Goal: Task Accomplishment & Management: Use online tool/utility

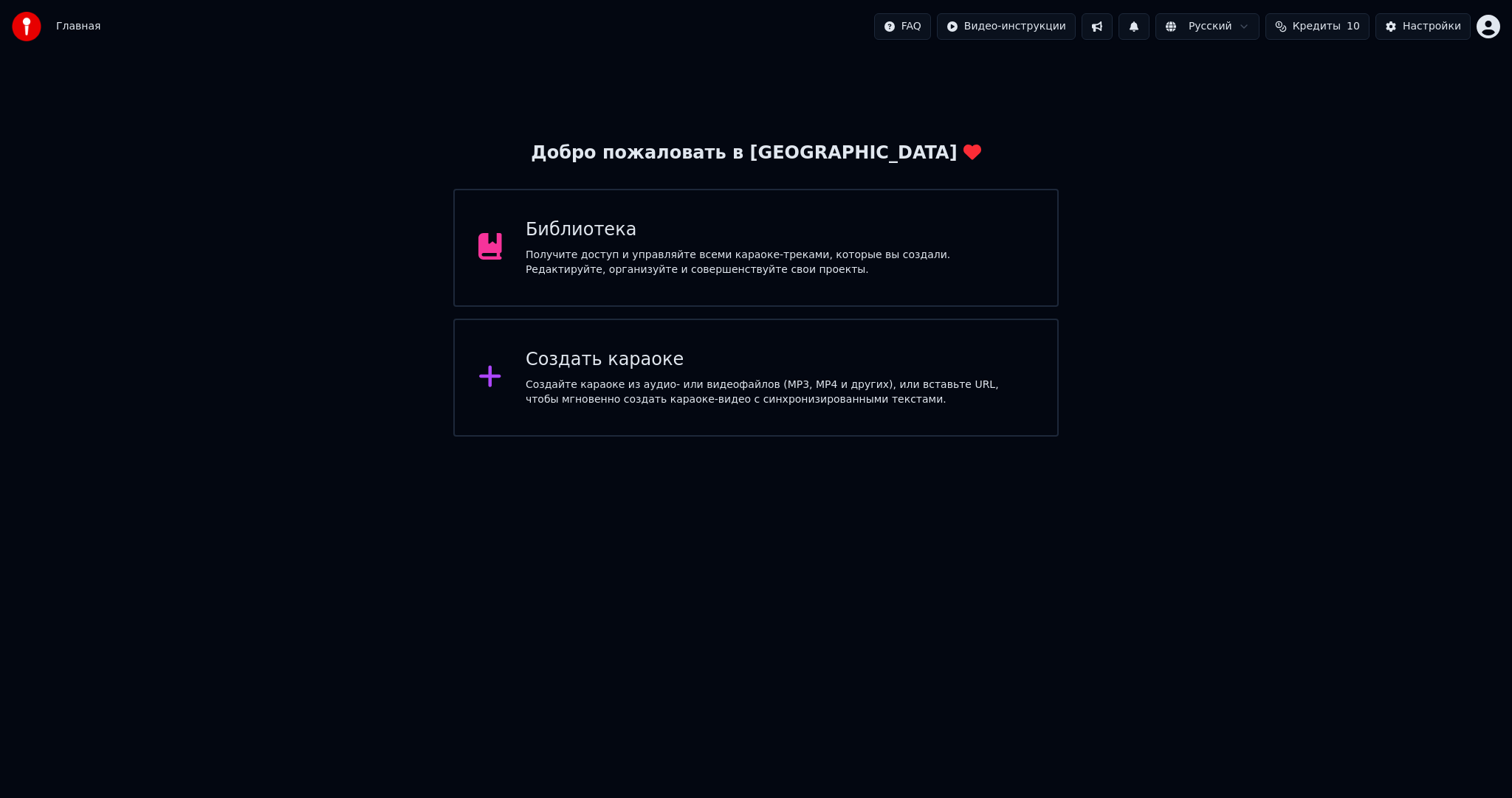
click at [679, 390] on div "Создайте караоке из аудио- или видеофайлов (MP3, MP4 и других), или вставьте UR…" at bounding box center [779, 393] width 508 height 29
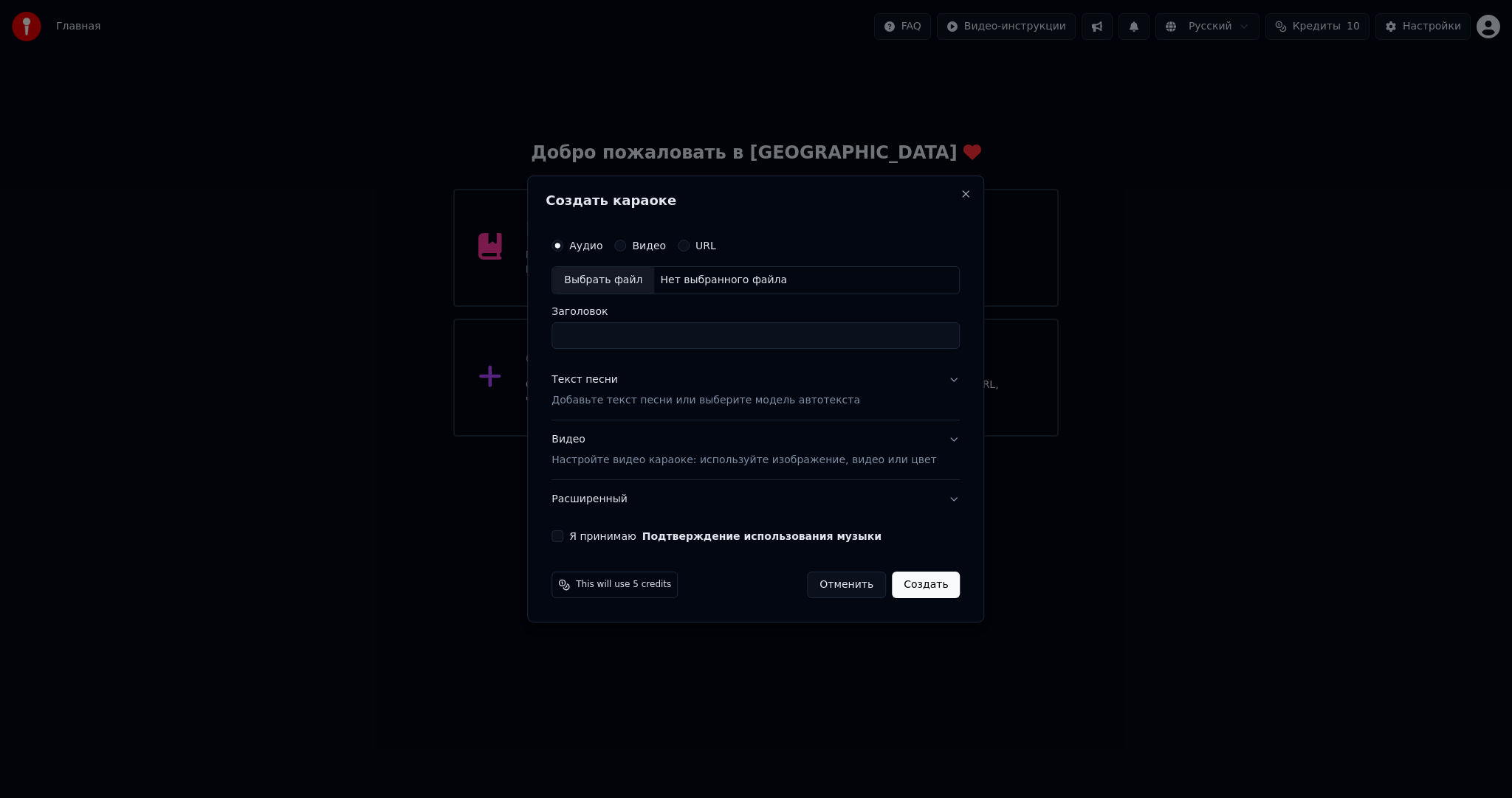
click at [654, 274] on div "Выбрать файл" at bounding box center [603, 280] width 102 height 26
click at [602, 284] on div "Выбрать файл" at bounding box center [603, 280] width 102 height 26
type input "**********"
click at [630, 390] on div "Текст песни Добавьте текст песни или выберите модель автотекста" at bounding box center [705, 390] width 308 height 35
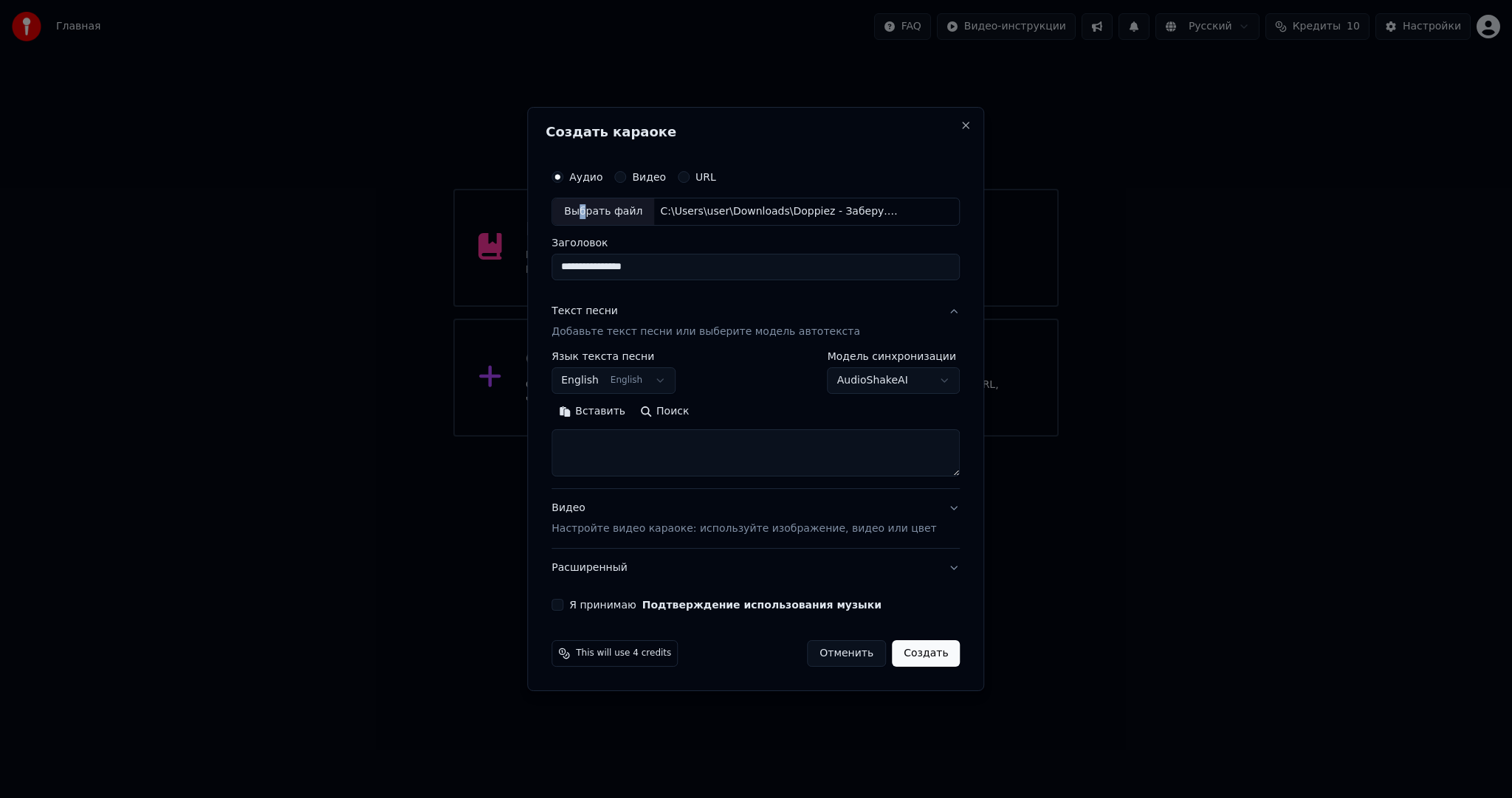
click at [613, 374] on body "**********" at bounding box center [756, 218] width 1512 height 437
select select "**"
click at [632, 409] on button "Вставить" at bounding box center [591, 412] width 81 height 24
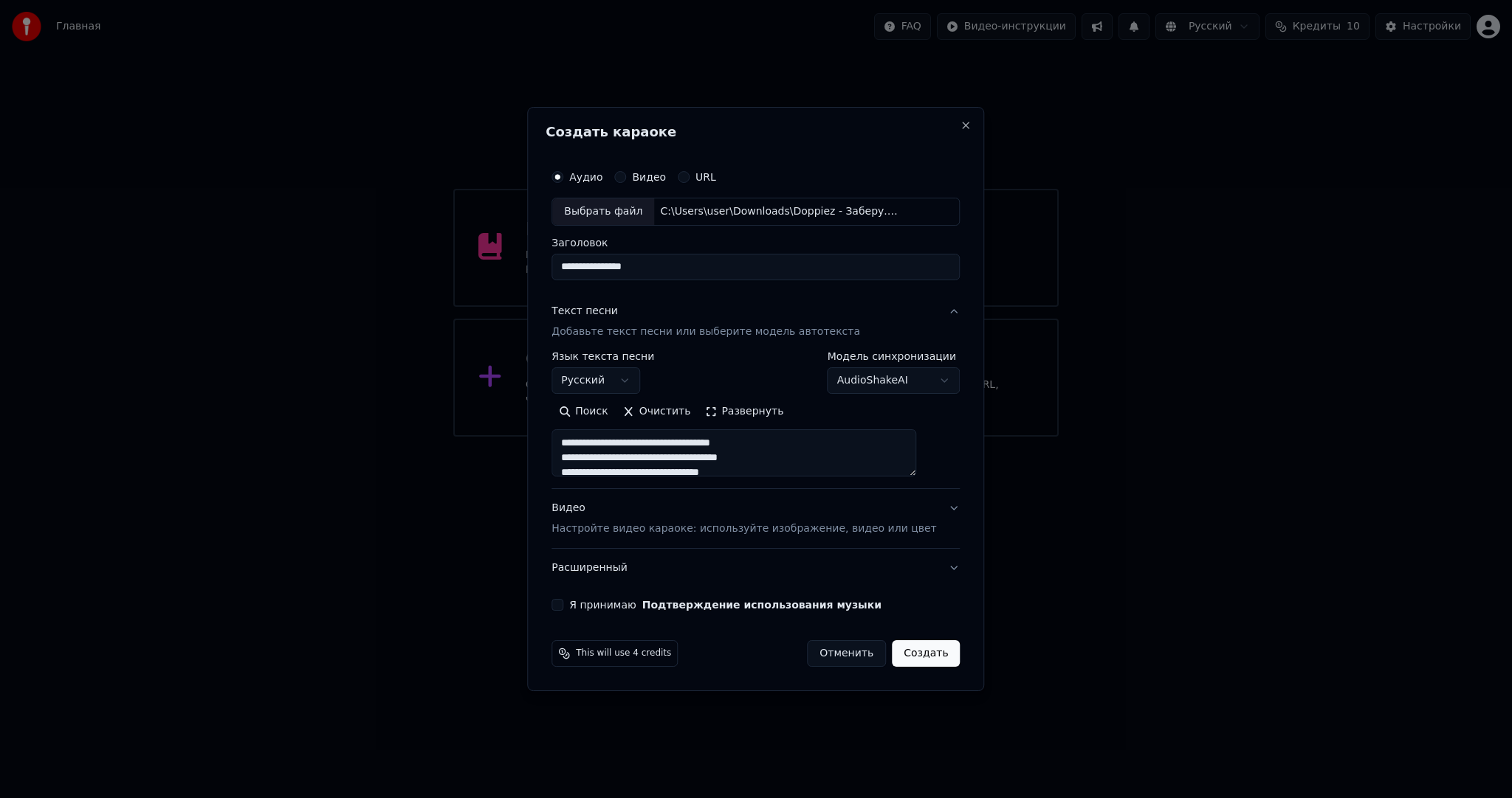
type textarea "**********"
click at [563, 601] on button "Я принимаю Подтверждение использования музыки" at bounding box center [556, 604] width 12 height 12
click at [920, 654] on button "Создать" at bounding box center [926, 653] width 68 height 26
select select "**"
type textarea "**********"
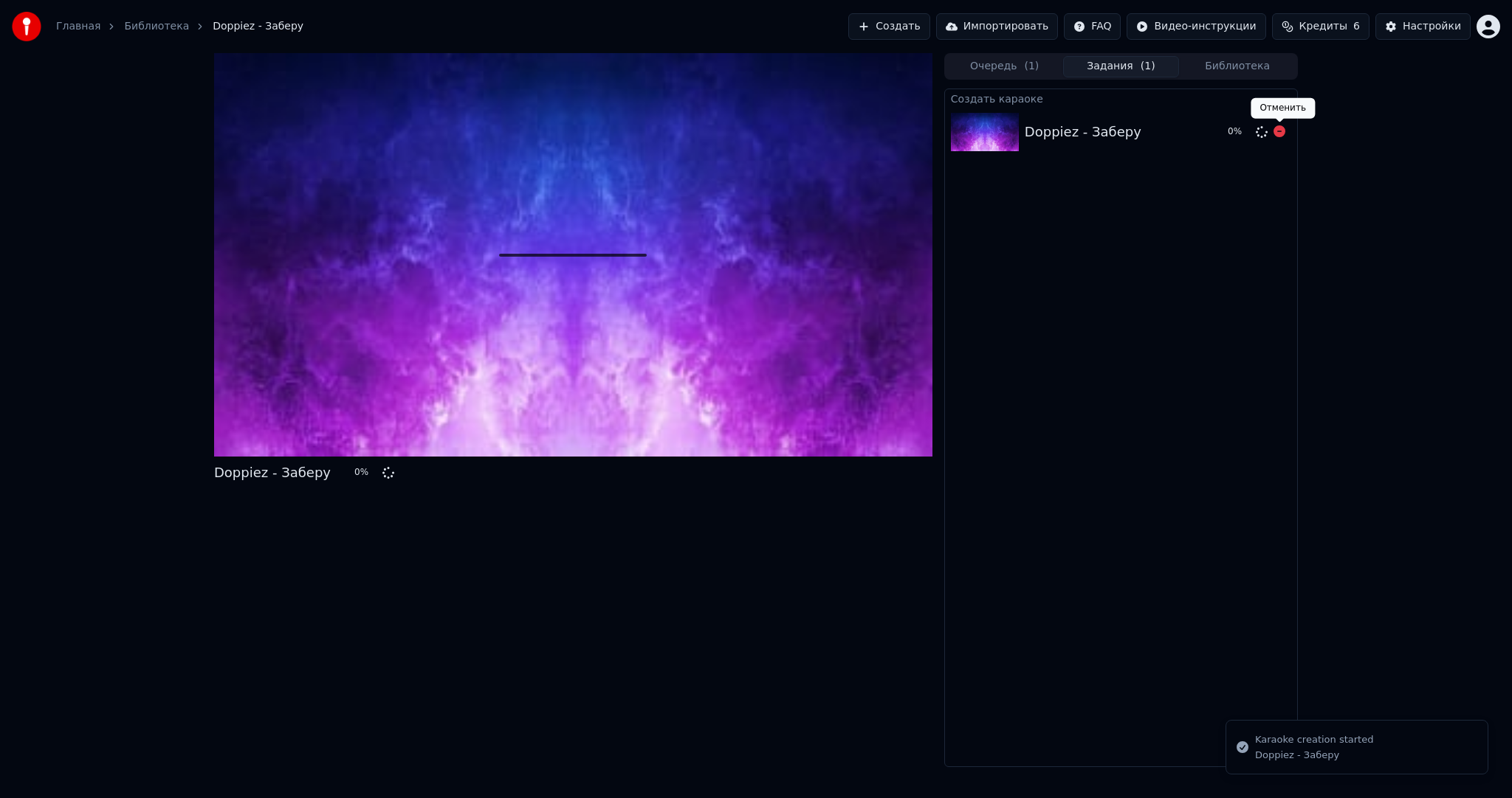
click at [1277, 132] on icon at bounding box center [1278, 131] width 12 height 12
click at [1277, 130] on icon at bounding box center [1278, 131] width 12 height 12
click at [929, 30] on button "Создать" at bounding box center [888, 26] width 81 height 26
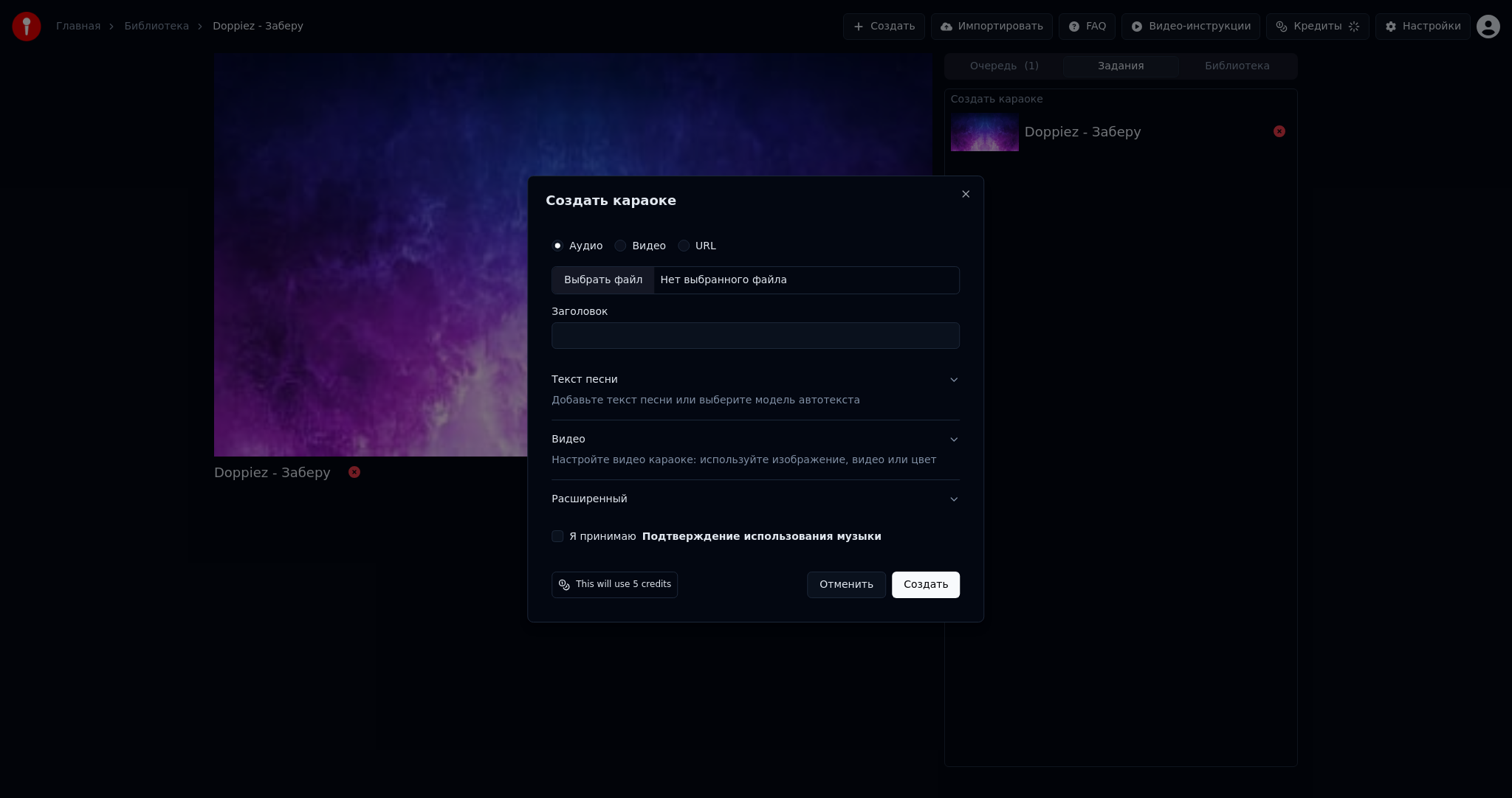
click at [626, 284] on div "Выбрать файл" at bounding box center [603, 280] width 102 height 26
type input "**********"
click at [617, 384] on div "Текст песни" at bounding box center [584, 380] width 66 height 15
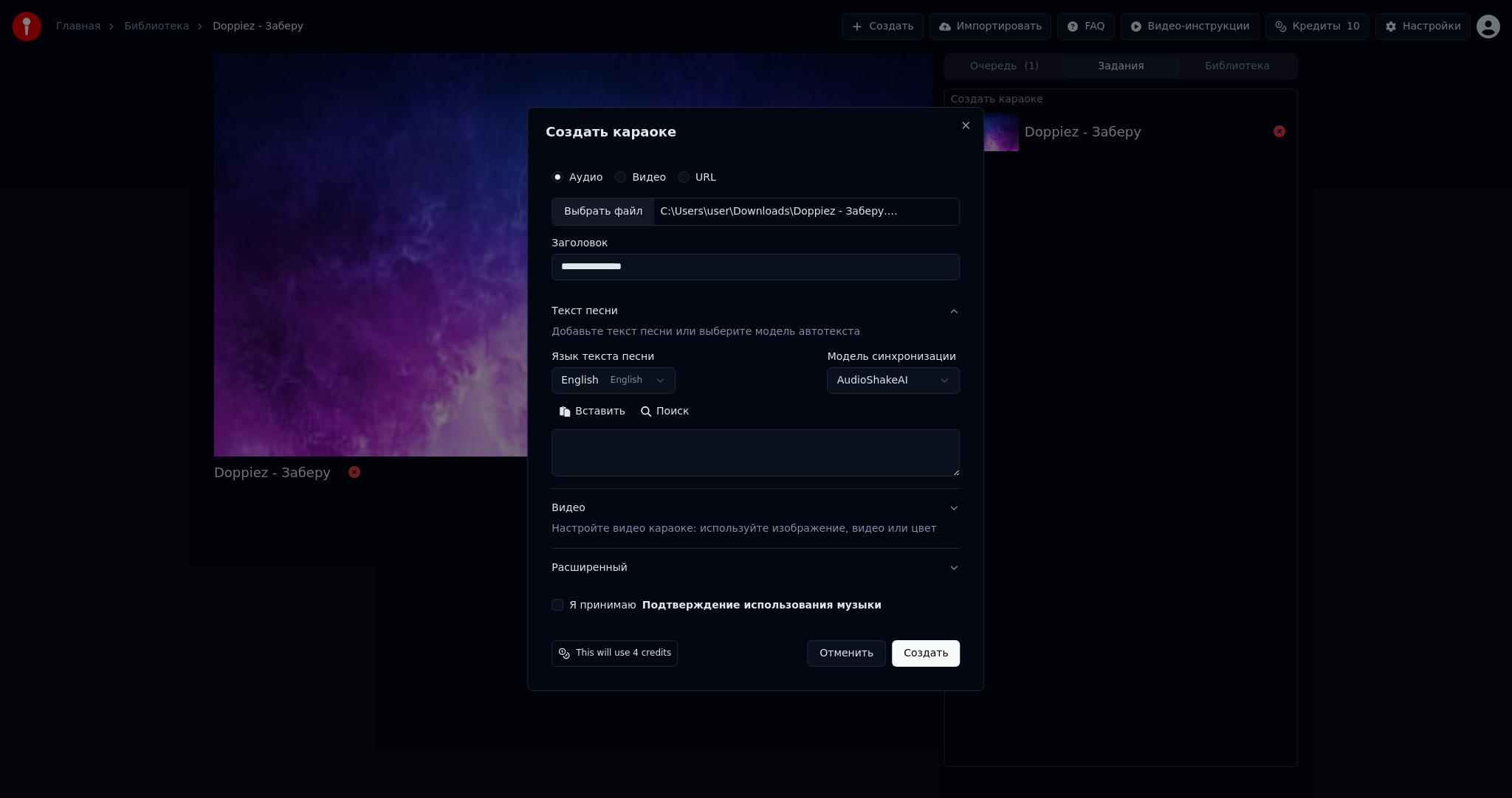
click at [614, 374] on body "**********" at bounding box center [756, 399] width 1512 height 798
drag, startPoint x: 612, startPoint y: 398, endPoint x: 614, endPoint y: 410, distance: 12.2
click at [612, 399] on div "Русский Afrikaans Afrikaans Arabic العربية Armenian Հայերեն Azerbaijani Azərbay…" at bounding box center [668, 523] width 188 height 249
select select "**"
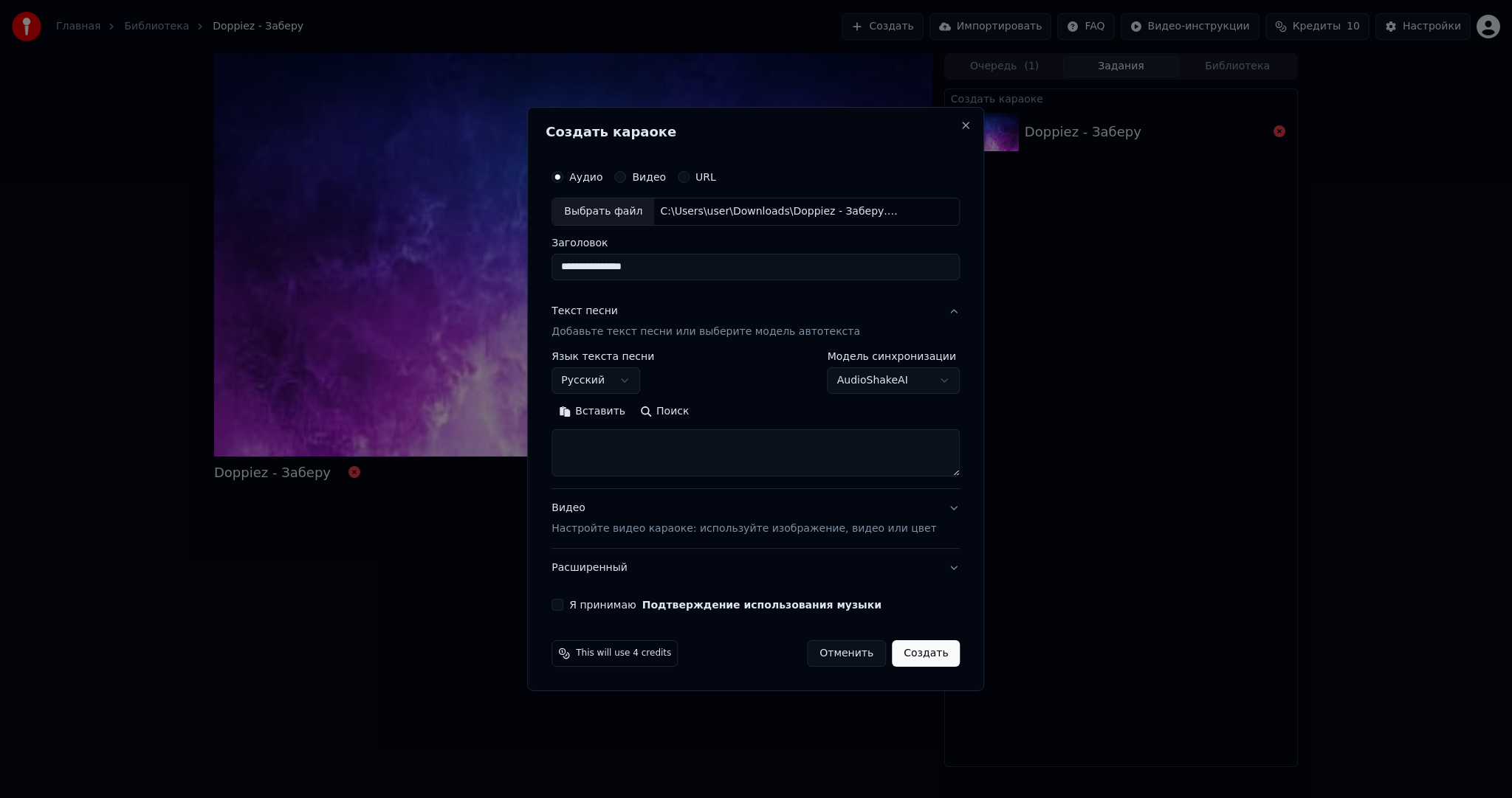
click at [606, 412] on button "Вставить" at bounding box center [591, 412] width 81 height 24
click at [563, 602] on button "Я принимаю Подтверждение использования музыки" at bounding box center [556, 604] width 12 height 12
click at [898, 644] on button "Создать" at bounding box center [926, 653] width 68 height 26
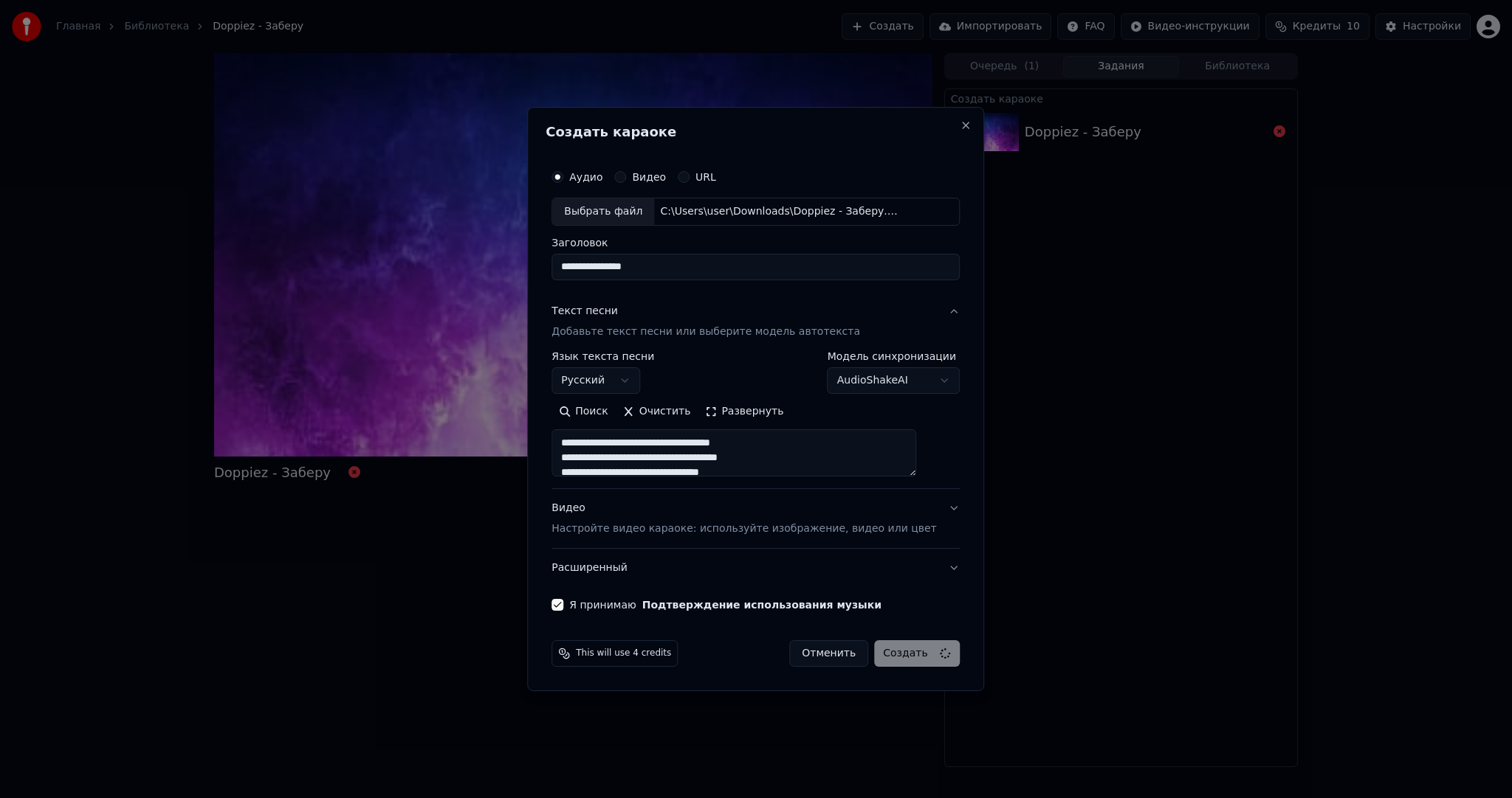
type textarea "**********"
select select
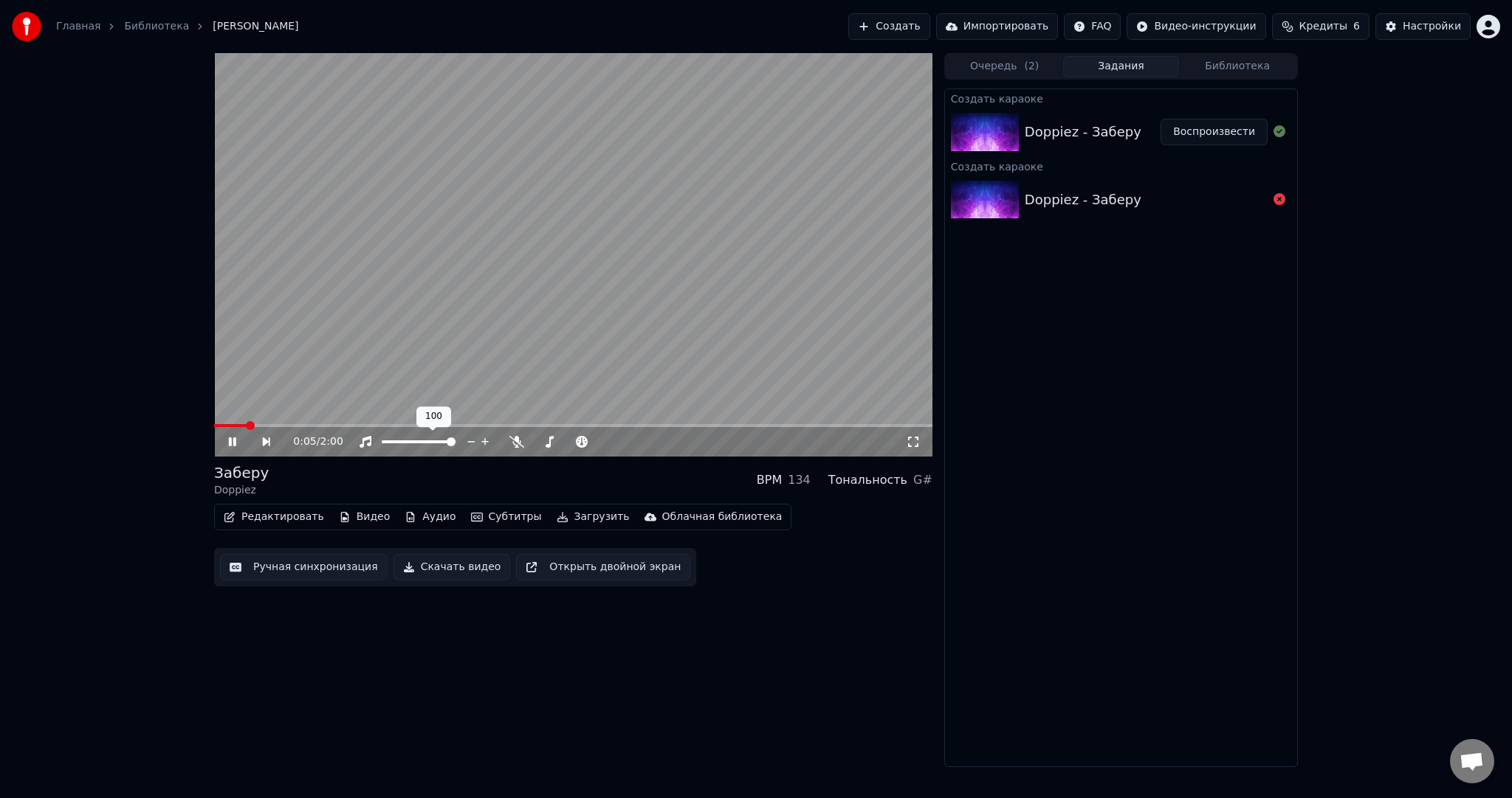
click at [427, 326] on video at bounding box center [573, 254] width 718 height 404
click at [499, 520] on button "Субтитры" at bounding box center [506, 517] width 83 height 21
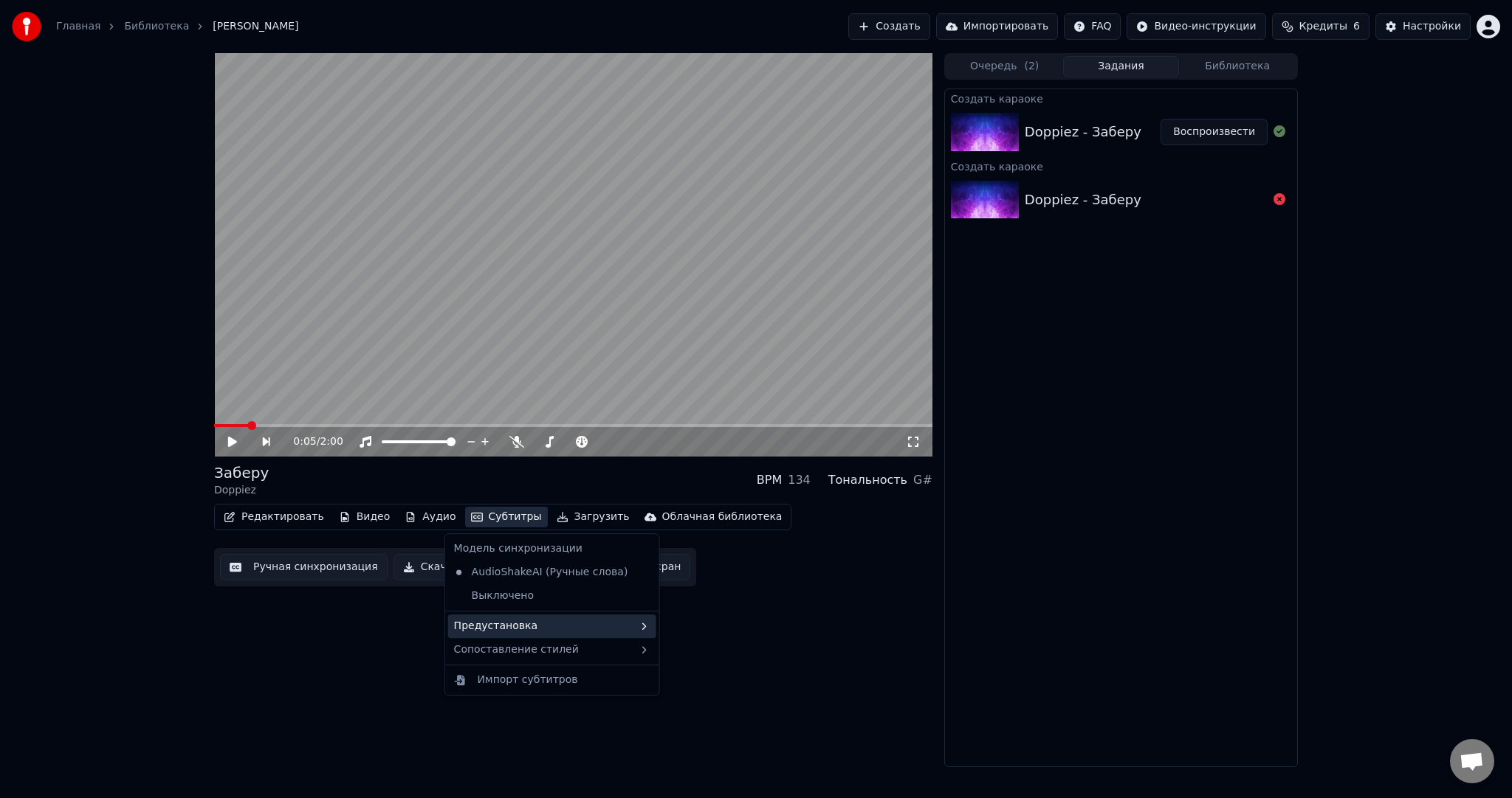
click at [534, 626] on div "Предустановка" at bounding box center [552, 626] width 208 height 24
drag, startPoint x: 710, startPoint y: 714, endPoint x: 692, endPoint y: 704, distance: 20.6
click at [710, 715] on div "----------" at bounding box center [734, 724] width 186 height 24
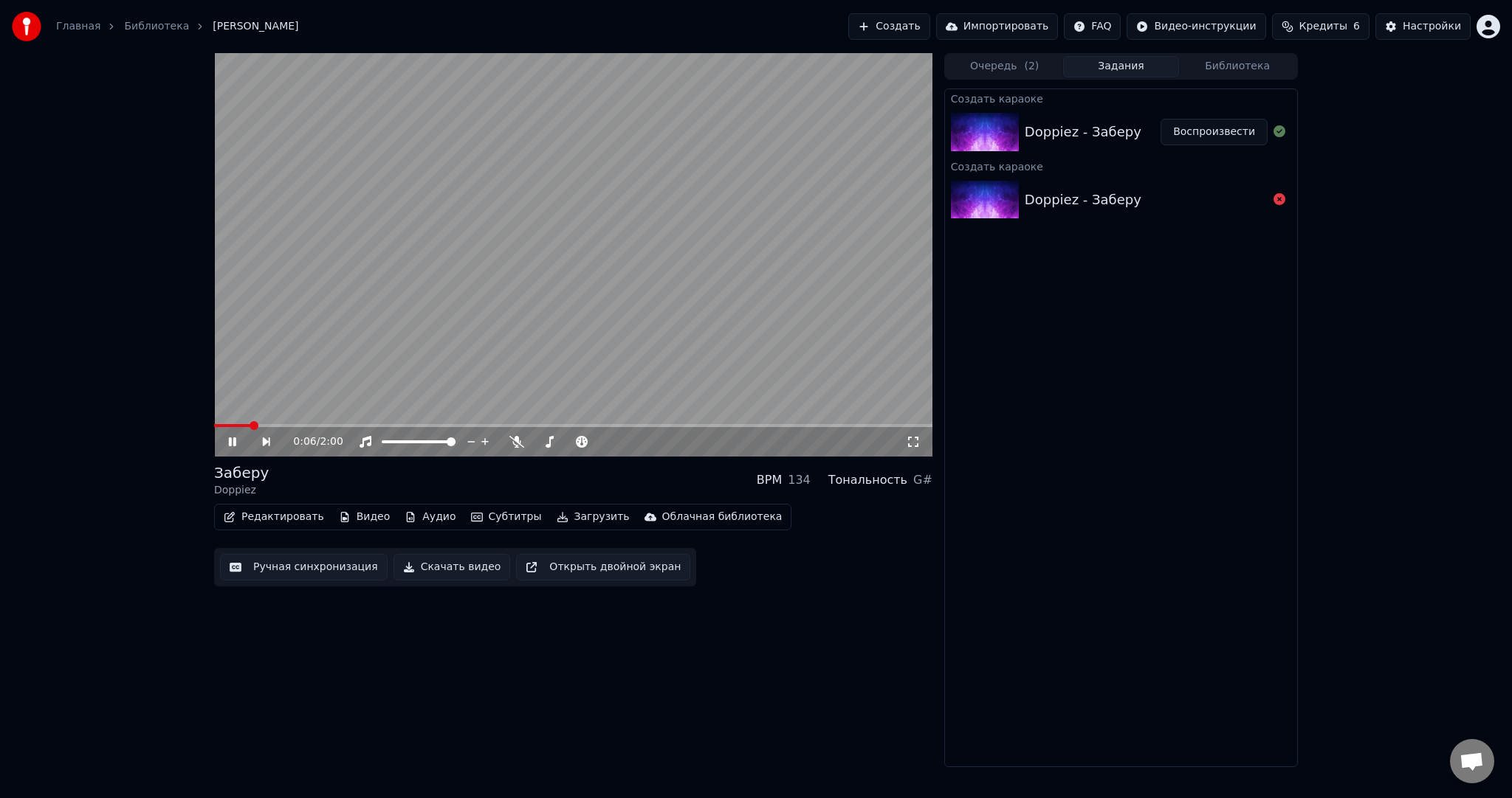
click at [295, 567] on button "Ручная синхронизация" at bounding box center [304, 567] width 167 height 26
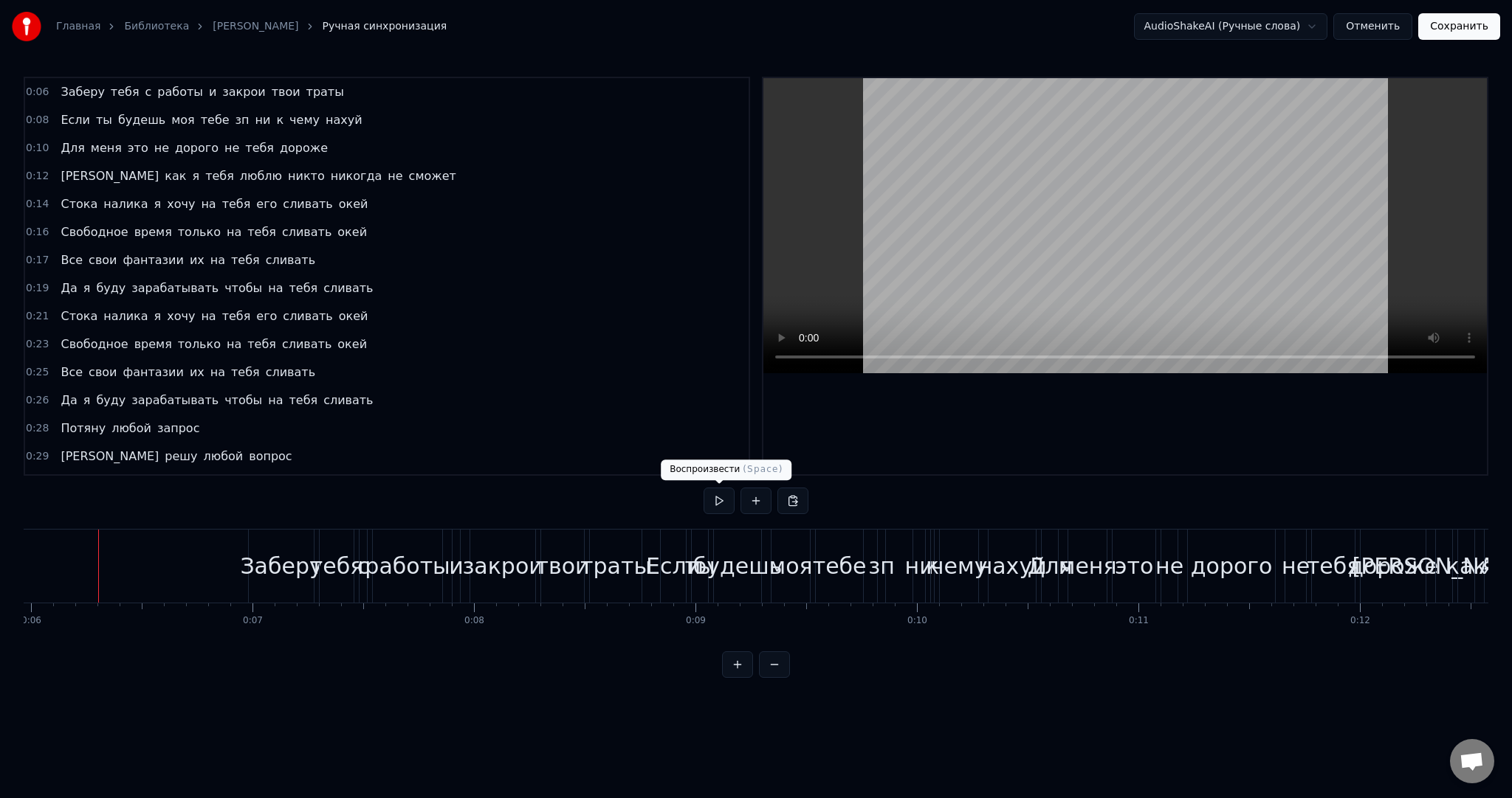
click at [717, 506] on button at bounding box center [719, 501] width 31 height 26
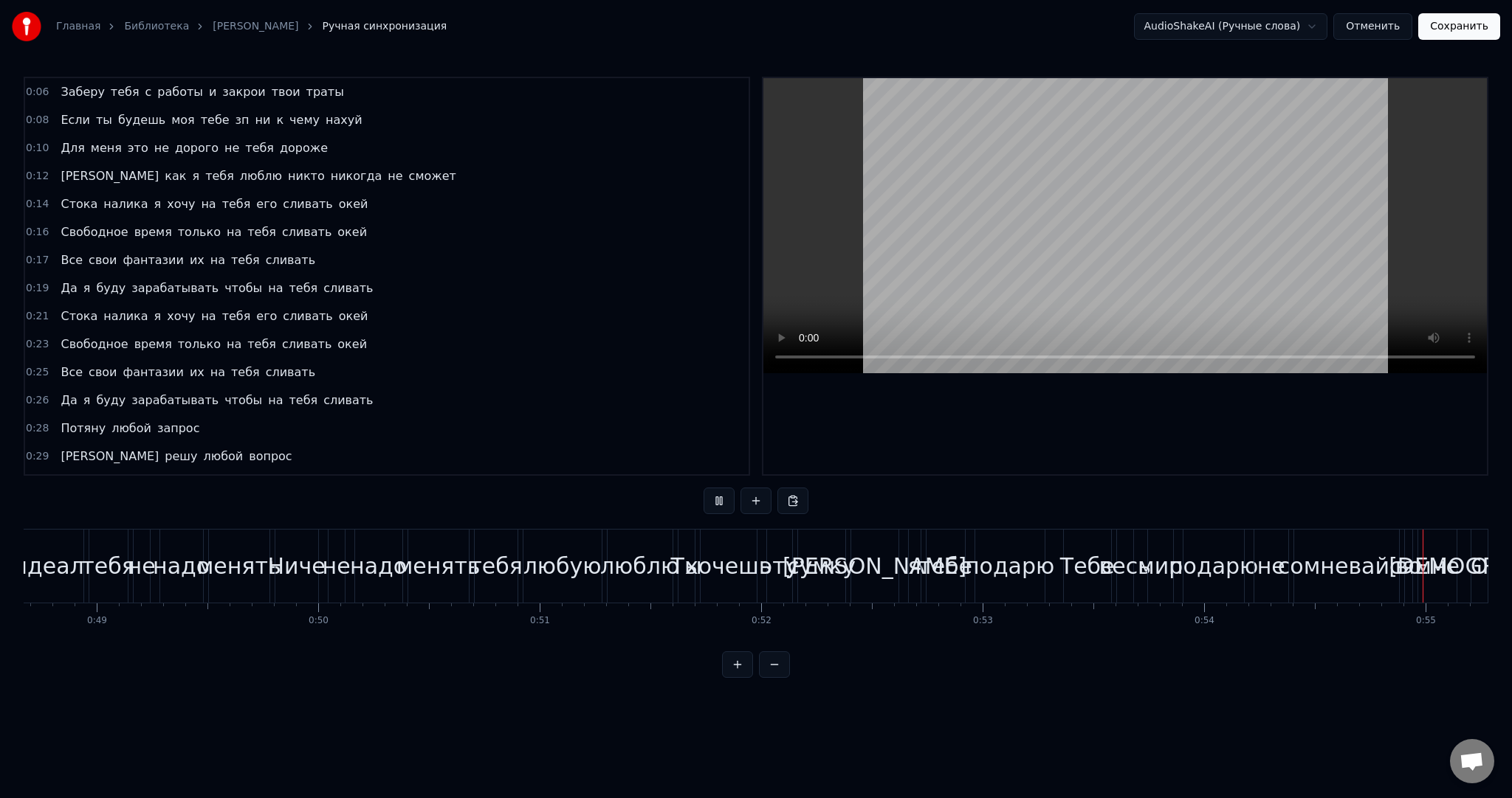
scroll to position [0, 12130]
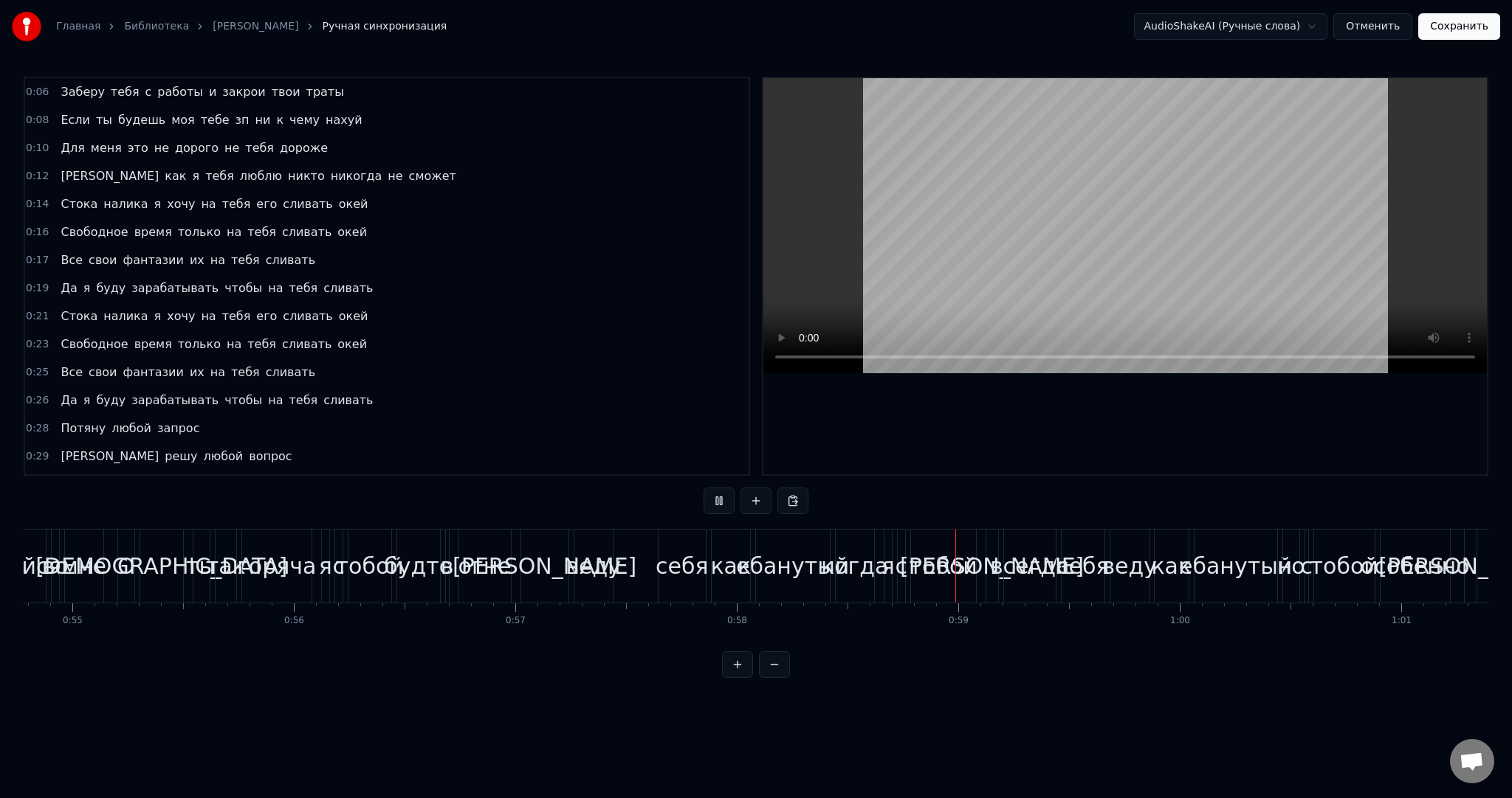
click at [1196, 222] on video at bounding box center [1125, 225] width 724 height 295
drag, startPoint x: 536, startPoint y: 548, endPoint x: 526, endPoint y: 550, distance: 10.2
click at [536, 548] on div "[PERSON_NAME]" at bounding box center [545, 566] width 47 height 73
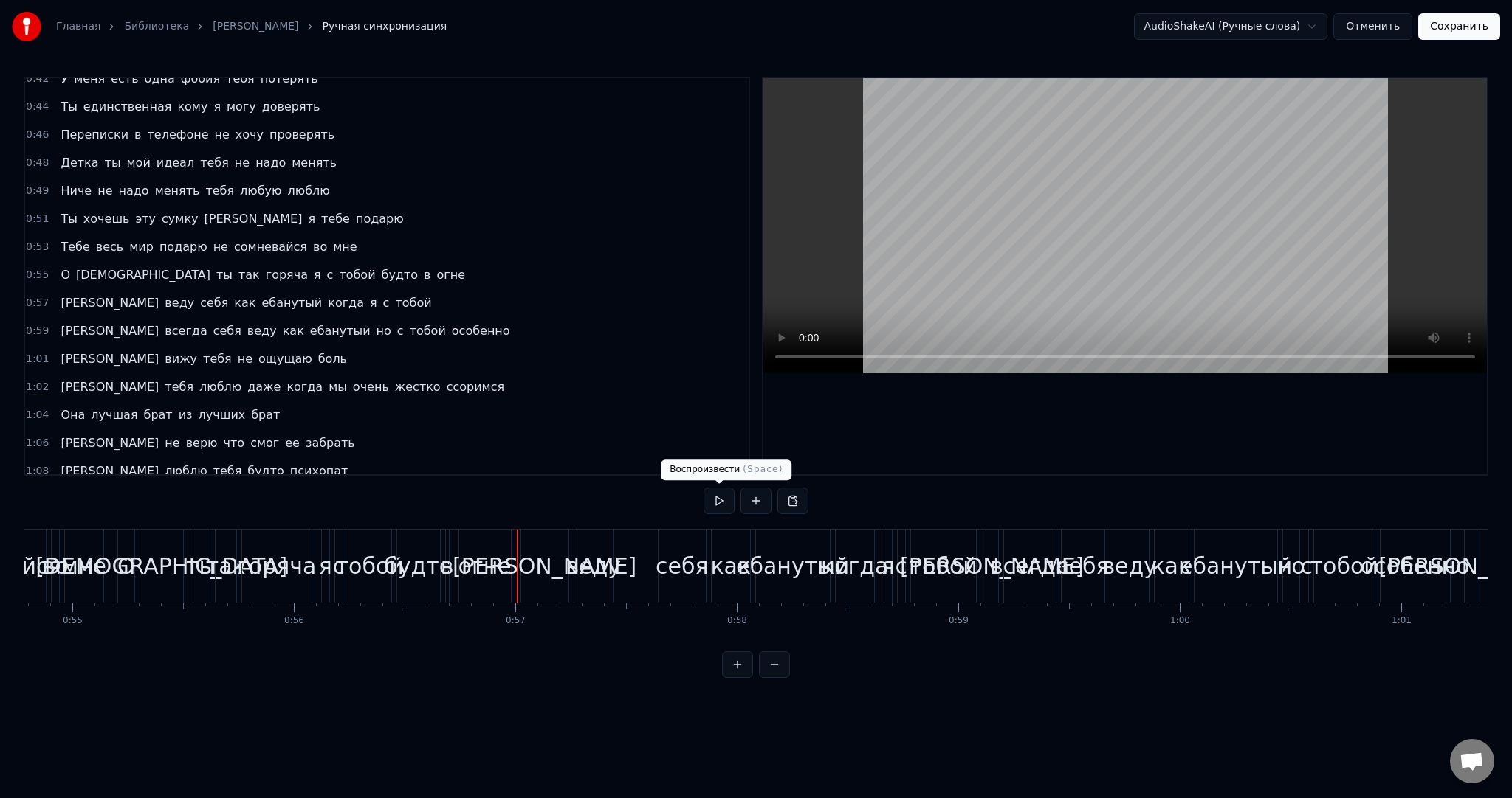
click at [724, 501] on button at bounding box center [719, 501] width 31 height 26
click at [604, 546] on div "веду" at bounding box center [594, 566] width 38 height 73
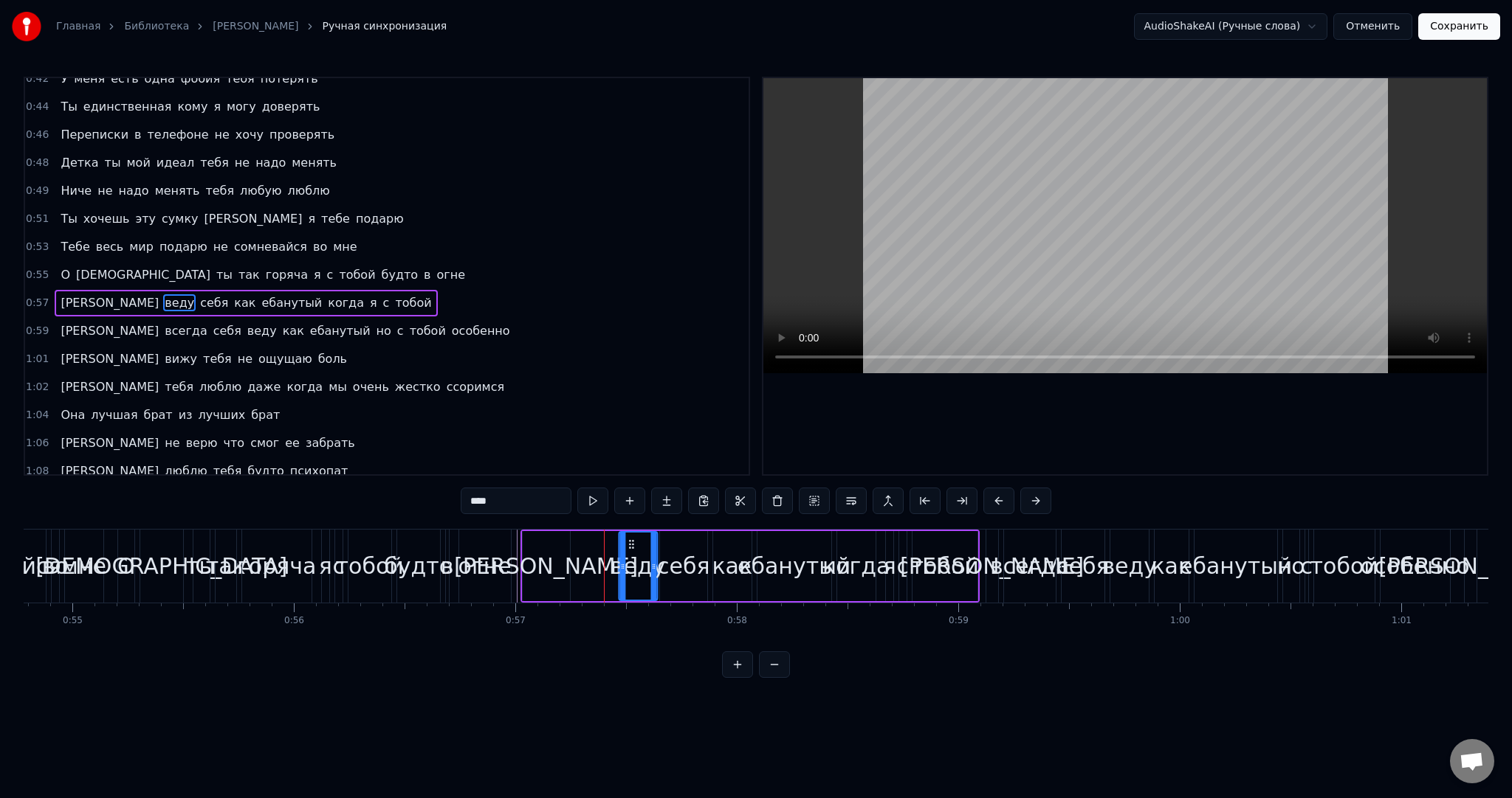
drag, startPoint x: 586, startPoint y: 540, endPoint x: 629, endPoint y: 539, distance: 43.0
click at [629, 541] on circle at bounding box center [629, 541] width 1 height 1
click at [570, 550] on div "Я веду себя как ебанутый когда я с тобой" at bounding box center [749, 566] width 459 height 73
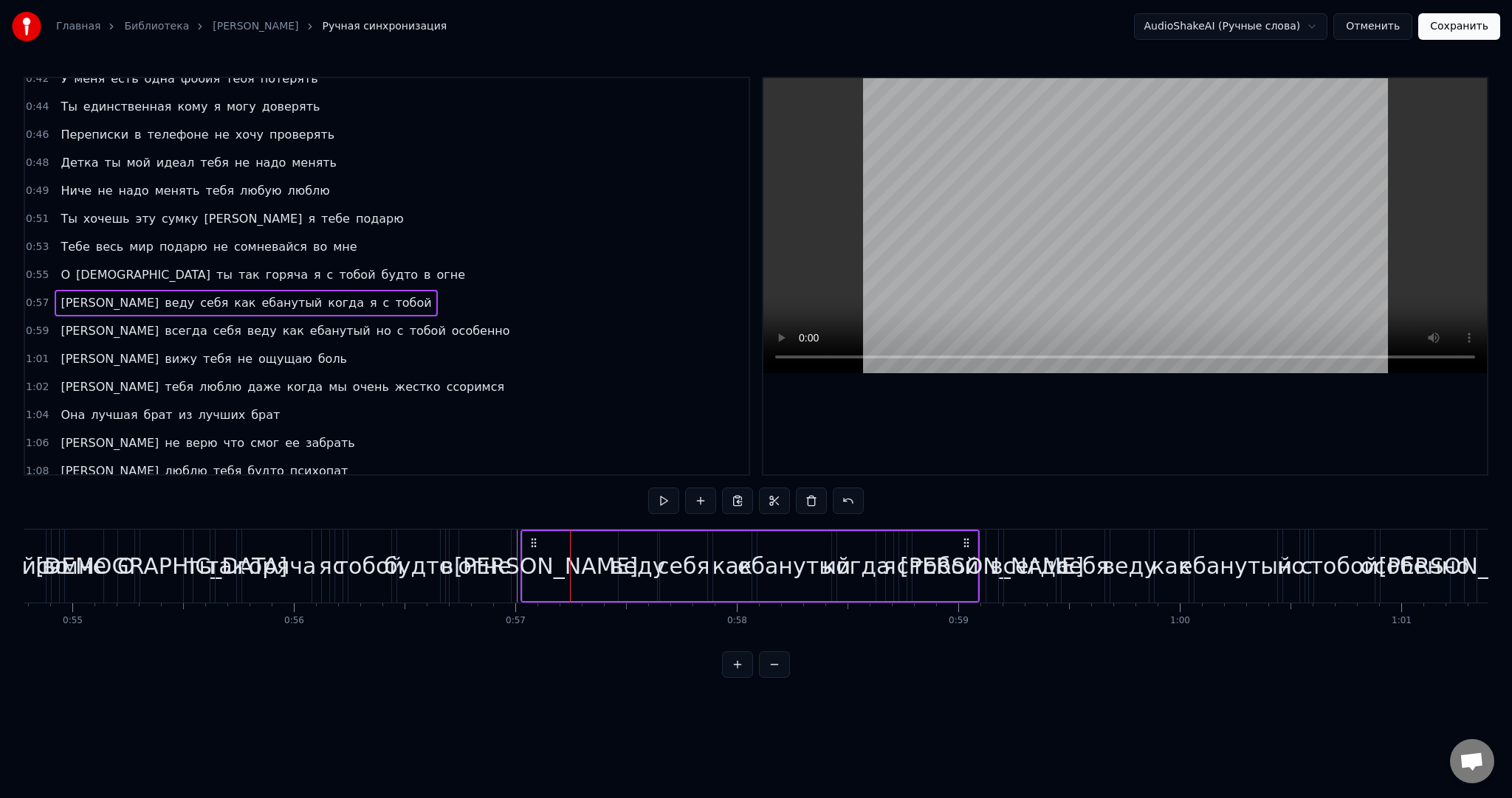
click at [556, 547] on div "[PERSON_NAME]" at bounding box center [546, 565] width 47 height 70
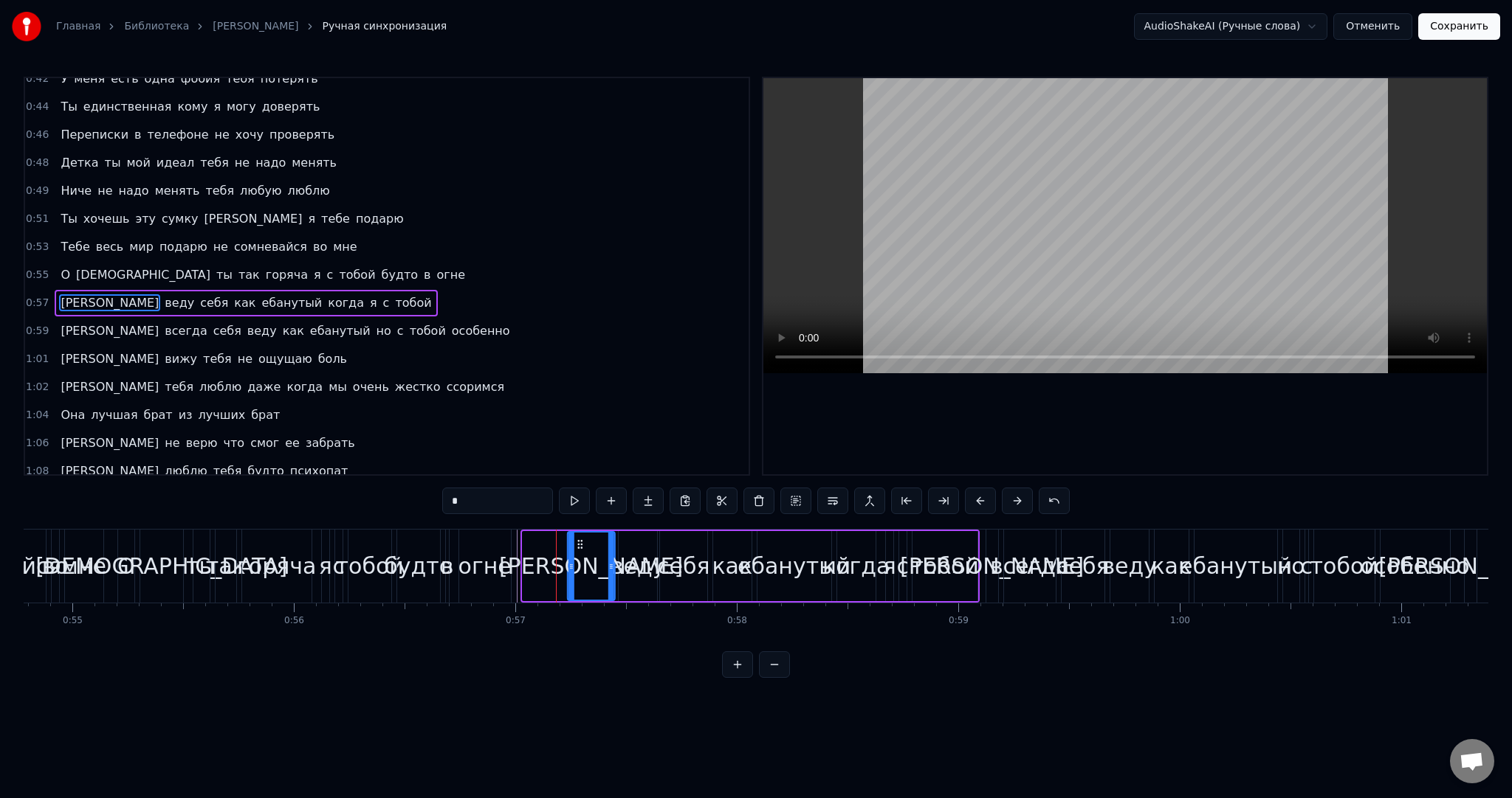
drag, startPoint x: 540, startPoint y: 543, endPoint x: 578, endPoint y: 542, distance: 38.0
click at [578, 542] on icon at bounding box center [579, 544] width 12 height 12
drag, startPoint x: 571, startPoint y: 553, endPoint x: 587, endPoint y: 554, distance: 16.0
click at [579, 554] on div at bounding box center [576, 566] width 5 height 67
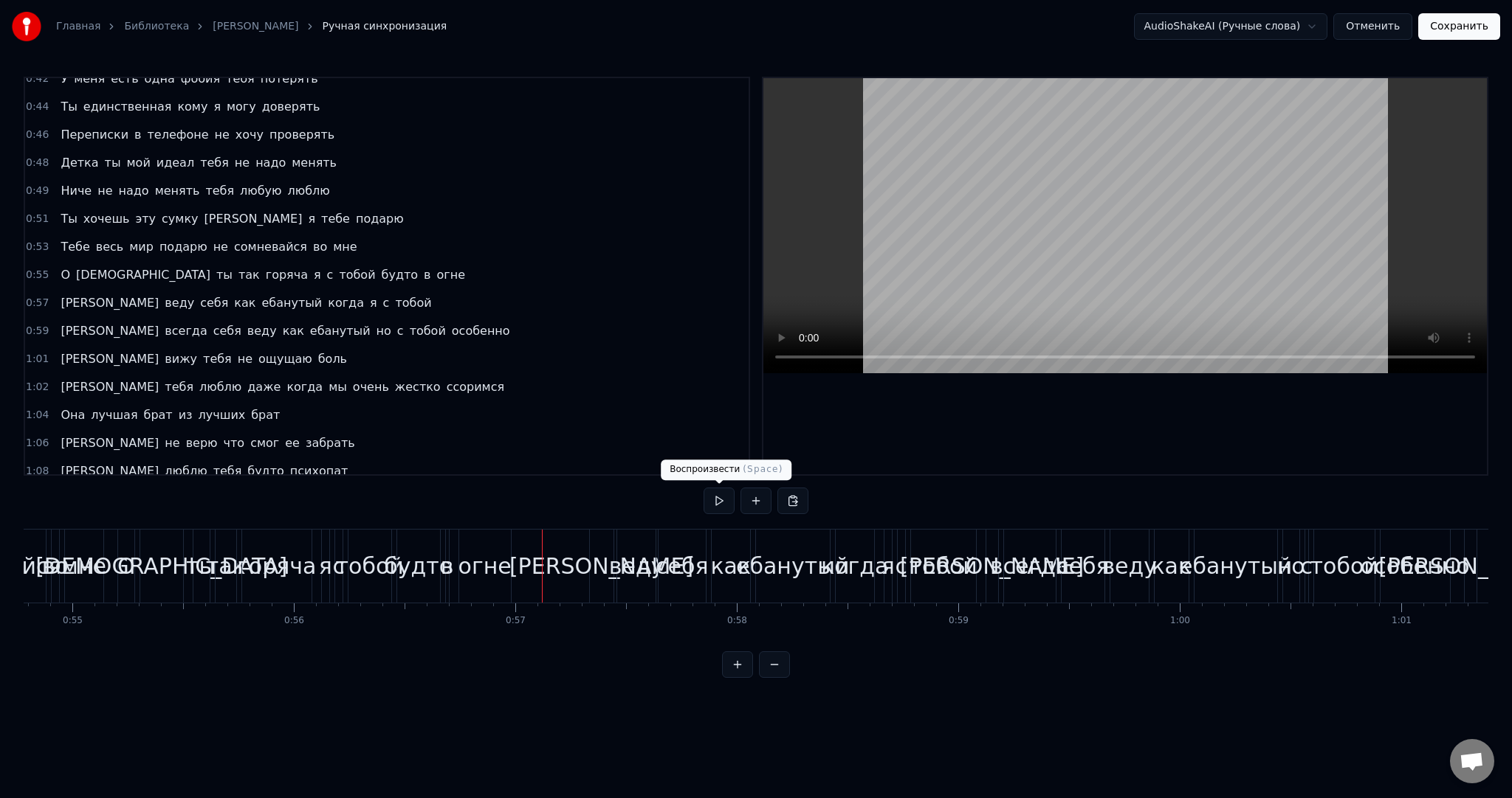
click at [706, 499] on button at bounding box center [719, 501] width 31 height 26
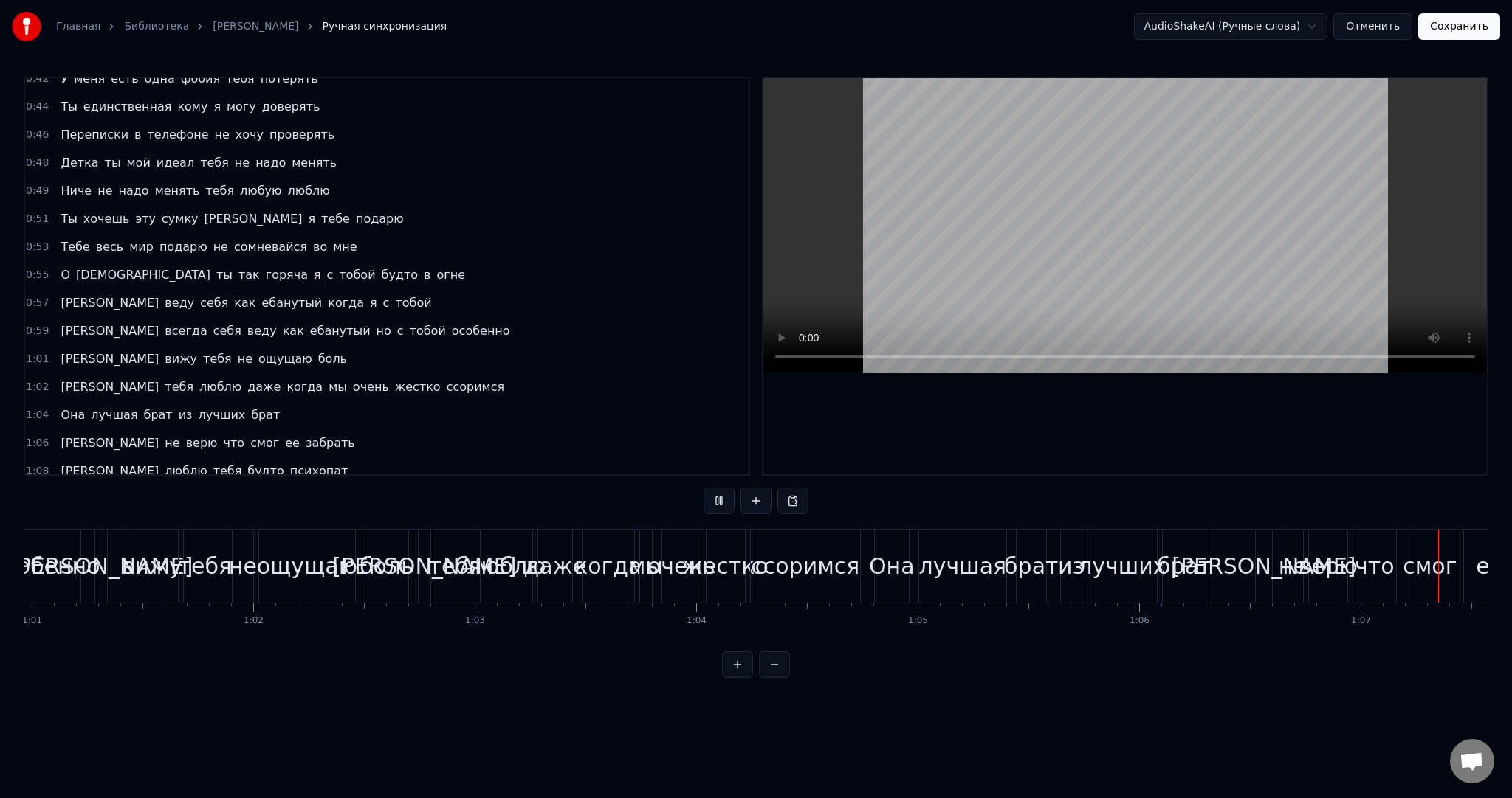
scroll to position [0, 14853]
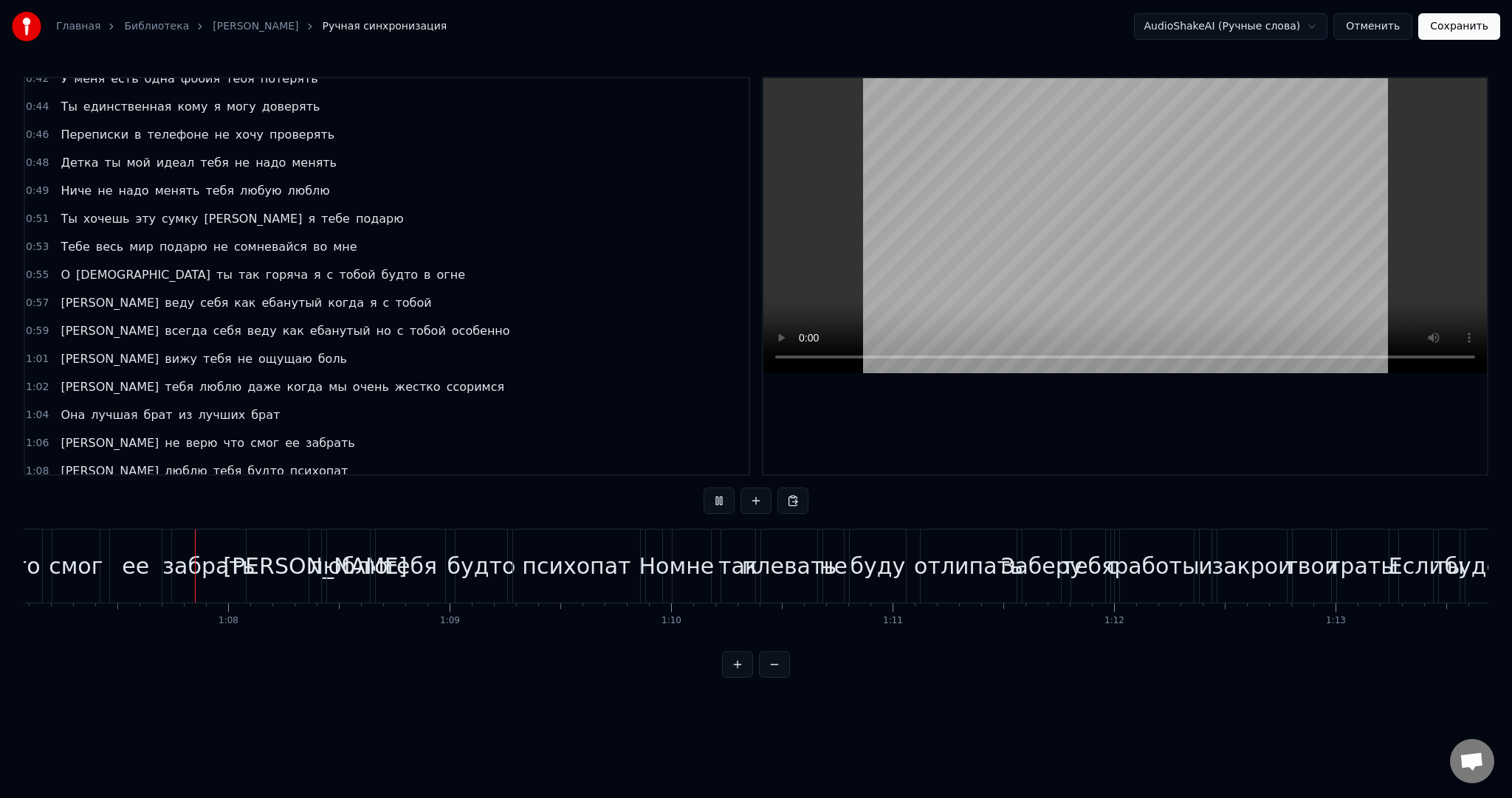
click at [720, 499] on button at bounding box center [719, 501] width 31 height 26
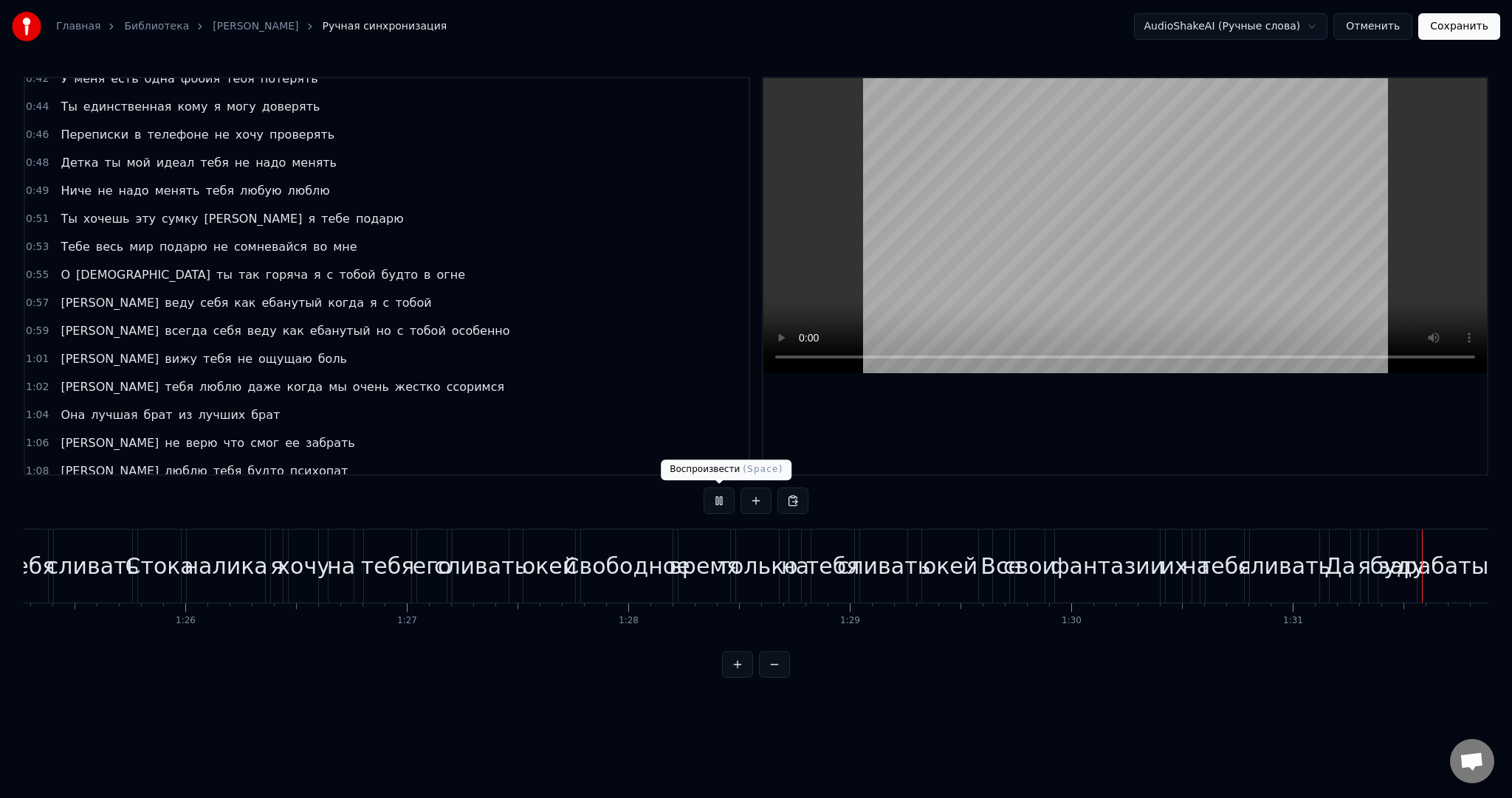
scroll to position [0, 20234]
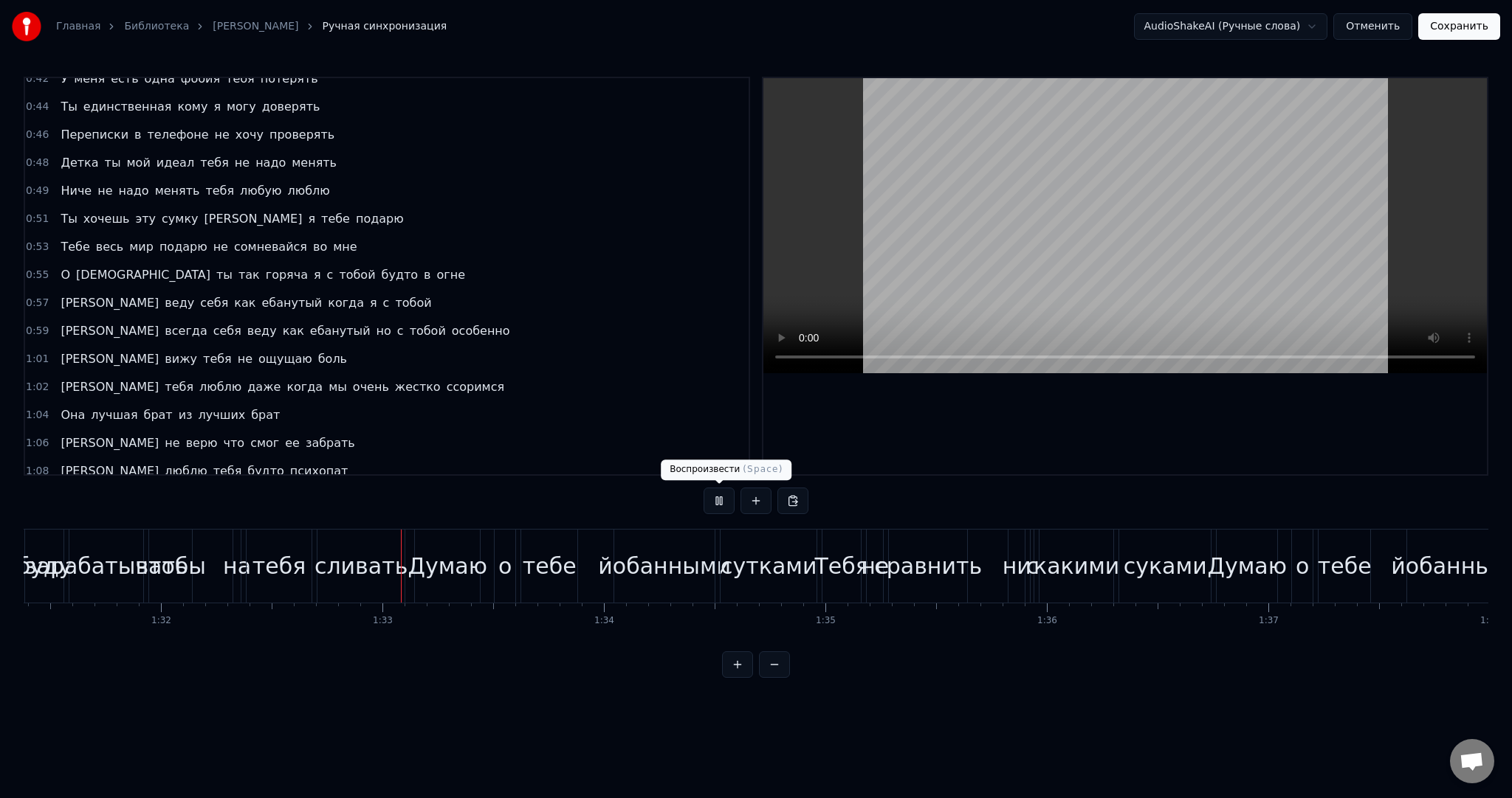
click at [710, 504] on button at bounding box center [719, 501] width 31 height 26
click at [708, 504] on button at bounding box center [719, 501] width 31 height 26
click at [711, 504] on button at bounding box center [719, 501] width 31 height 26
click at [726, 504] on button at bounding box center [719, 501] width 31 height 26
click at [725, 504] on button at bounding box center [719, 501] width 31 height 26
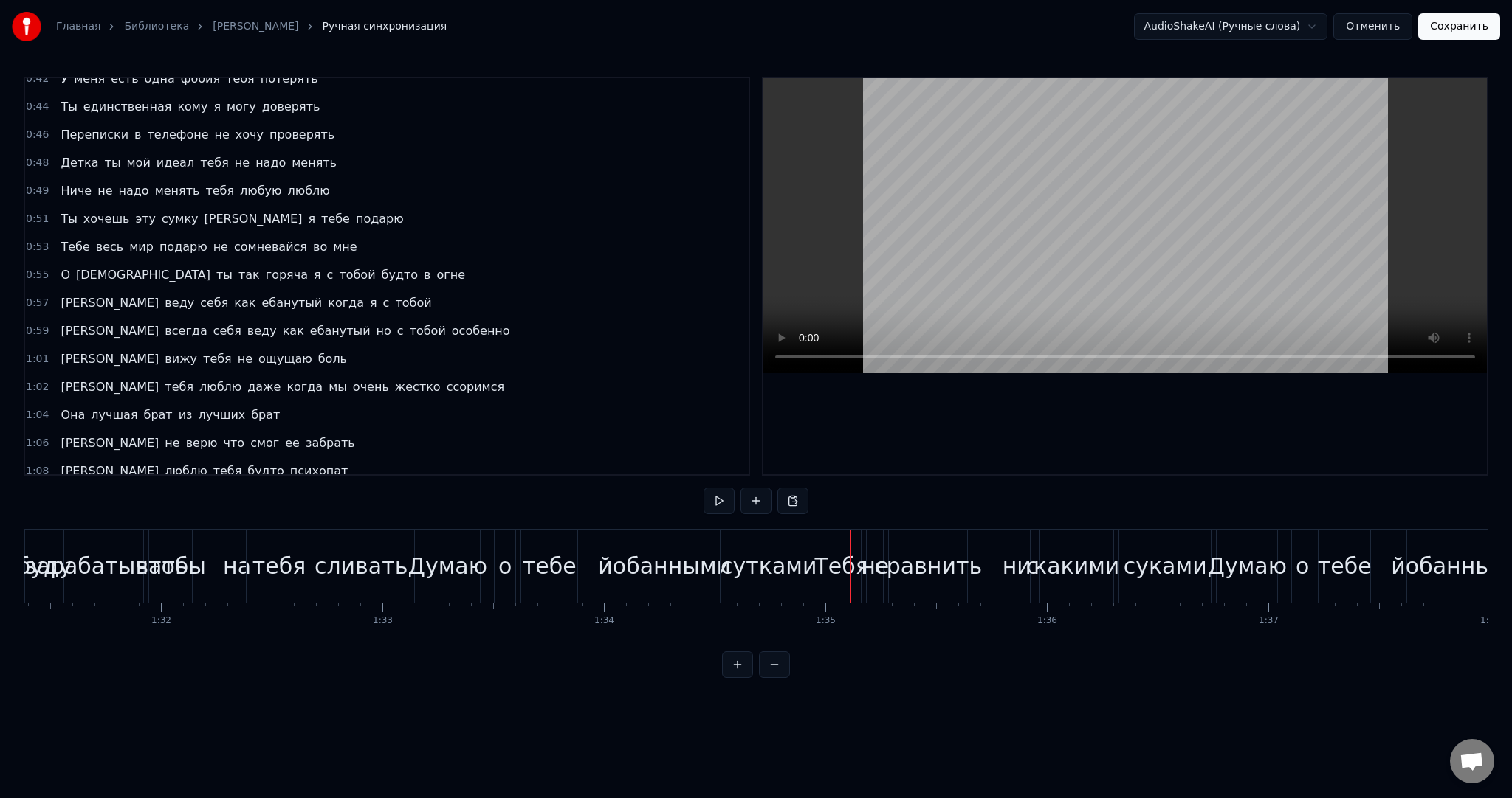
click at [724, 504] on button at bounding box center [719, 501] width 31 height 26
click at [721, 504] on button at bounding box center [719, 501] width 31 height 26
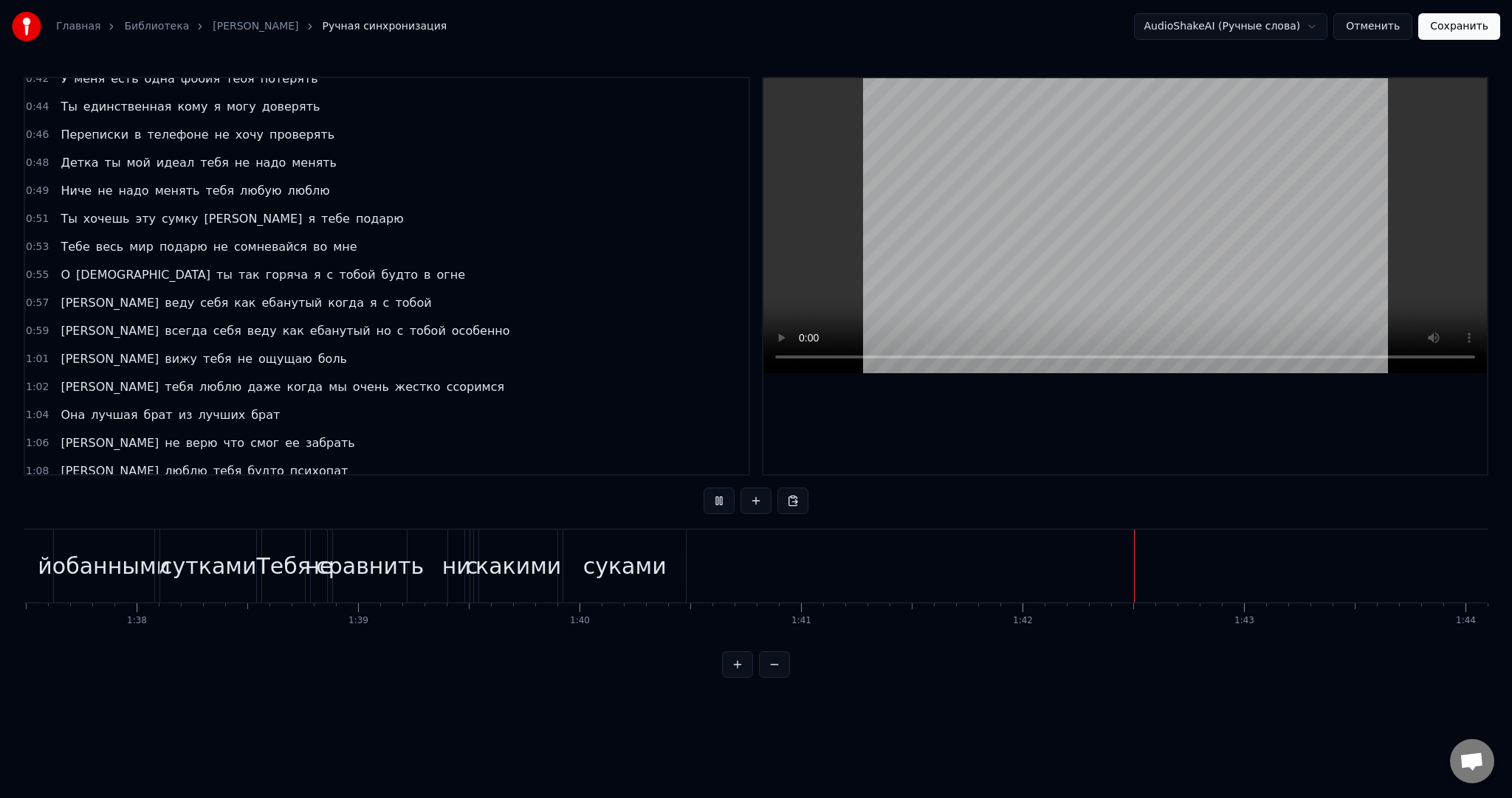
scroll to position [0, 23805]
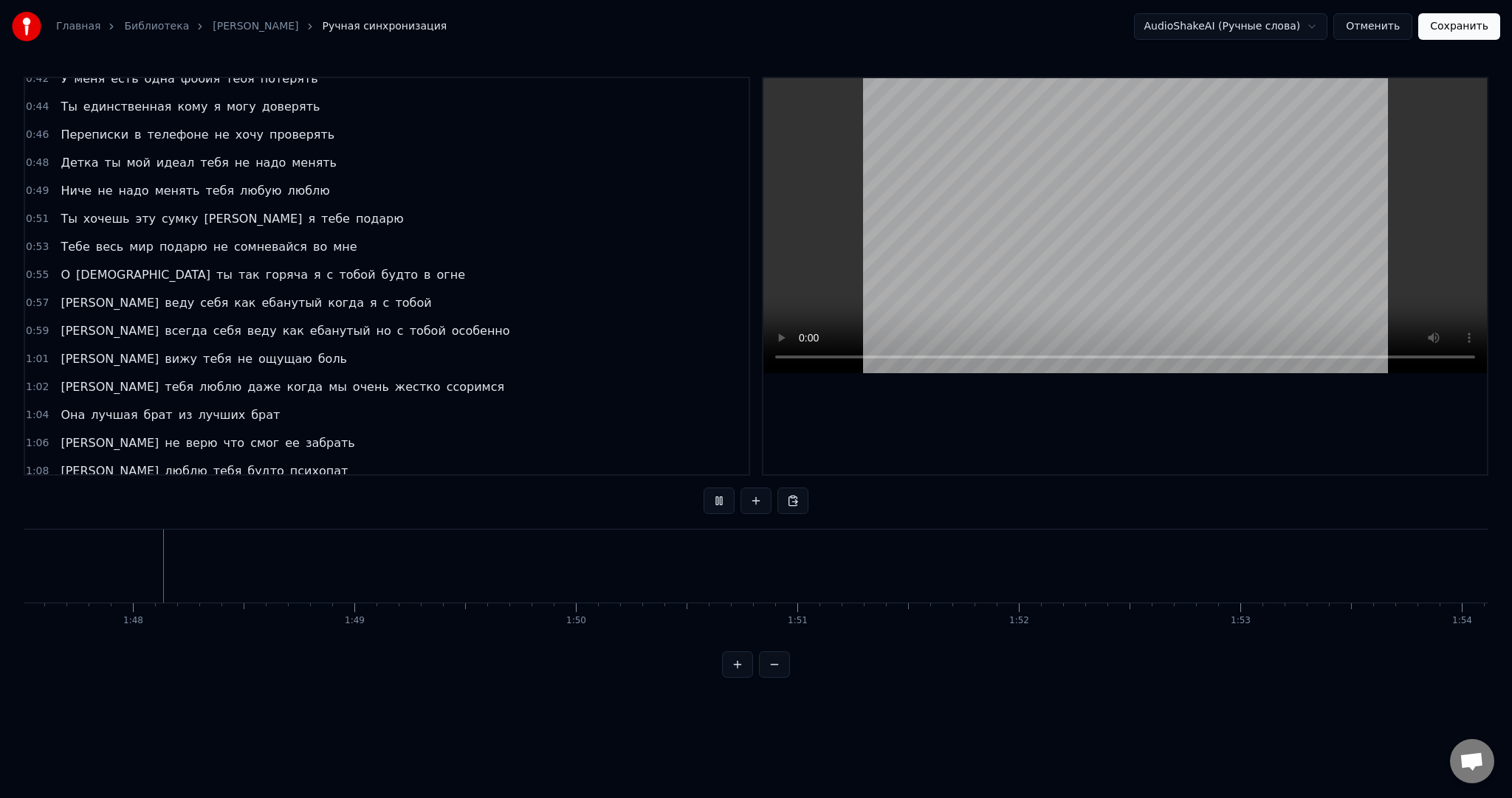
click at [1458, 26] on button "Сохранить" at bounding box center [1458, 26] width 82 height 26
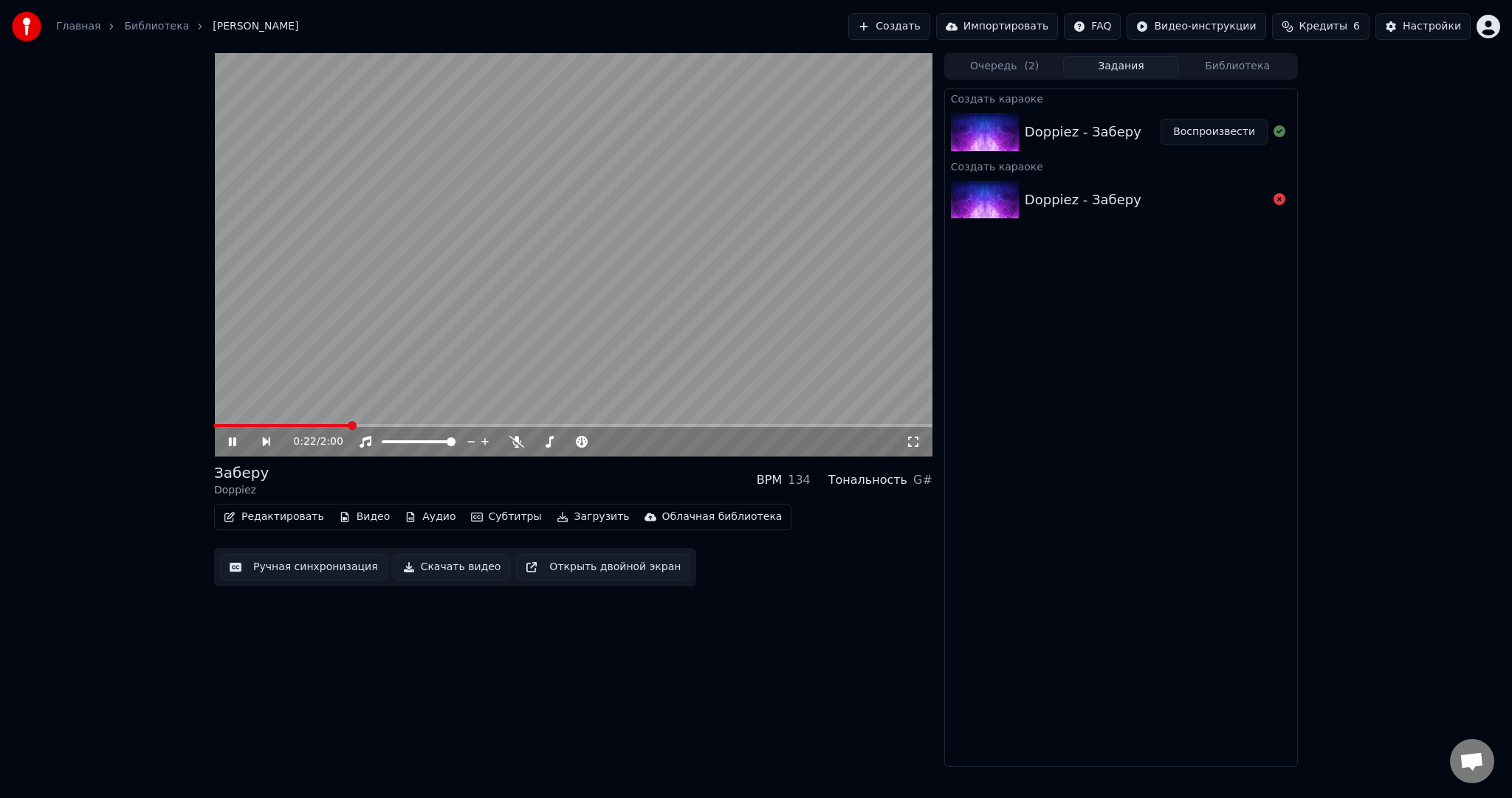
click at [543, 298] on video at bounding box center [573, 254] width 718 height 404
click at [561, 524] on button "Загрузить" at bounding box center [593, 517] width 85 height 21
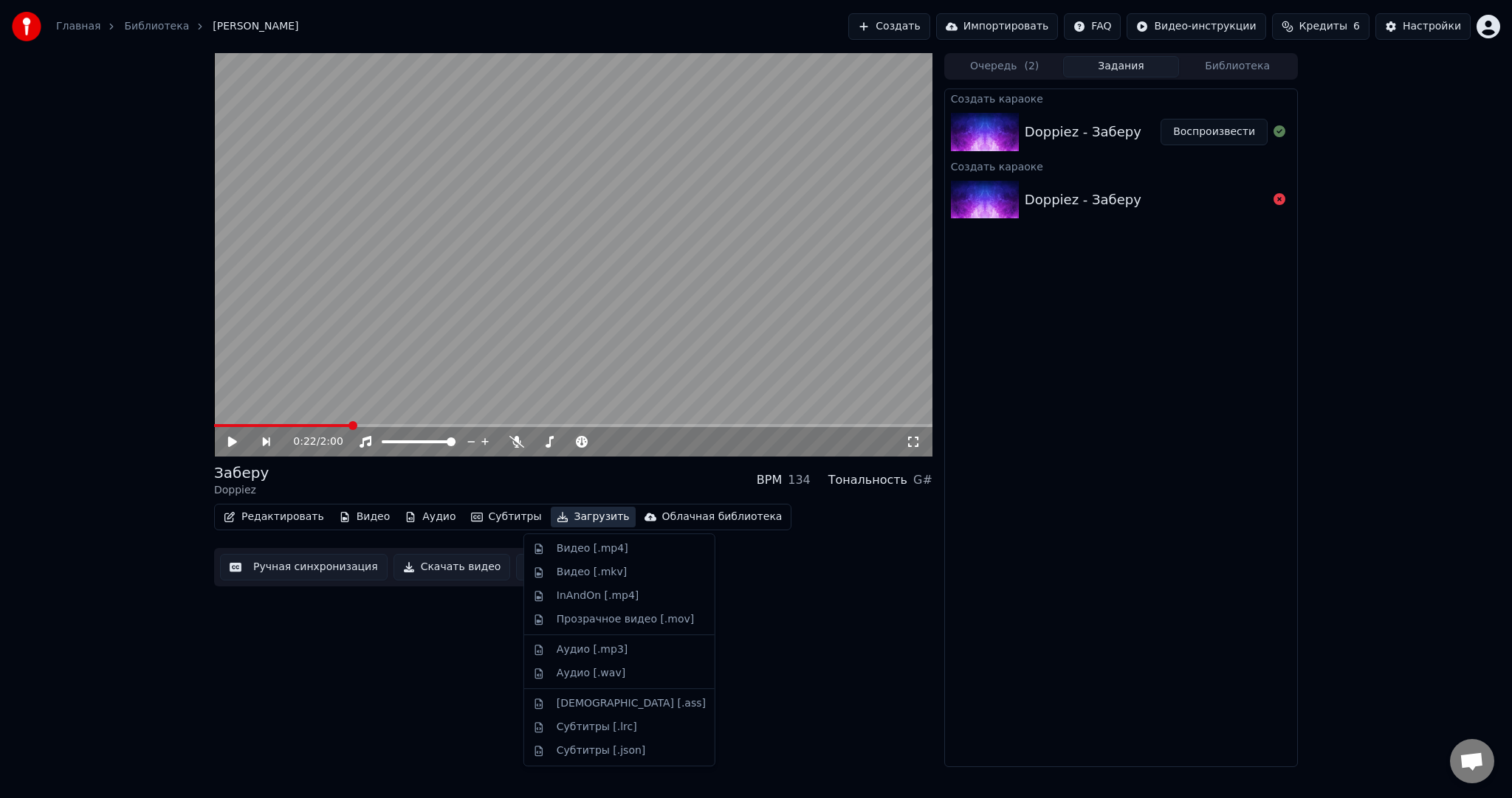
click at [583, 554] on div "Видео [.mp4]" at bounding box center [592, 549] width 72 height 15
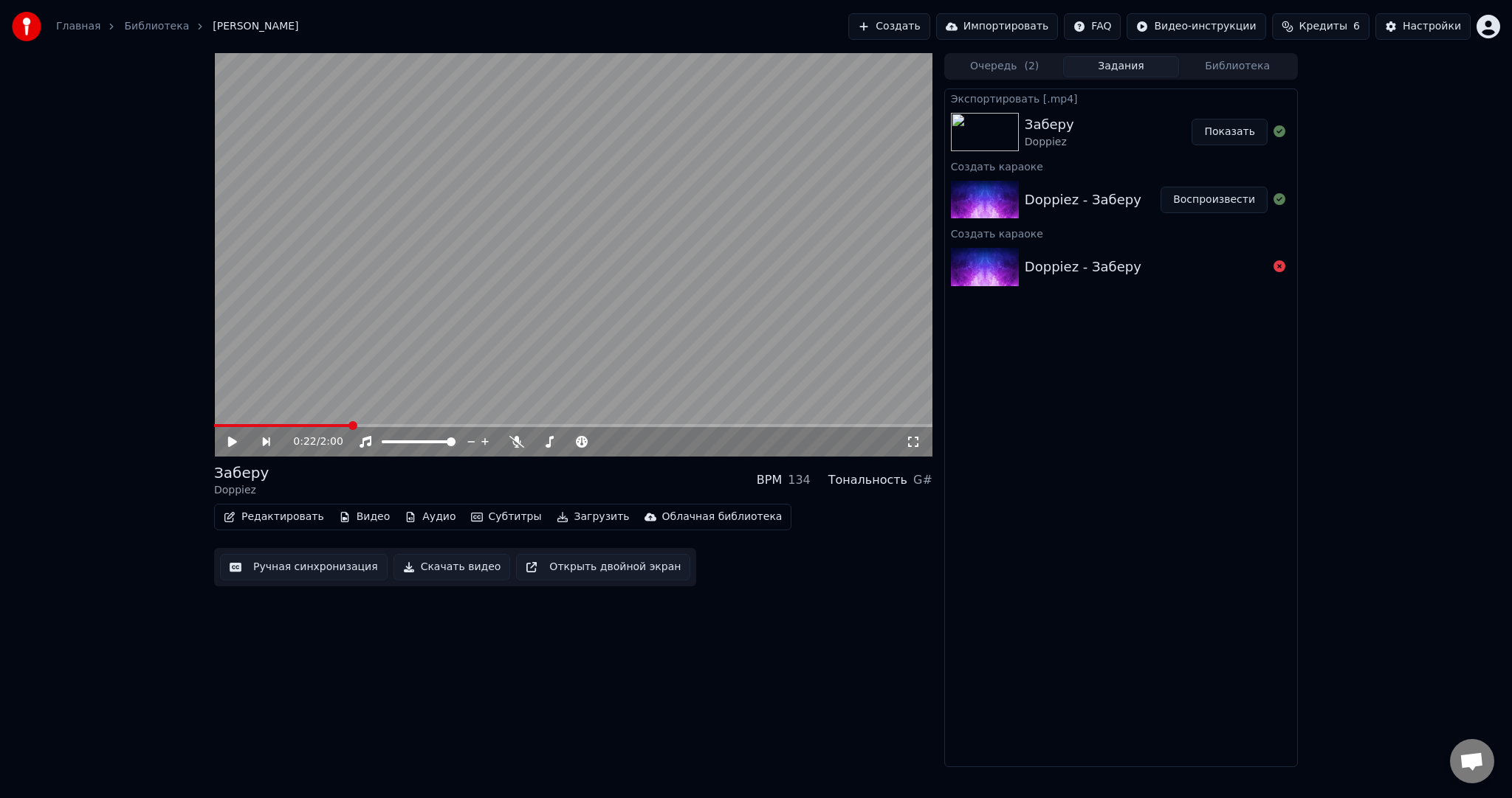
click at [907, 29] on button "Создать" at bounding box center [888, 26] width 81 height 26
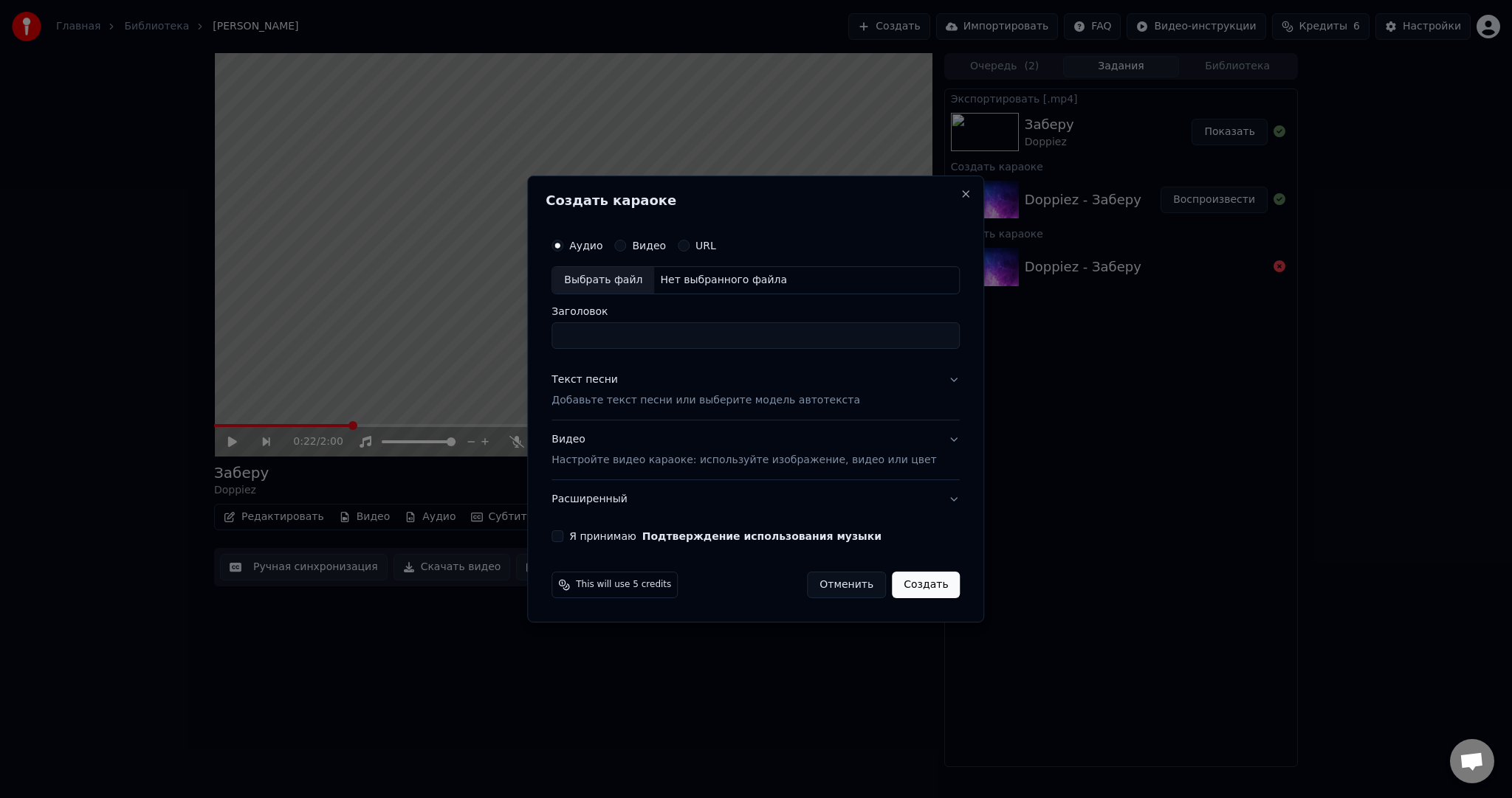
click at [626, 279] on div "Выбрать файл" at bounding box center [603, 280] width 102 height 26
type input "**********"
click at [617, 380] on div "Текст песни" at bounding box center [584, 380] width 66 height 15
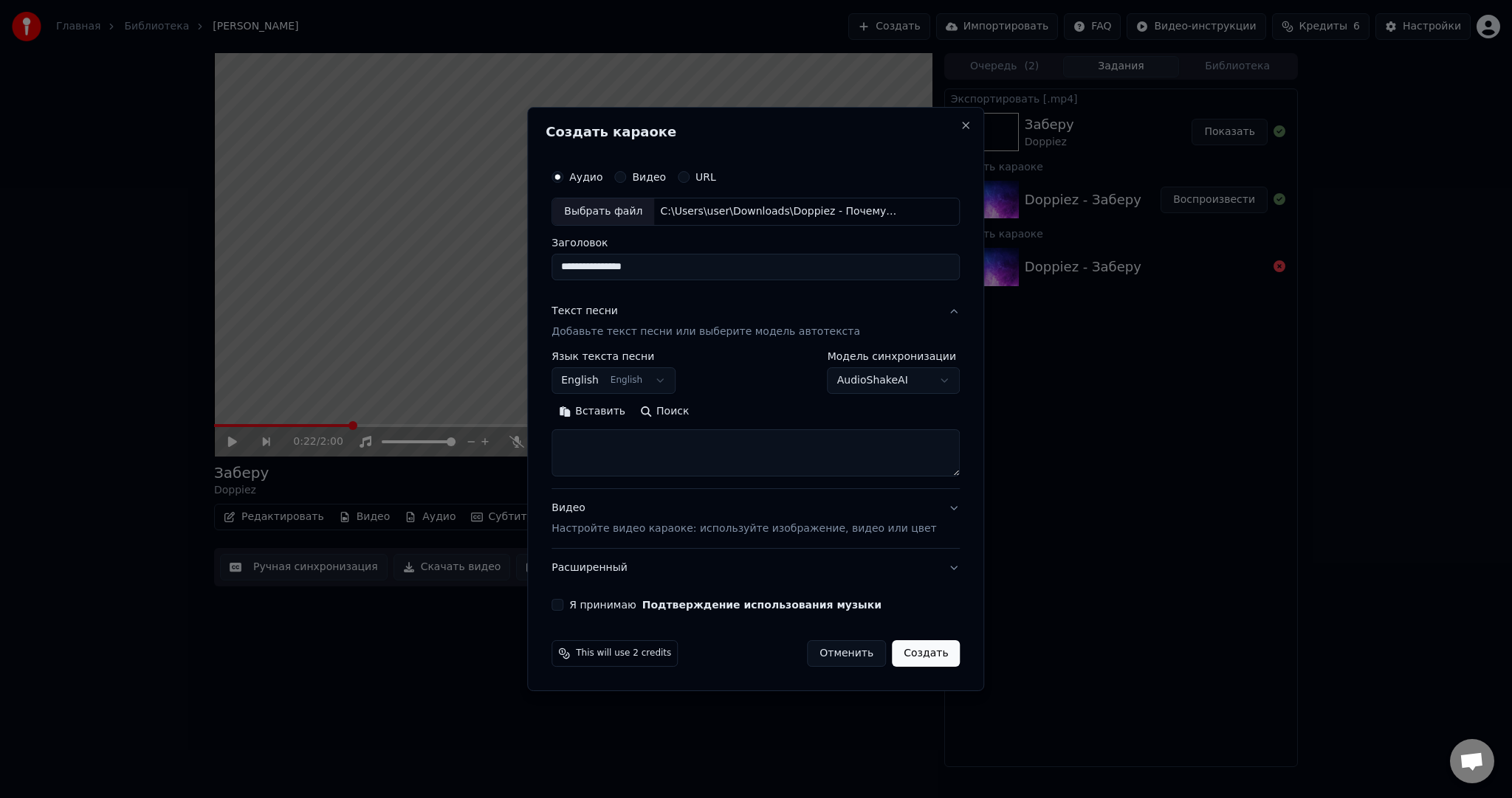
click at [611, 384] on body "**********" at bounding box center [756, 399] width 1512 height 798
select select "**"
click at [622, 422] on button "Вставить" at bounding box center [591, 412] width 81 height 24
click at [615, 416] on button "Поиск" at bounding box center [583, 412] width 64 height 24
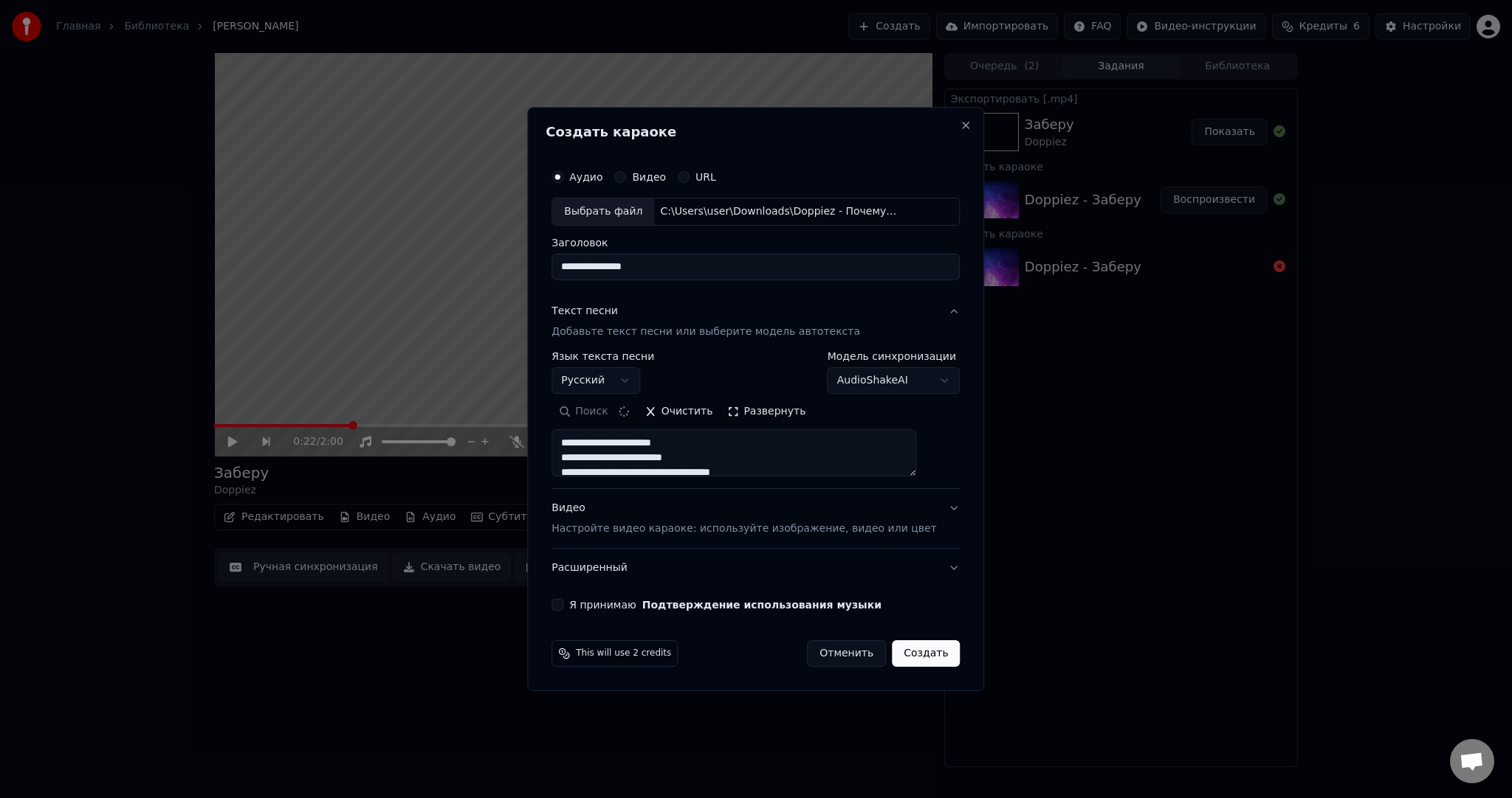
type textarea "**********"
click at [687, 410] on button "Очистить" at bounding box center [678, 412] width 83 height 24
click at [625, 417] on button "Вставить" at bounding box center [591, 412] width 81 height 24
click at [680, 520] on div "Видео Настройте видео караоке: используйте изображение, видео или цвет" at bounding box center [743, 518] width 385 height 35
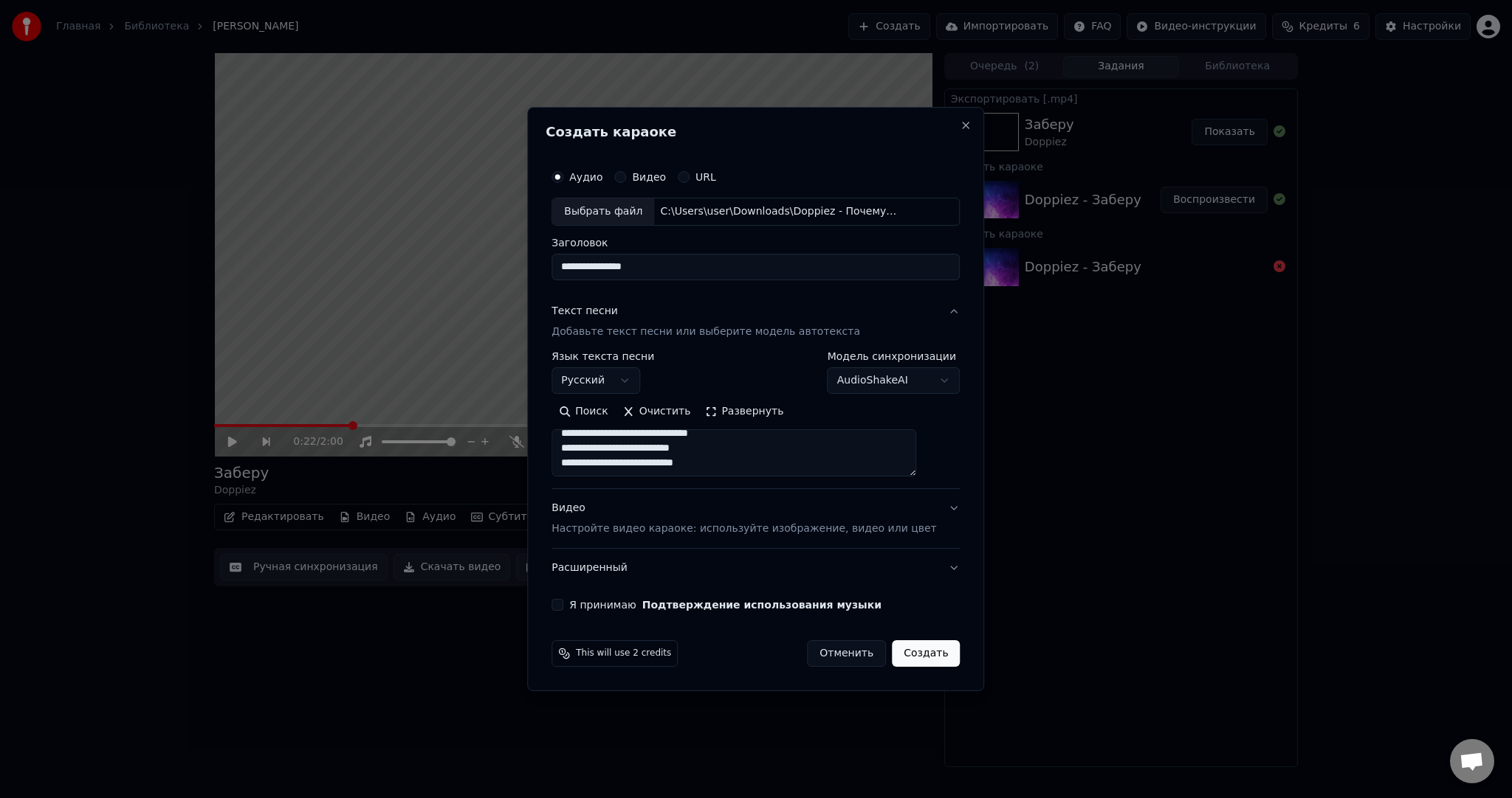
type textarea "**********"
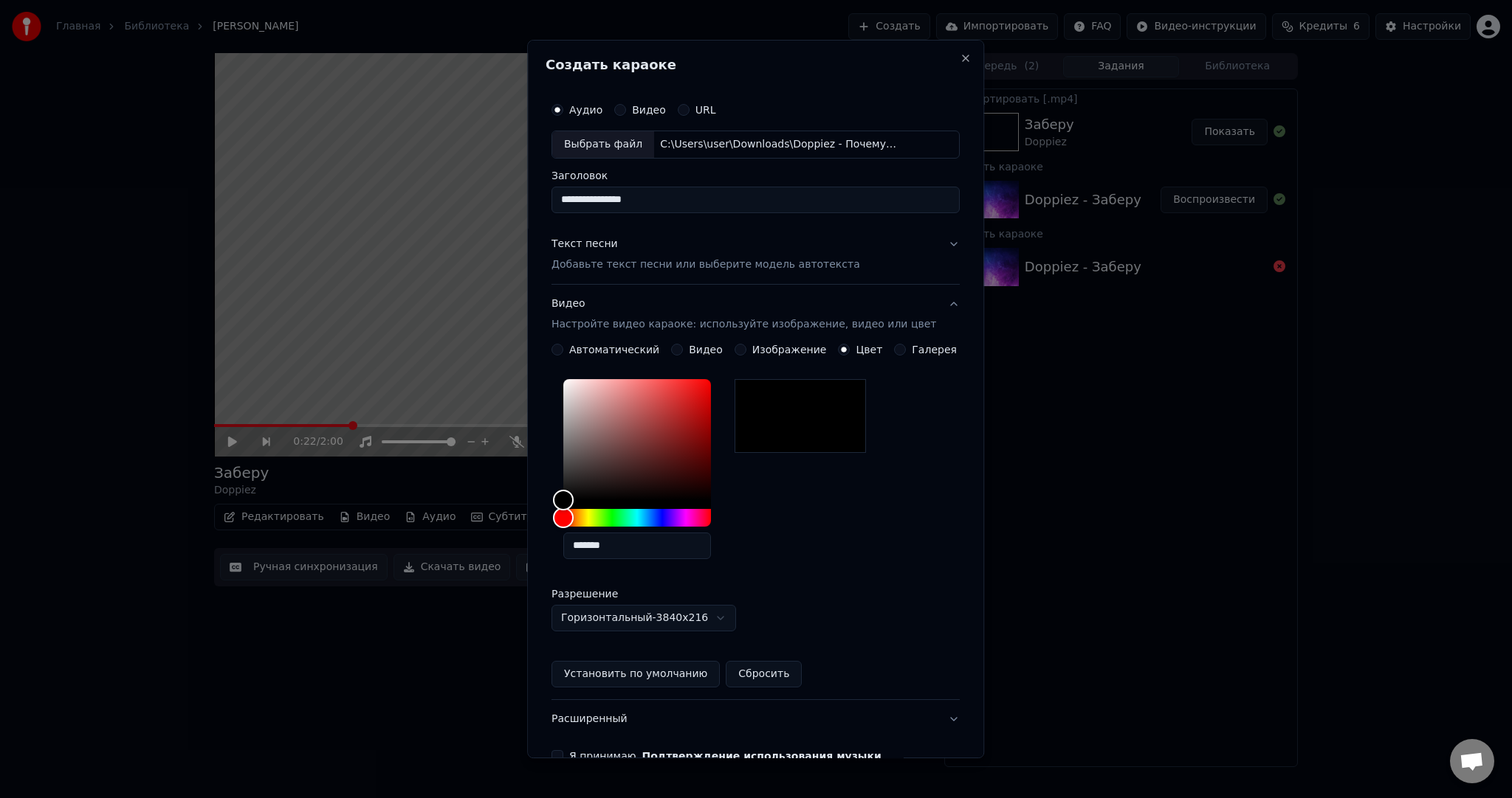
scroll to position [83, 0]
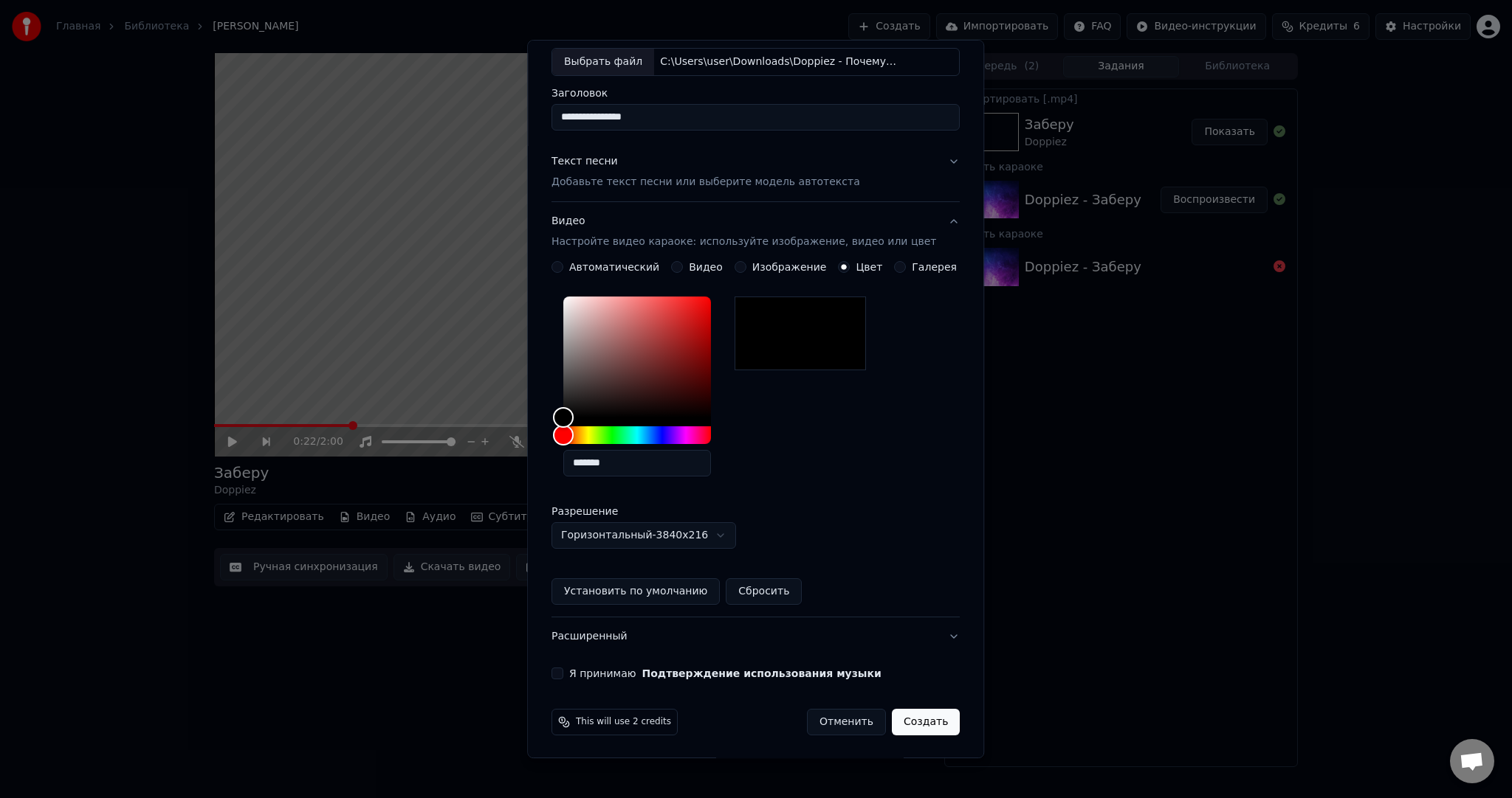
click at [562, 672] on button "Я принимаю Подтверждение использования музыки" at bounding box center [556, 673] width 12 height 12
click at [892, 712] on button "Создать" at bounding box center [926, 722] width 68 height 26
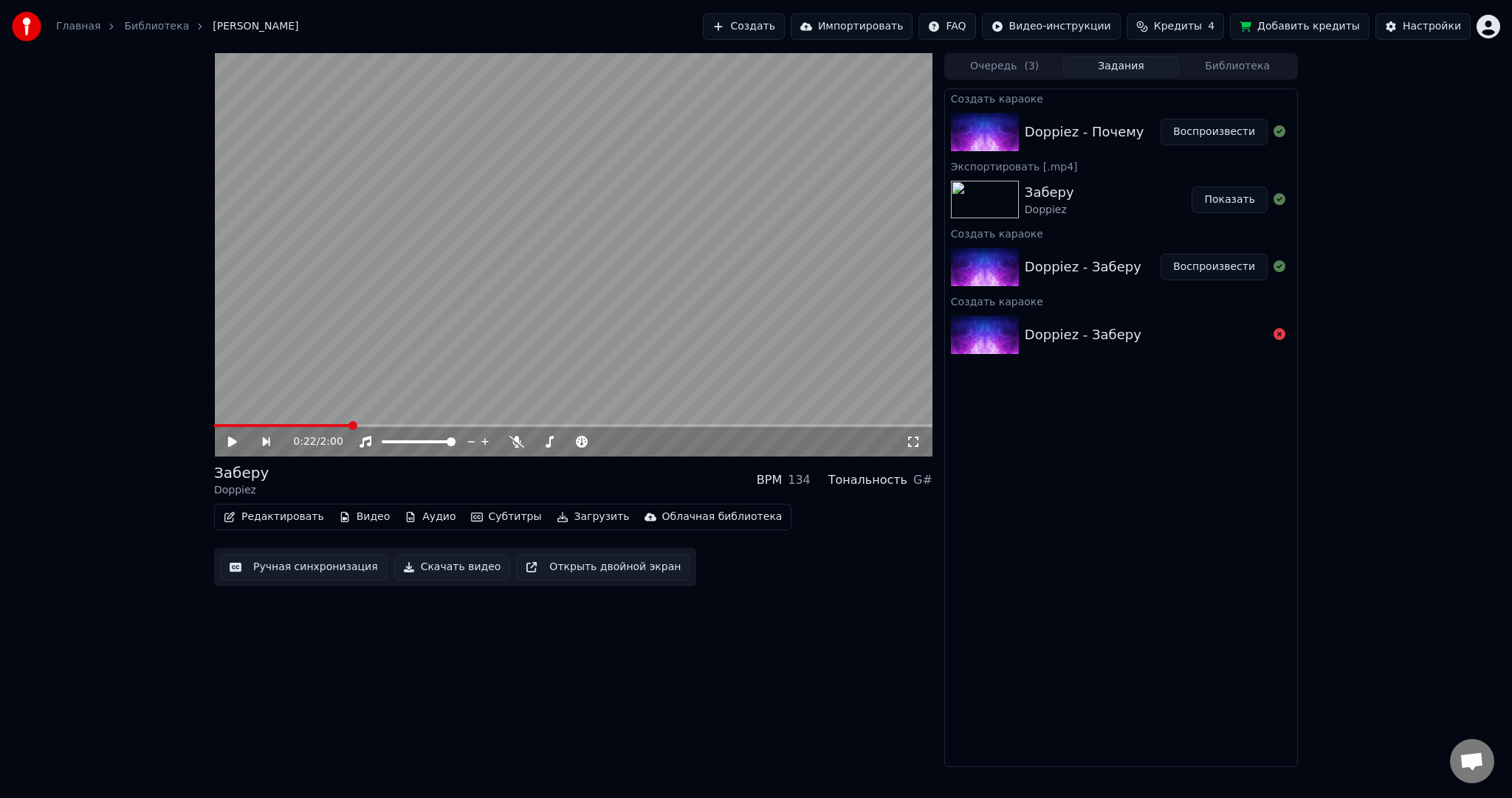
click at [1190, 131] on button "Воспроизвести" at bounding box center [1214, 132] width 107 height 26
click at [440, 293] on video at bounding box center [573, 254] width 718 height 404
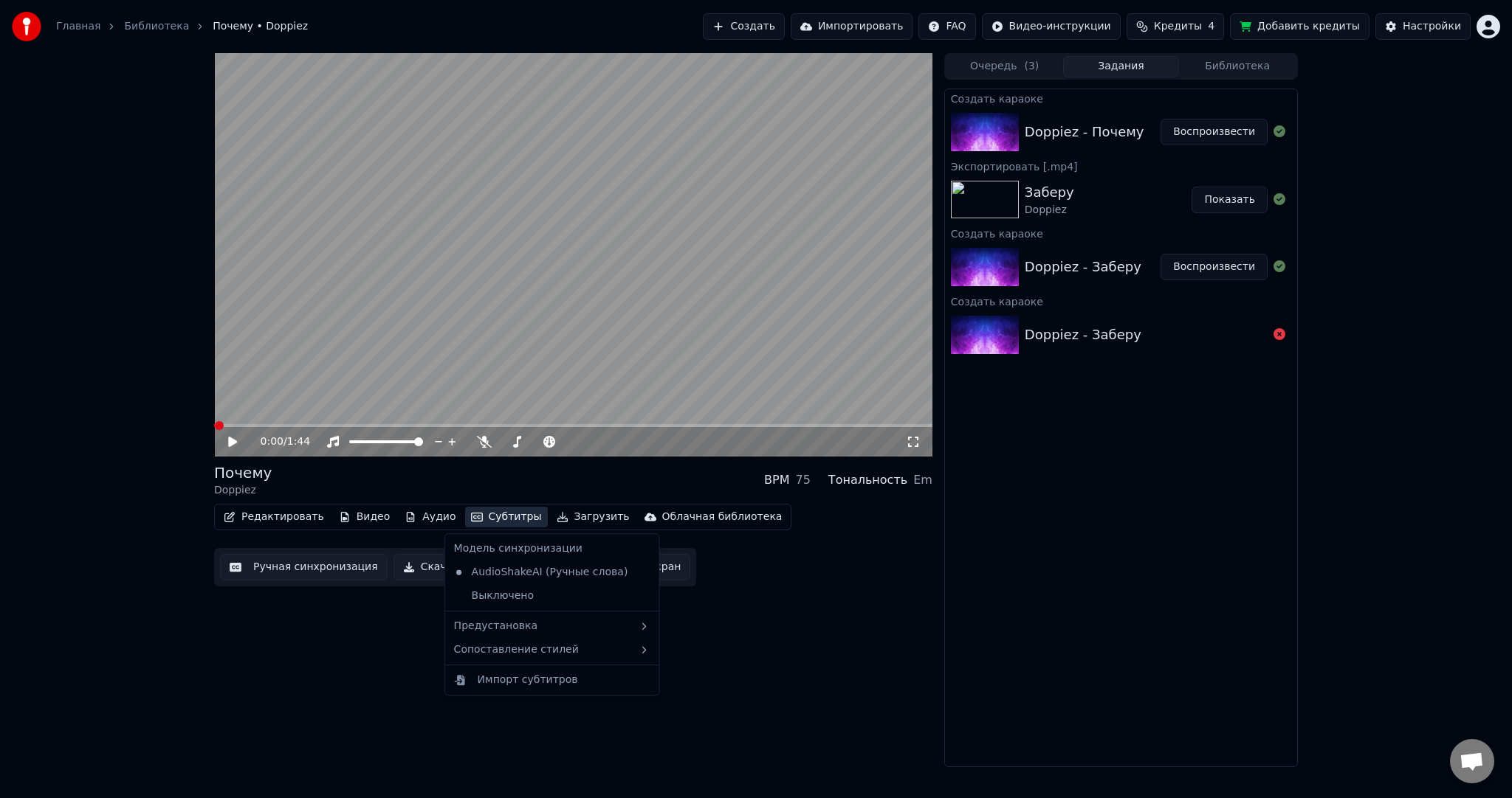
click at [476, 513] on button "Субтитры" at bounding box center [506, 517] width 83 height 21
click at [511, 624] on div "Предустановка" at bounding box center [552, 626] width 208 height 24
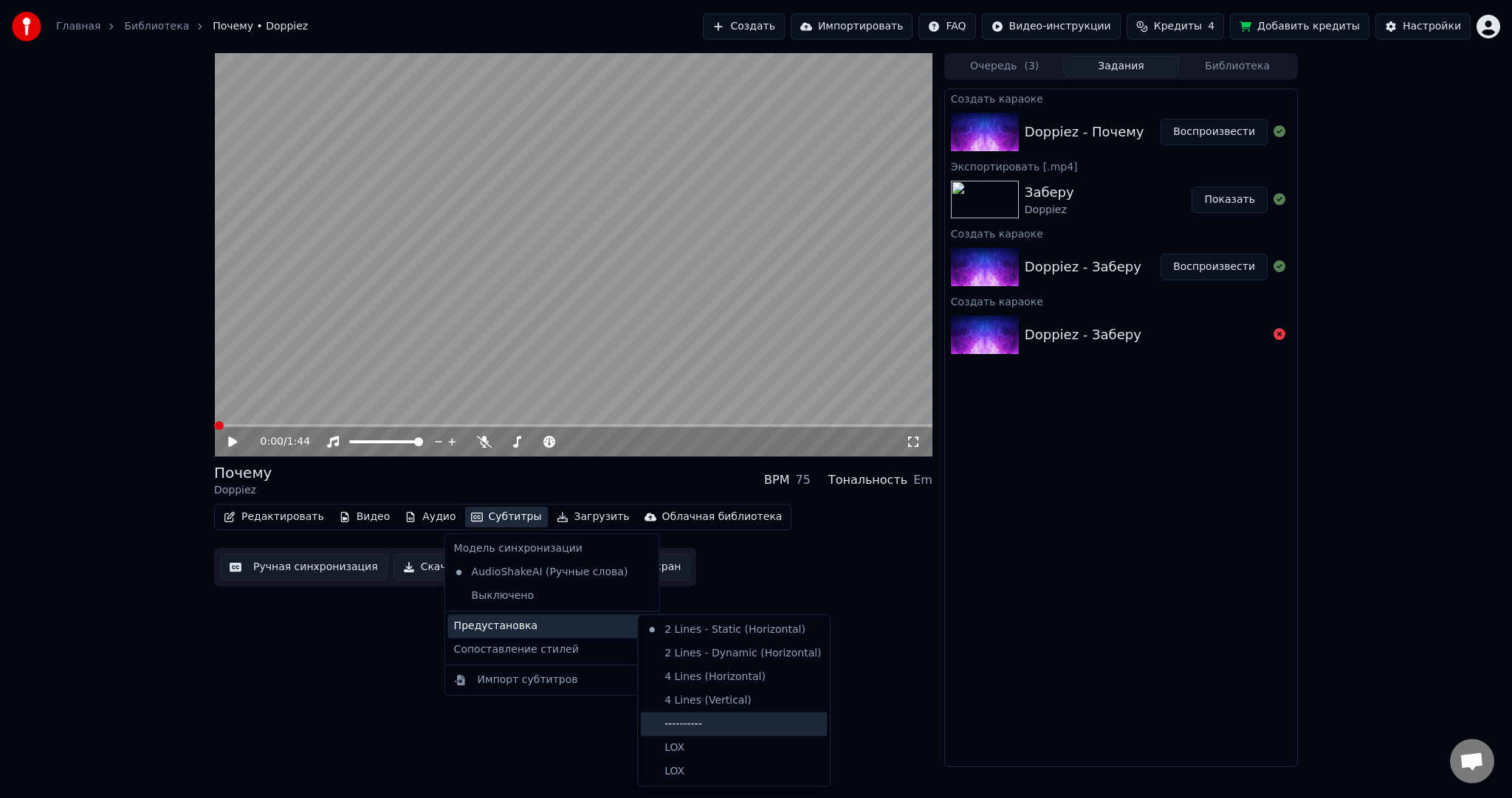
click at [688, 723] on div "----------" at bounding box center [734, 724] width 186 height 24
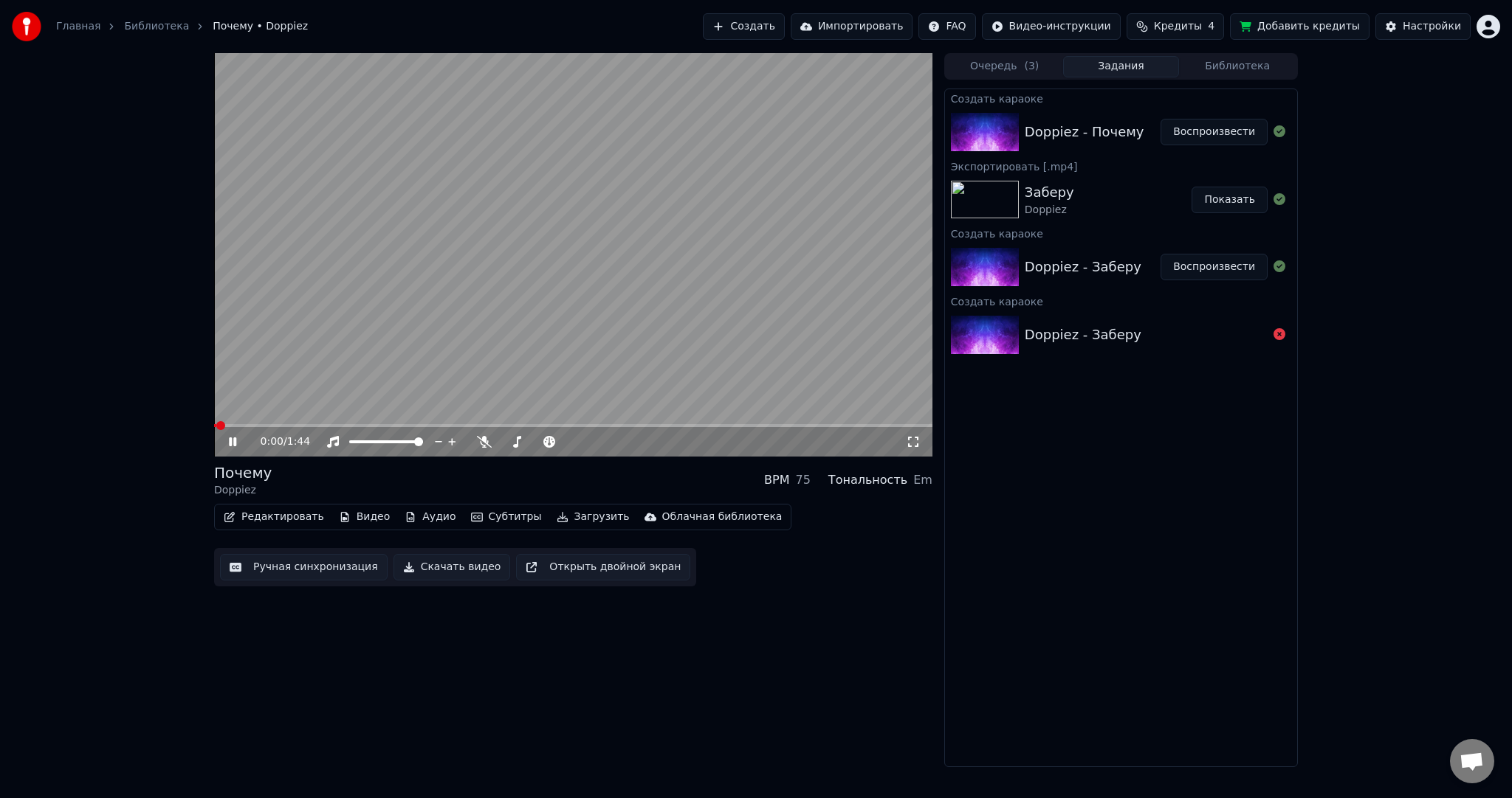
click at [309, 569] on button "Ручная синхронизация" at bounding box center [304, 567] width 167 height 26
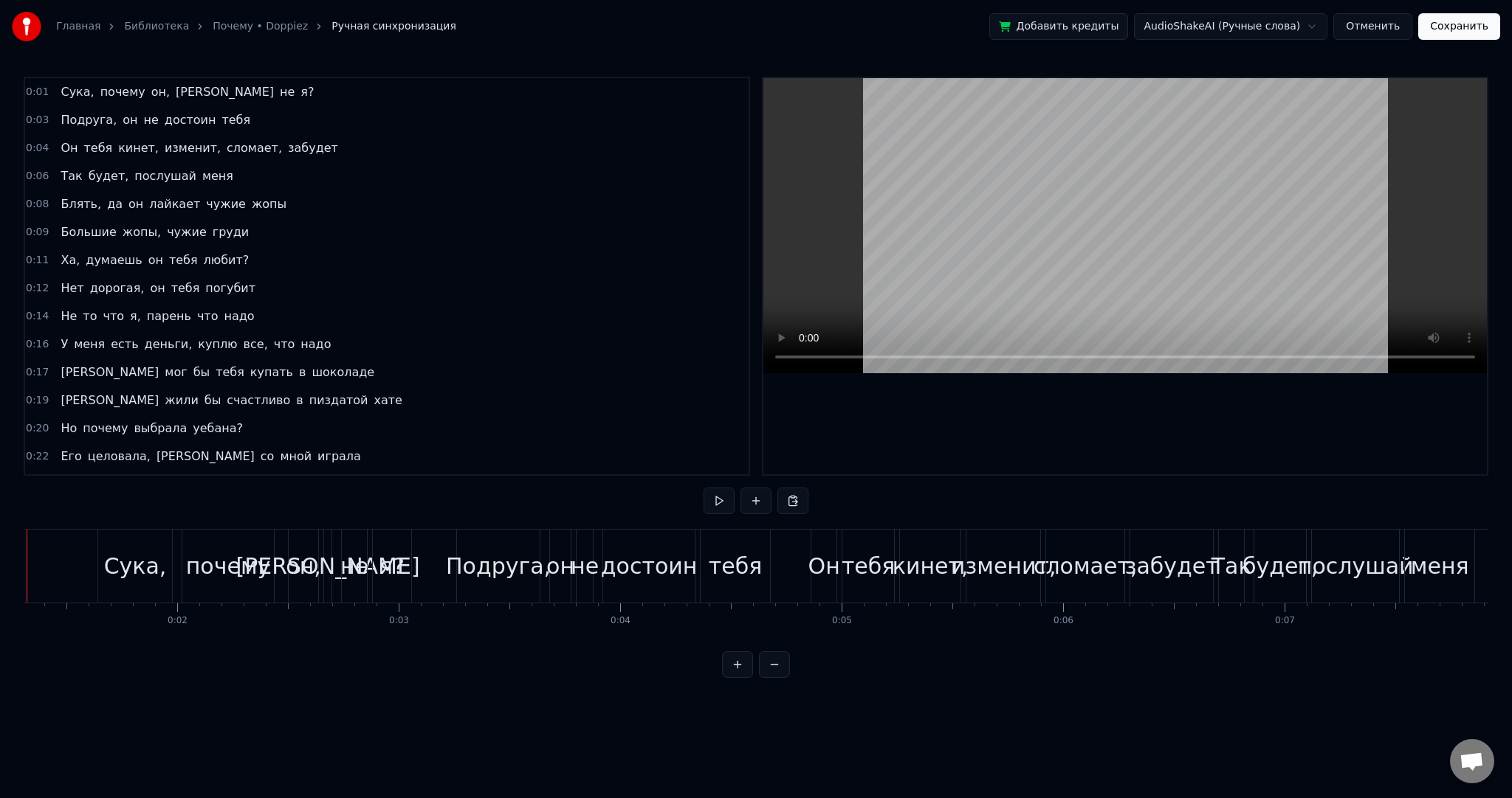
drag, startPoint x: 25, startPoint y: 573, endPoint x: 37, endPoint y: 564, distance: 15.0
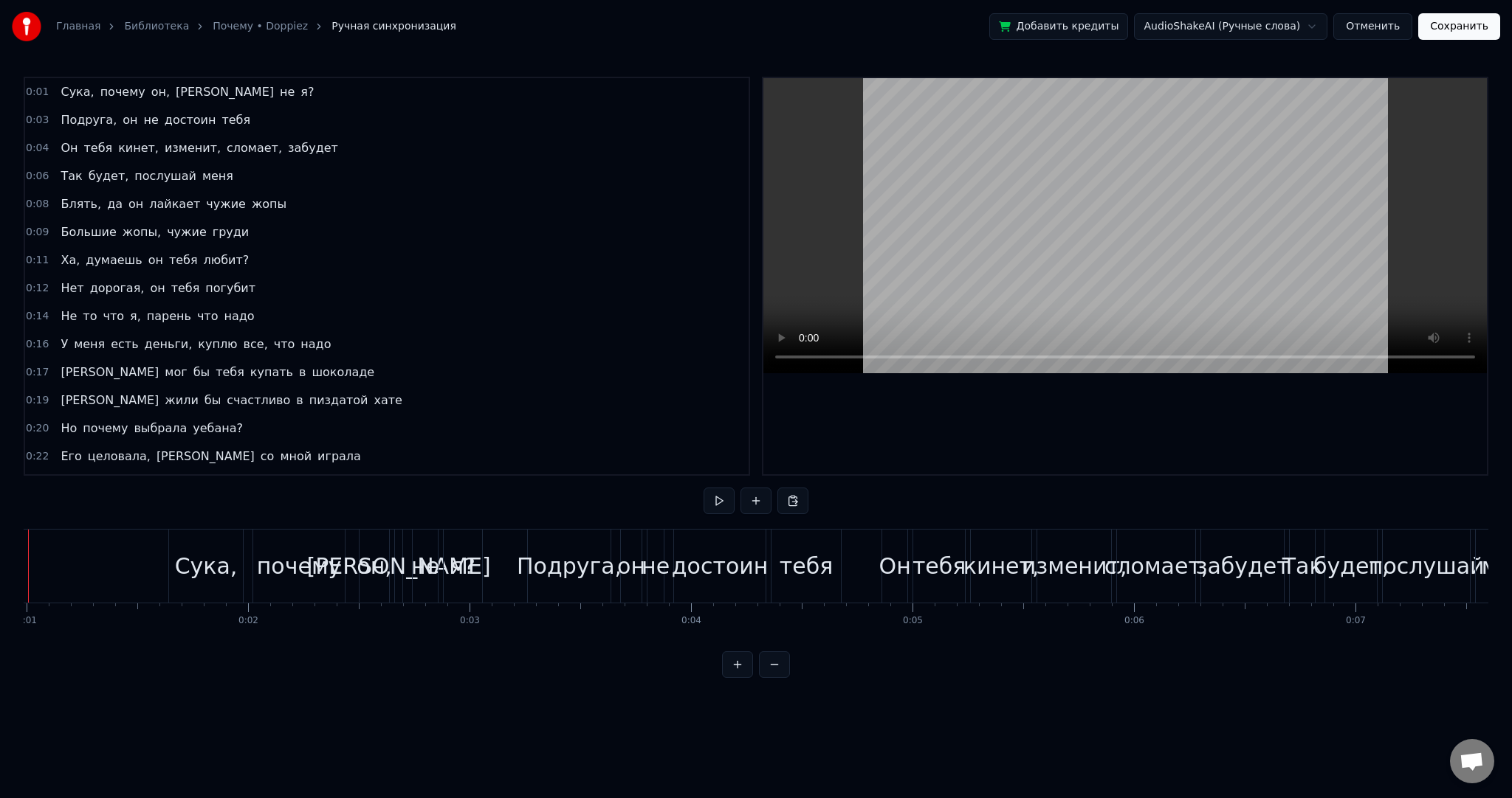
scroll to position [0, 148]
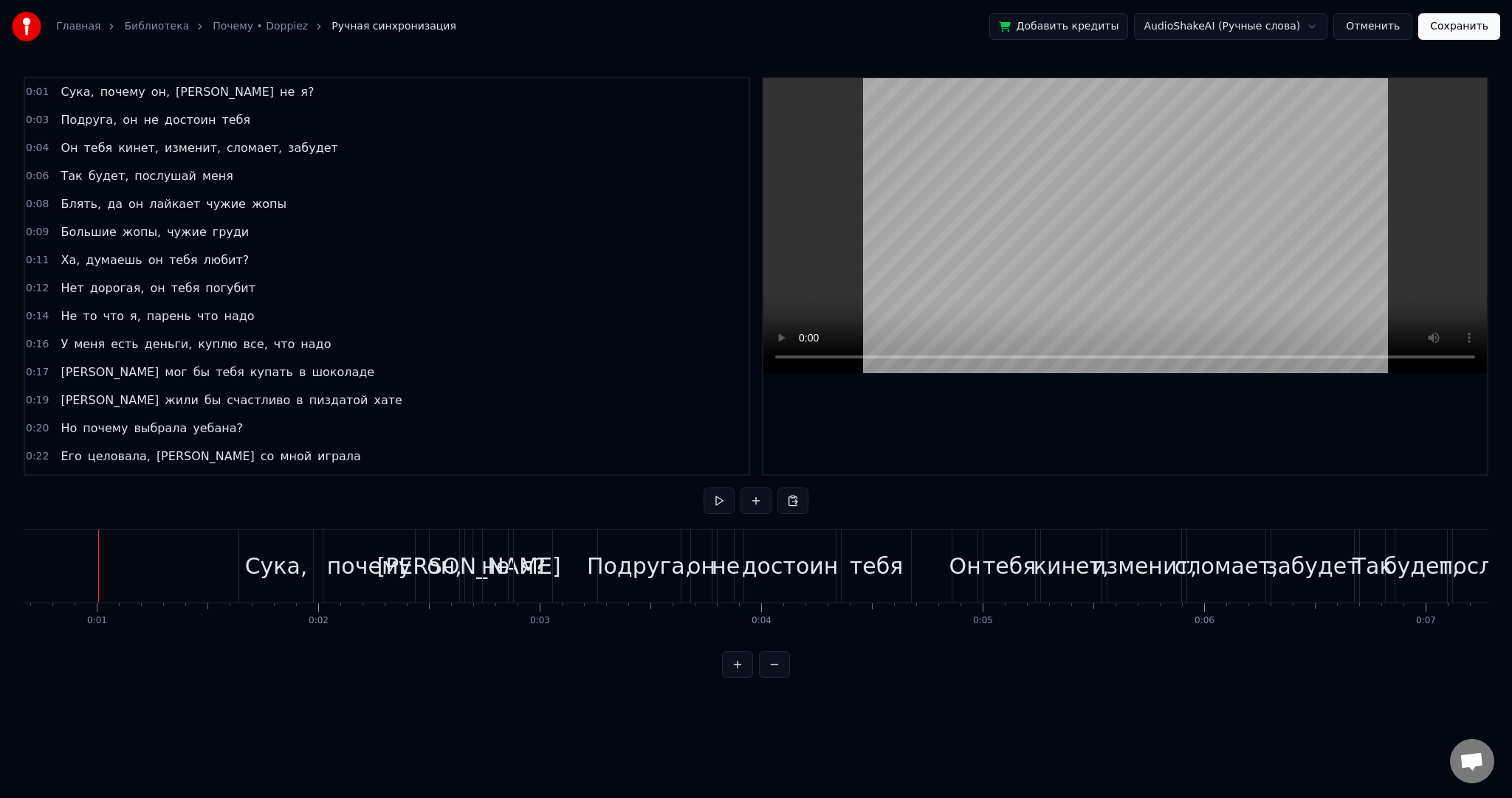
click at [0, 555] on div "Главная Библиотека Почему • Doppiez Ручная синхронизация Добавить кредиты Audio…" at bounding box center [756, 339] width 1512 height 678
drag, startPoint x: 2, startPoint y: 554, endPoint x: 23, endPoint y: 550, distance: 21.4
click at [11, 552] on div "Главная Библиотека Почему • Doppiez Ручная синхронизация Добавить кредиты Audio…" at bounding box center [756, 339] width 1512 height 678
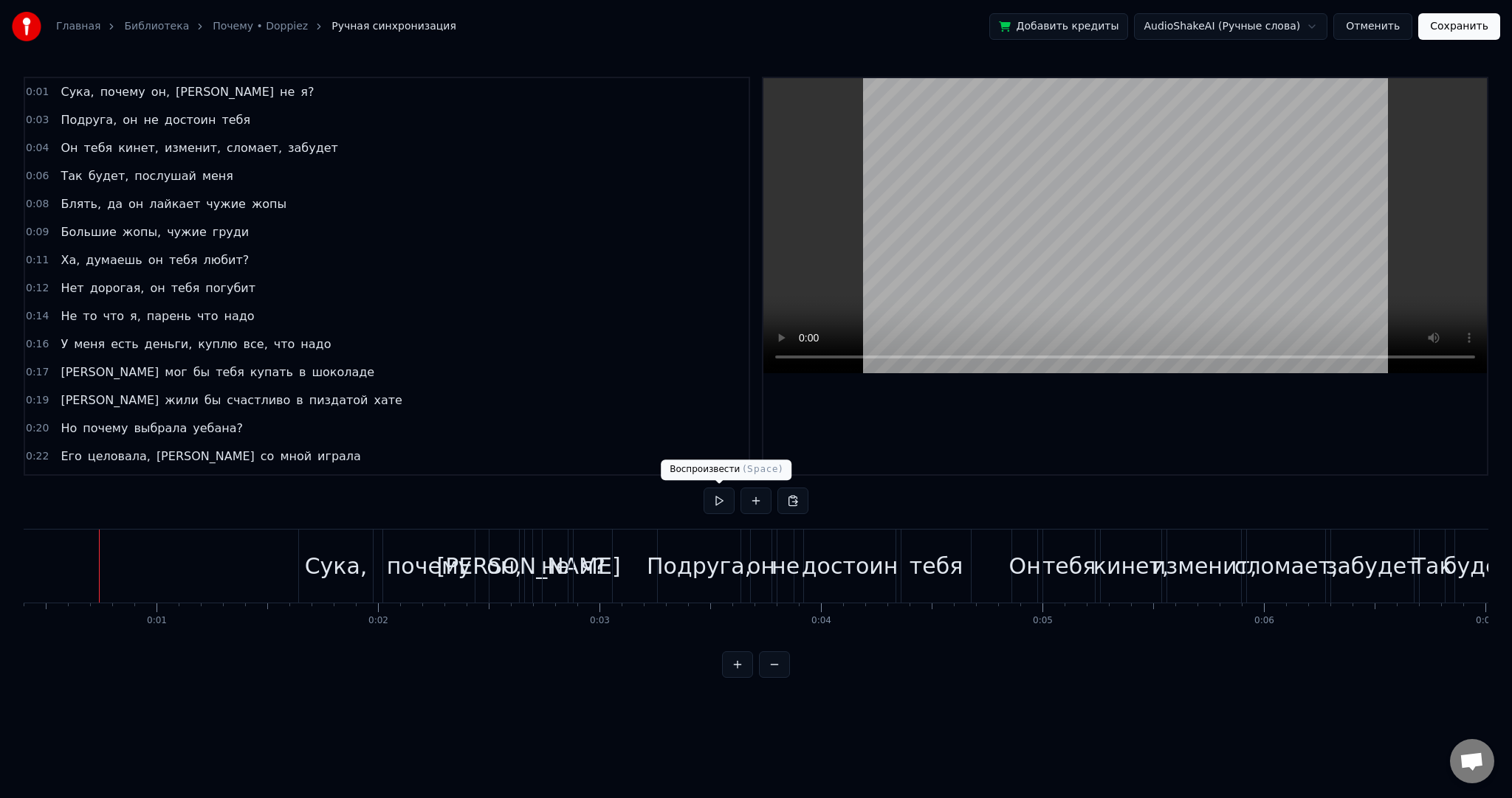
click at [716, 497] on button at bounding box center [719, 501] width 31 height 26
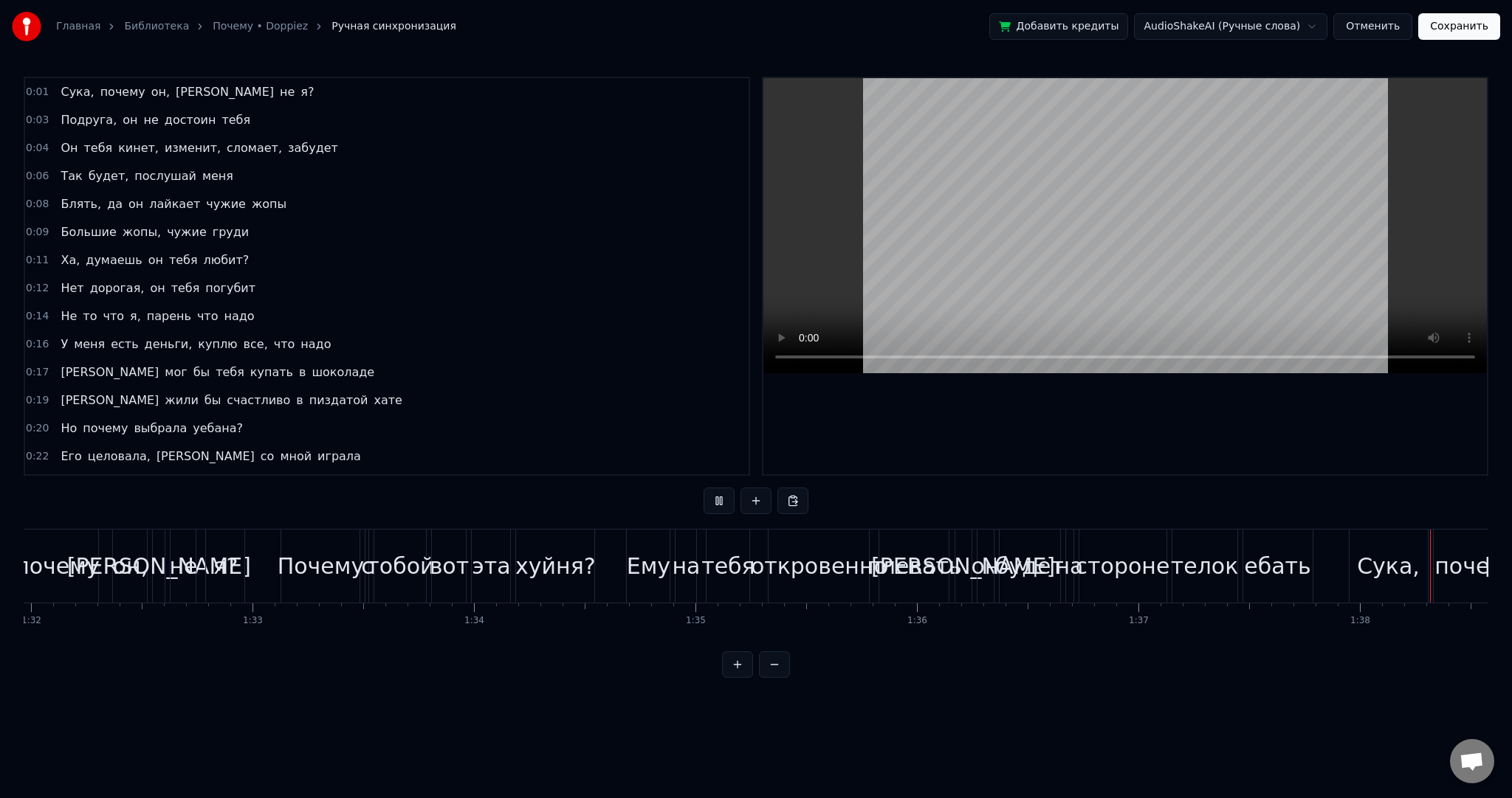
scroll to position [0, 21653]
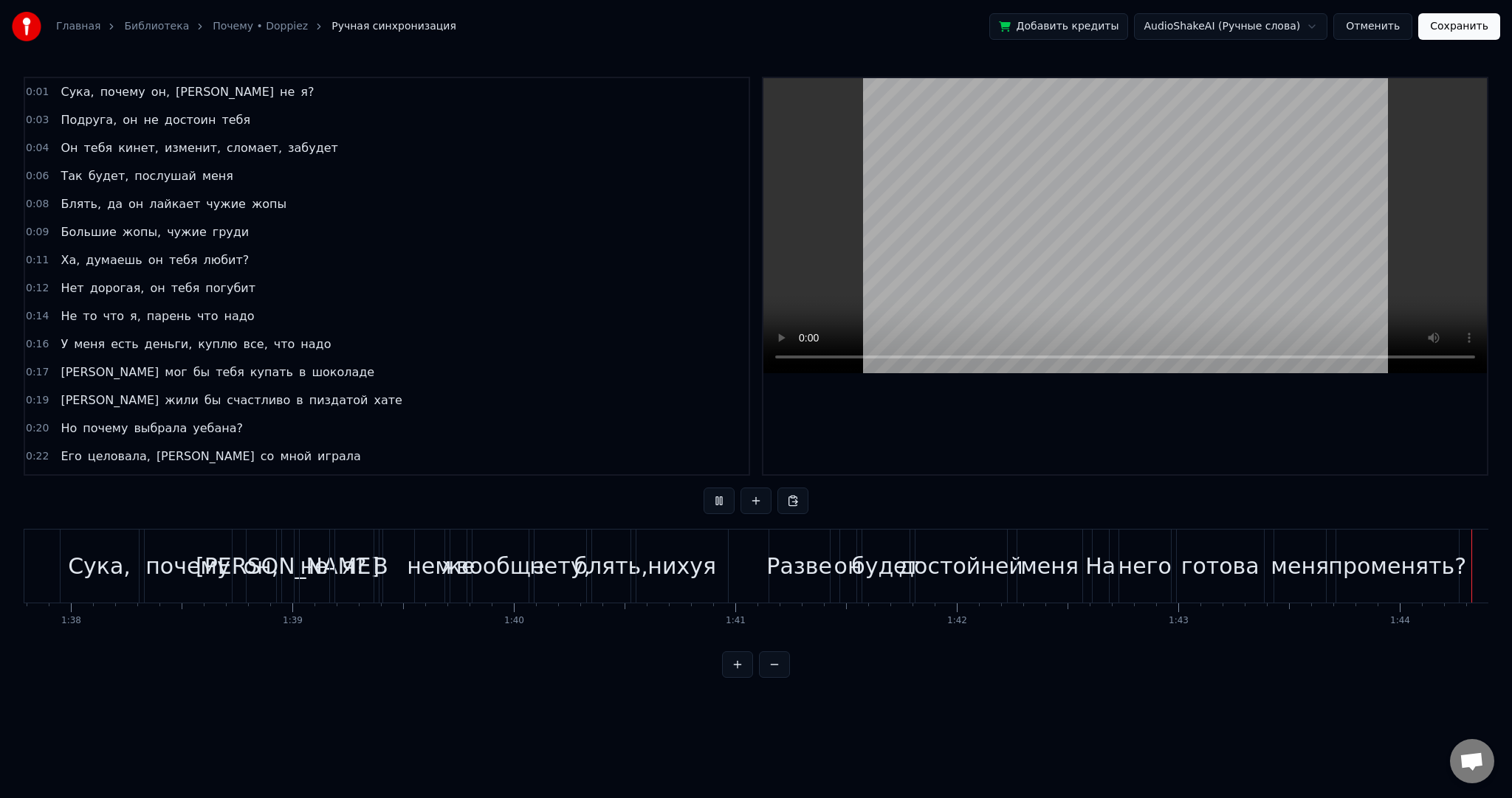
click at [1126, 234] on video at bounding box center [1125, 225] width 724 height 295
click at [1447, 38] on button "Сохранить" at bounding box center [1458, 26] width 82 height 26
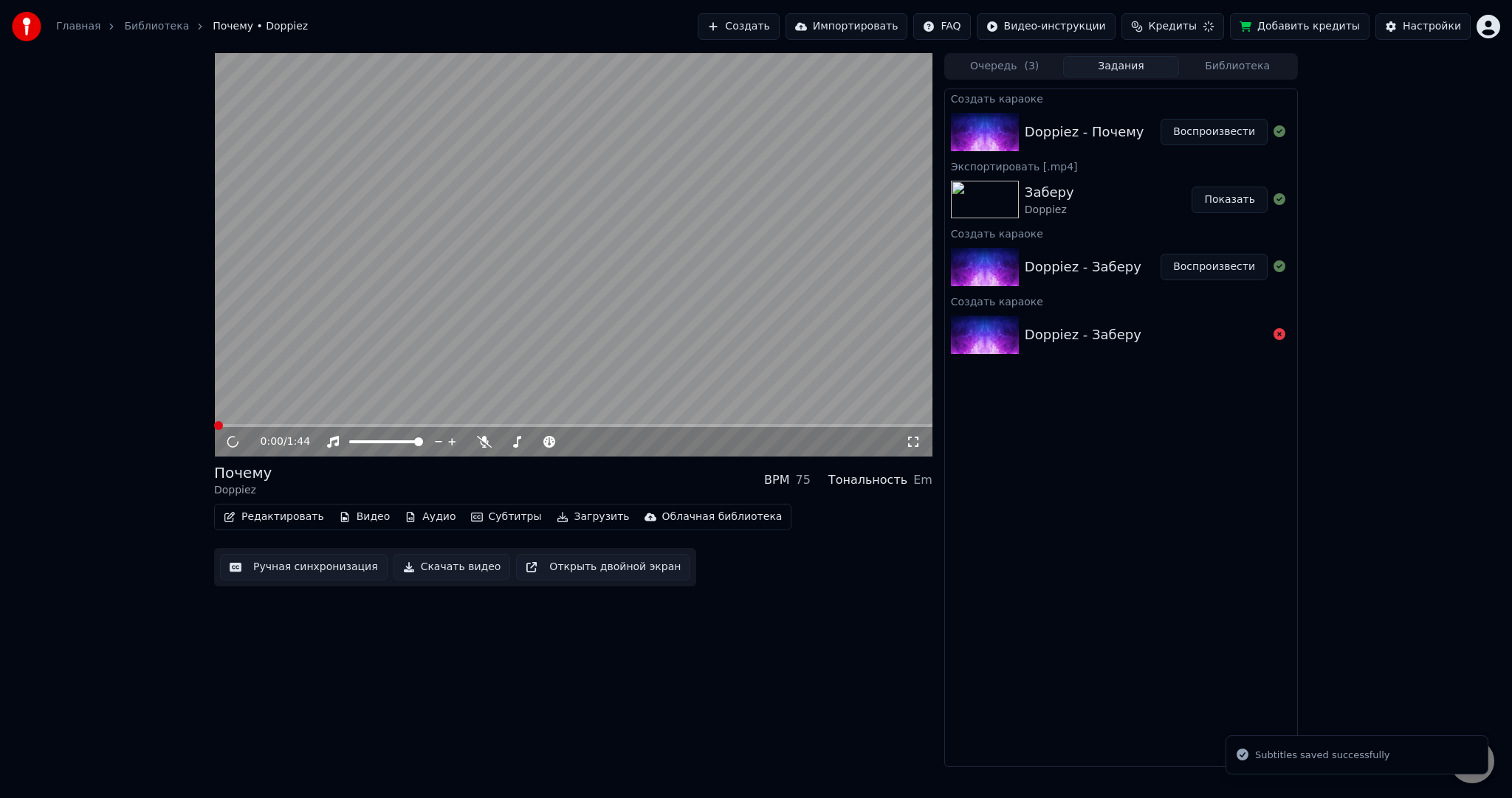
click at [547, 321] on video at bounding box center [573, 254] width 718 height 404
click at [564, 510] on button "Загрузить" at bounding box center [593, 517] width 85 height 21
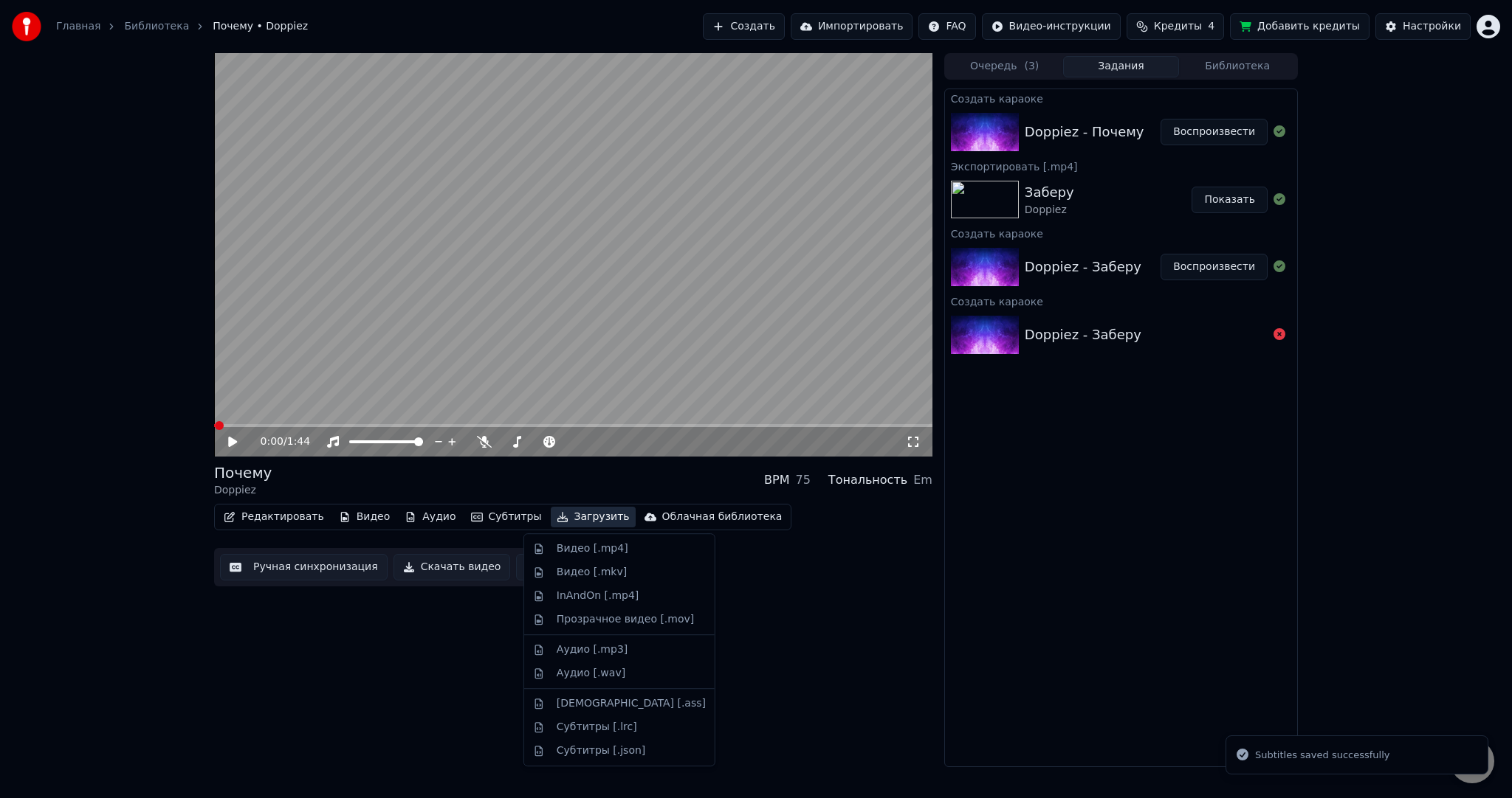
click at [589, 549] on div "Видео [.mp4]" at bounding box center [592, 549] width 72 height 15
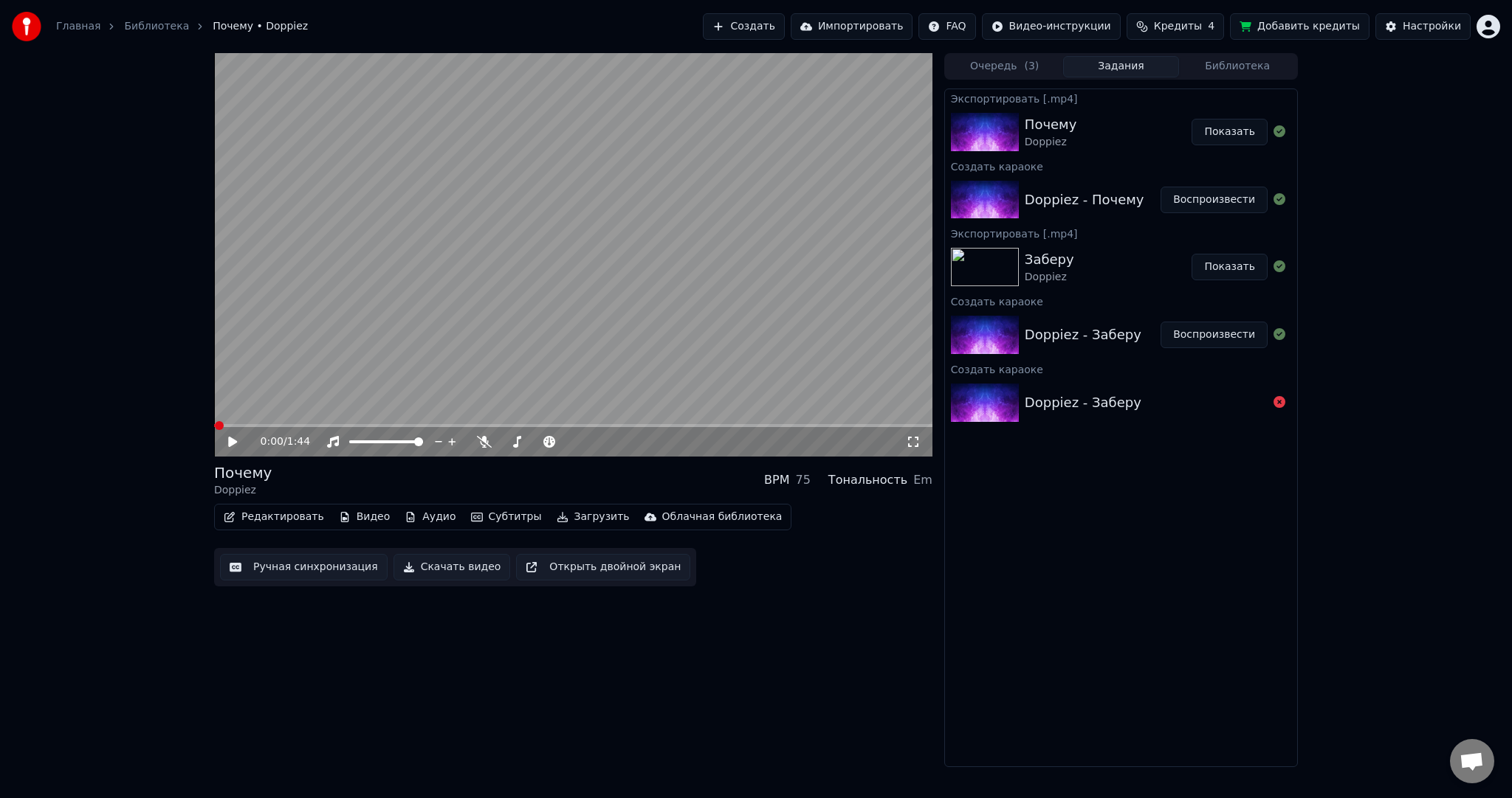
click at [1229, 131] on button "Показать" at bounding box center [1229, 132] width 76 height 26
click at [1485, 35] on html "Главная Библиотека Почему • Doppiez Создать Импортировать FAQ Видео-инструкции …" at bounding box center [756, 399] width 1512 height 798
click at [797, 38] on html "Главная Библиотека Почему • Doppiez Создать Импортировать FAQ Видео-инструкции …" at bounding box center [756, 399] width 1512 height 798
click at [784, 25] on button "Создать" at bounding box center [743, 26] width 81 height 26
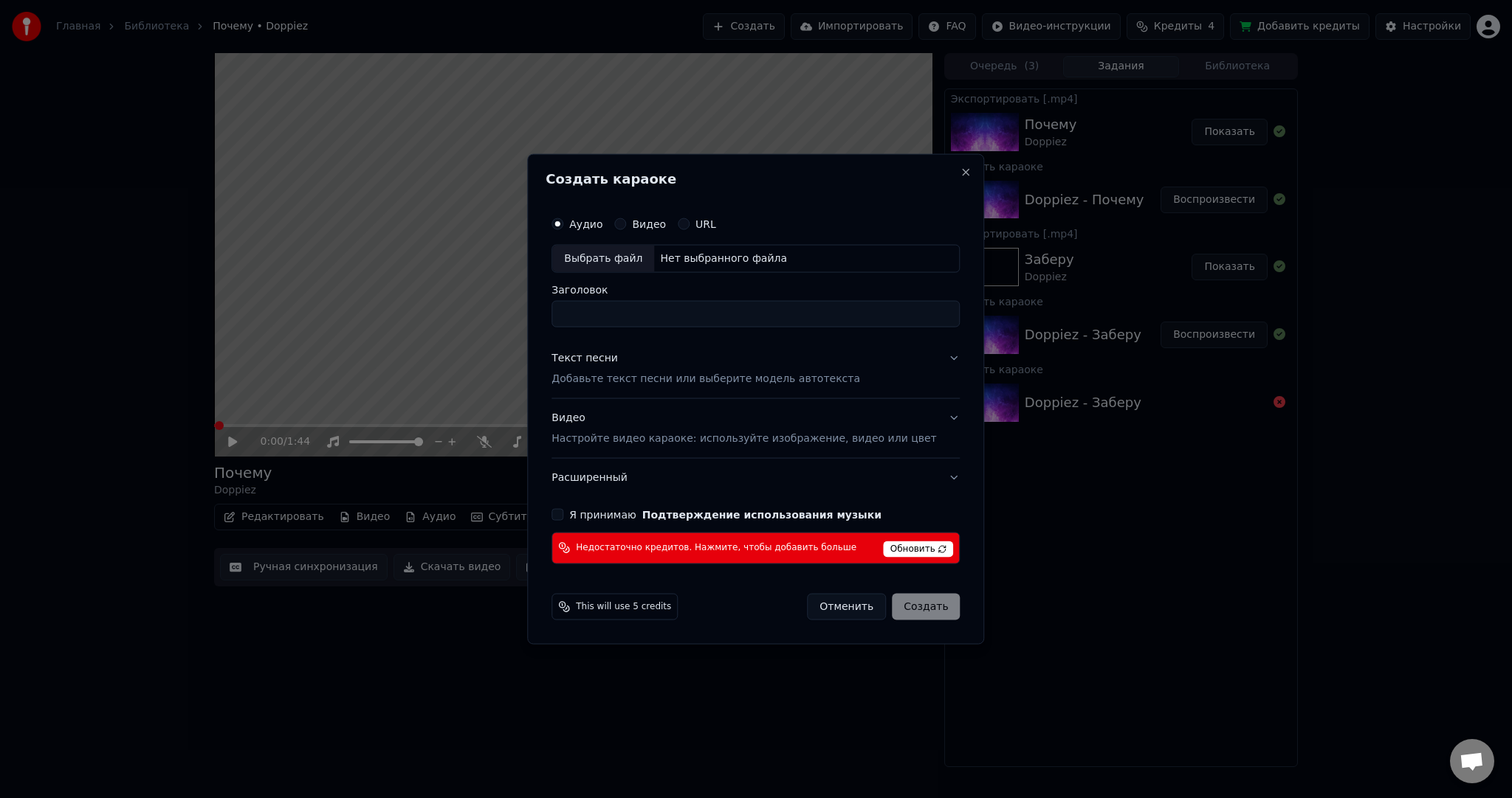
click at [626, 253] on div "Выбрать файл" at bounding box center [603, 258] width 102 height 26
type input "**********"
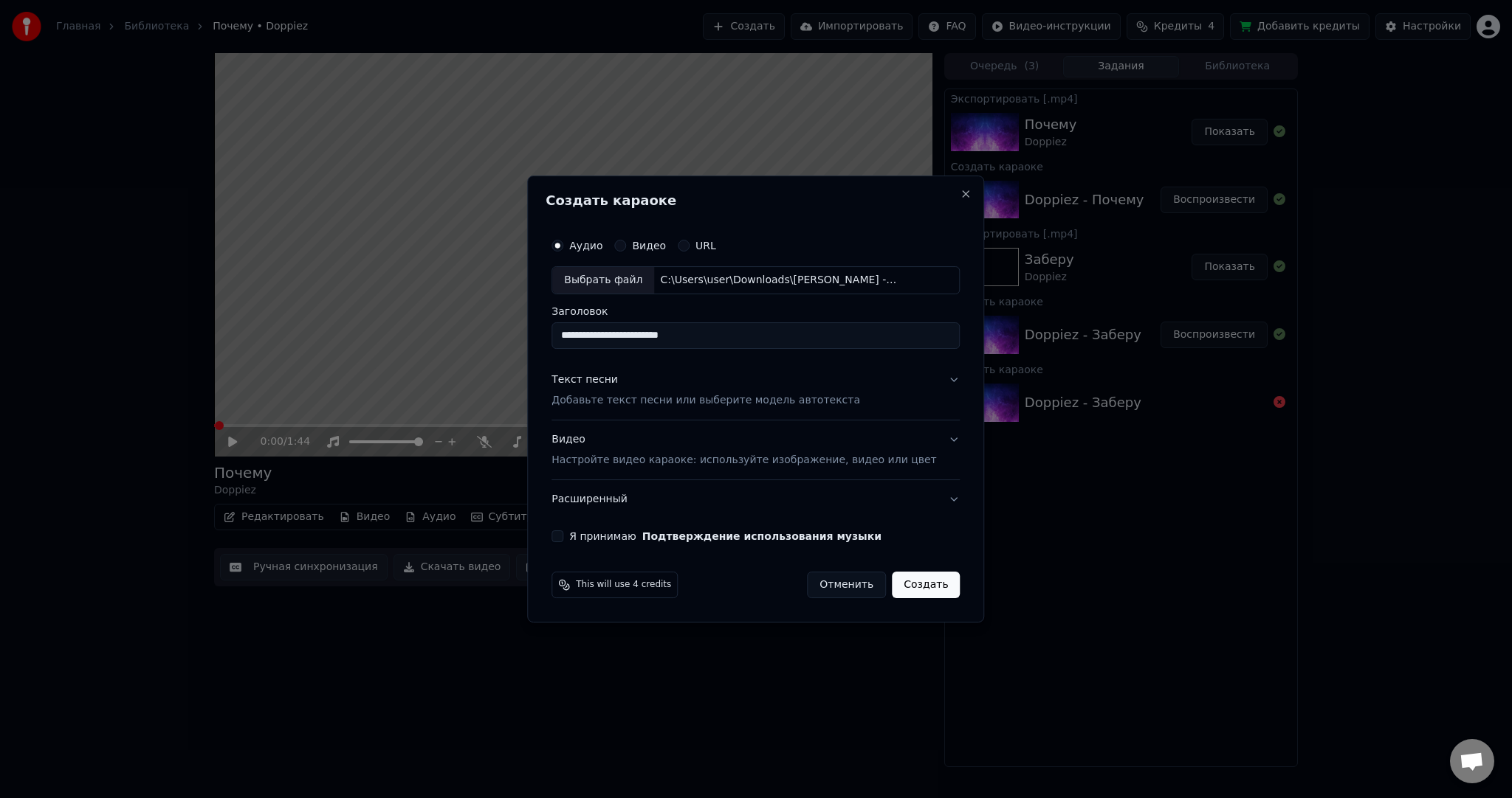
click at [646, 405] on p "Добавьте текст песни или выберите модель автотекста" at bounding box center [705, 401] width 308 height 15
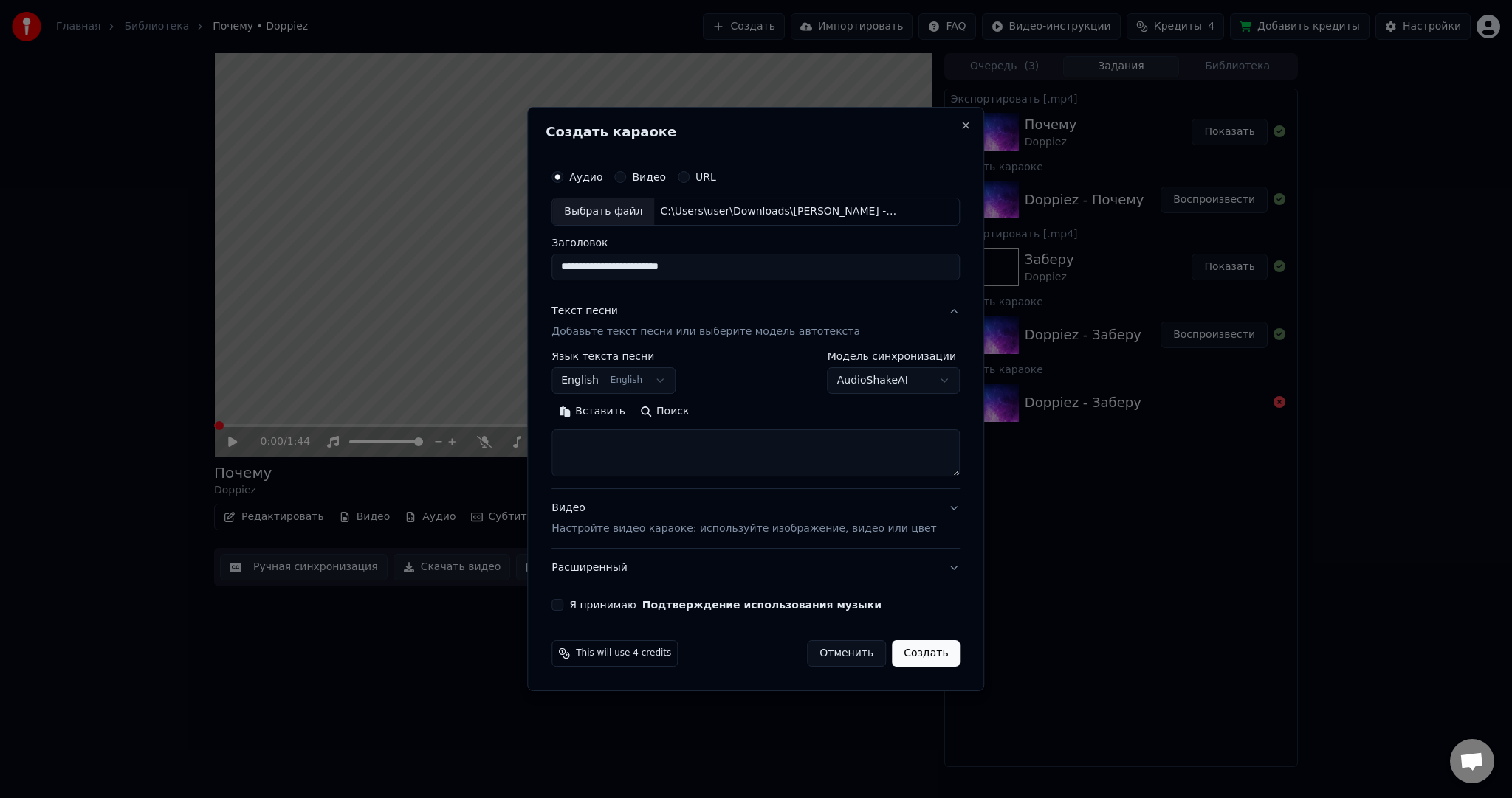
click at [635, 379] on body "Главная Библиотека Почему • Doppiez Создать Импортировать FAQ Видео-инструкции …" at bounding box center [756, 399] width 1512 height 798
select select "**"
click at [639, 440] on textarea at bounding box center [755, 453] width 408 height 47
paste textarea "**********"
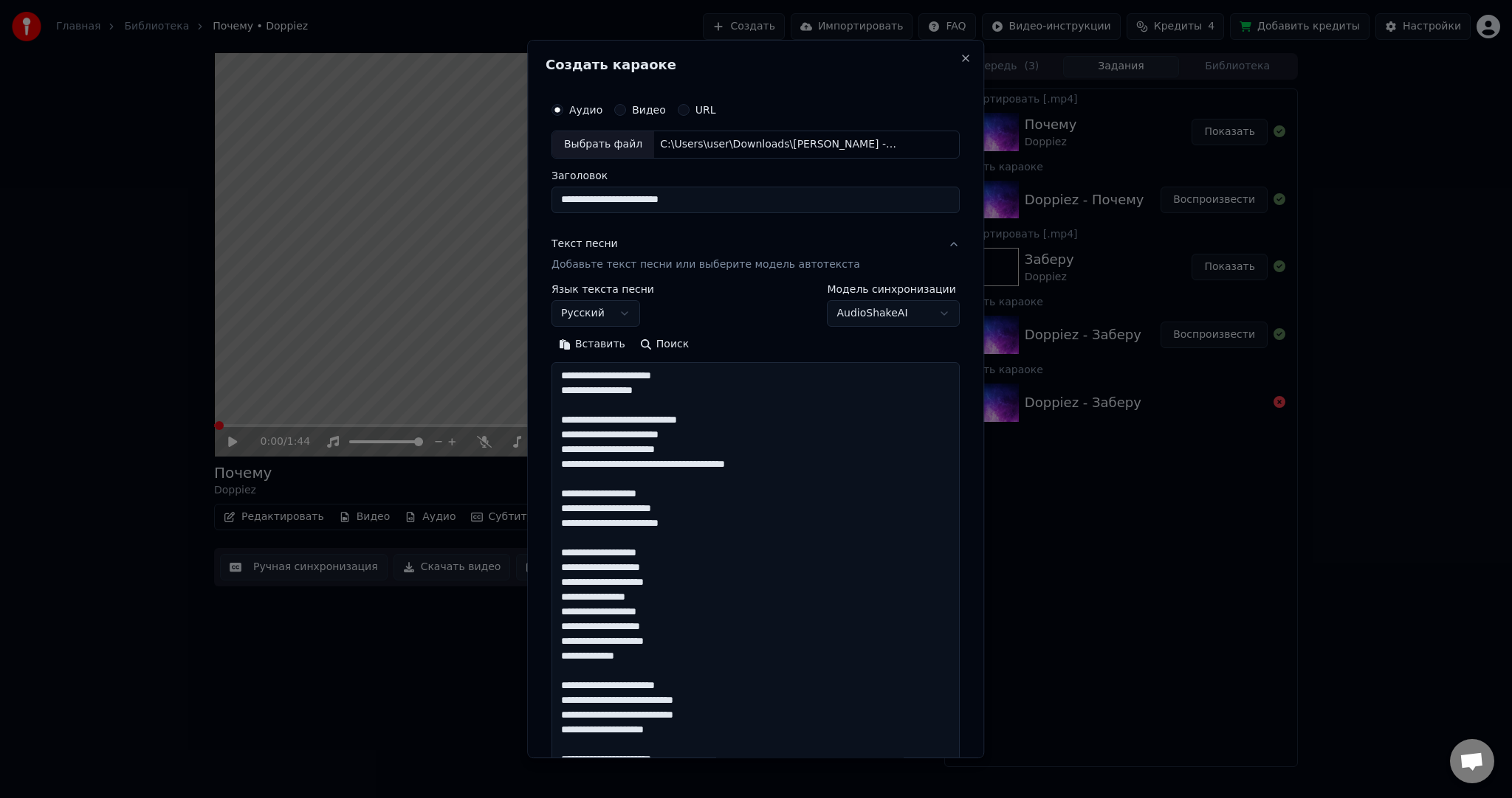
scroll to position [504, 0]
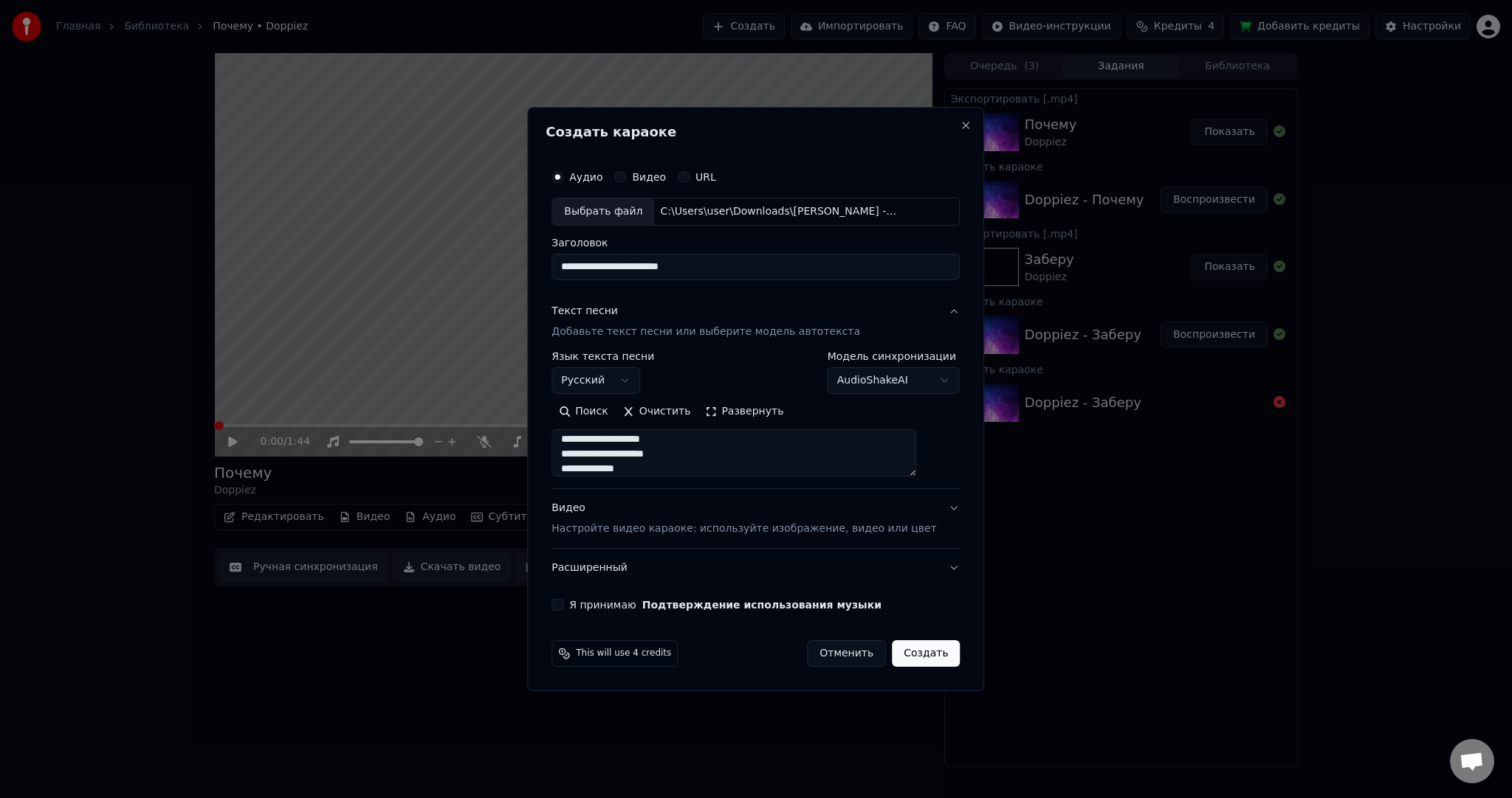
type textarea "**********"
click at [563, 608] on button "Я принимаю Подтверждение использования музыки" at bounding box center [556, 604] width 12 height 12
click at [913, 653] on button "Создать" at bounding box center [926, 653] width 68 height 26
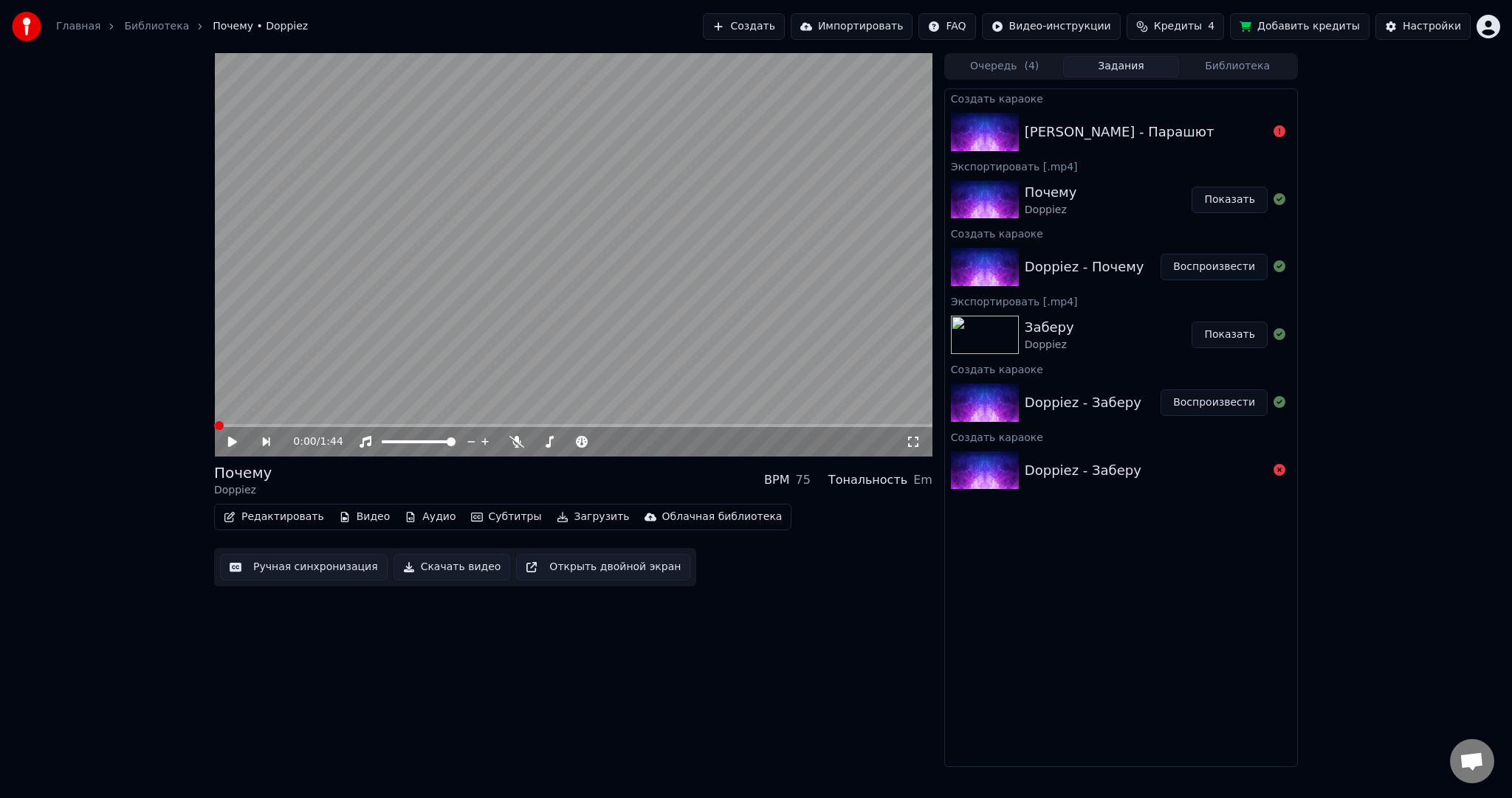
click at [784, 27] on button "Создать" at bounding box center [743, 26] width 81 height 26
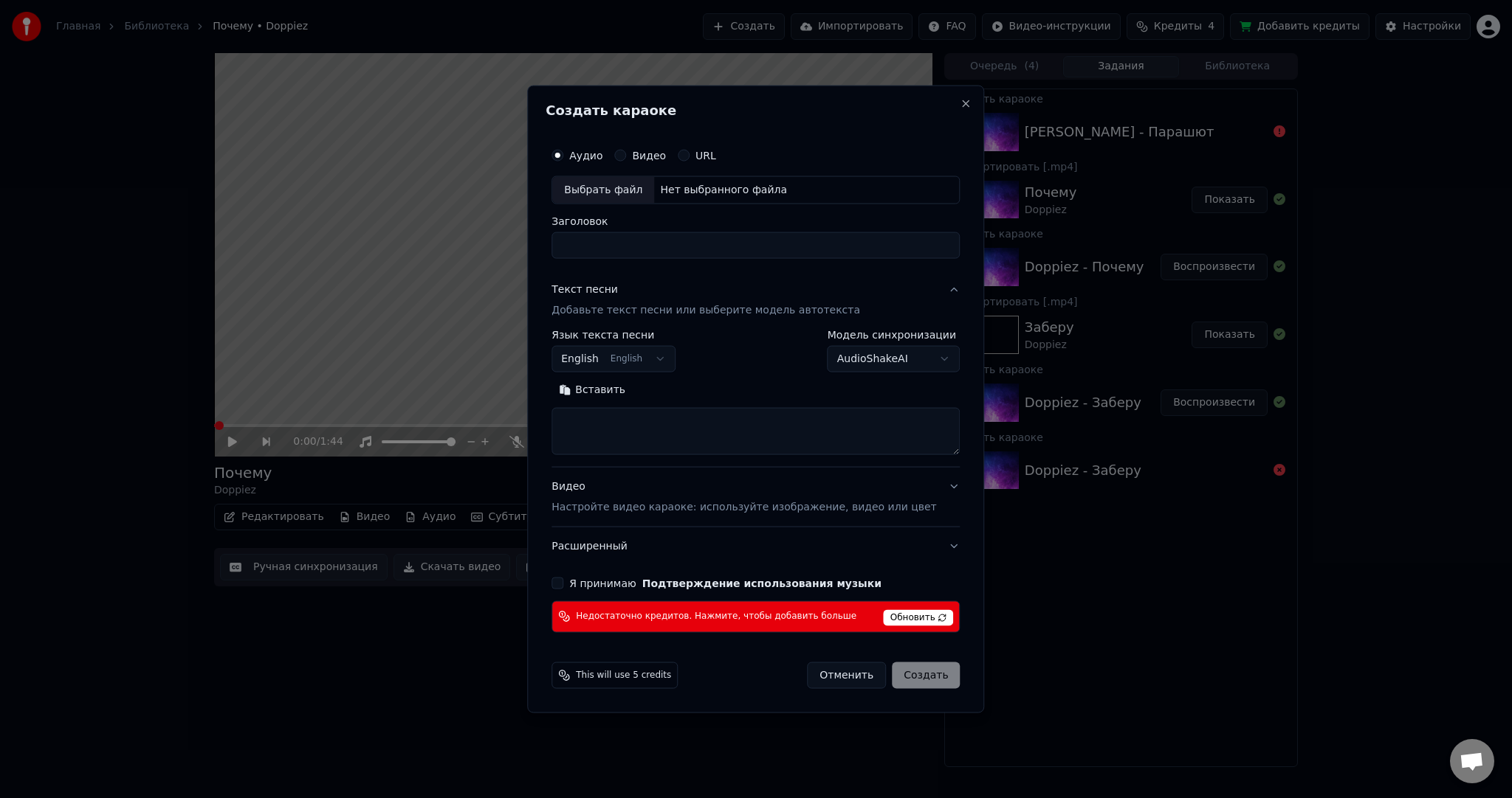
click at [637, 198] on div "Выбрать файл" at bounding box center [603, 190] width 102 height 26
type input "**********"
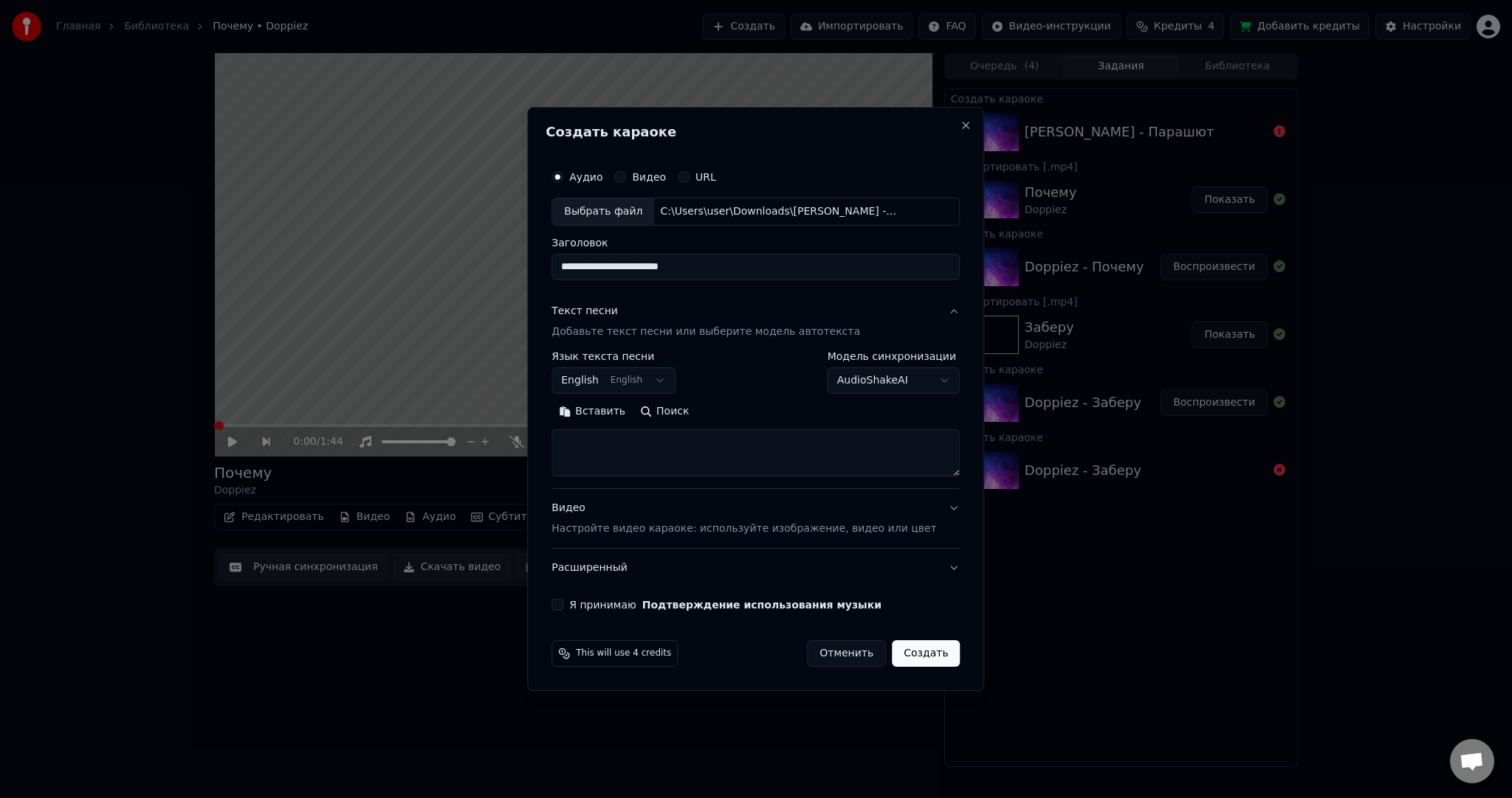
click at [652, 384] on body "Главная Библиотека Почему • Doppiez Создать Импортировать FAQ Видео-инструкции …" at bounding box center [756, 399] width 1512 height 798
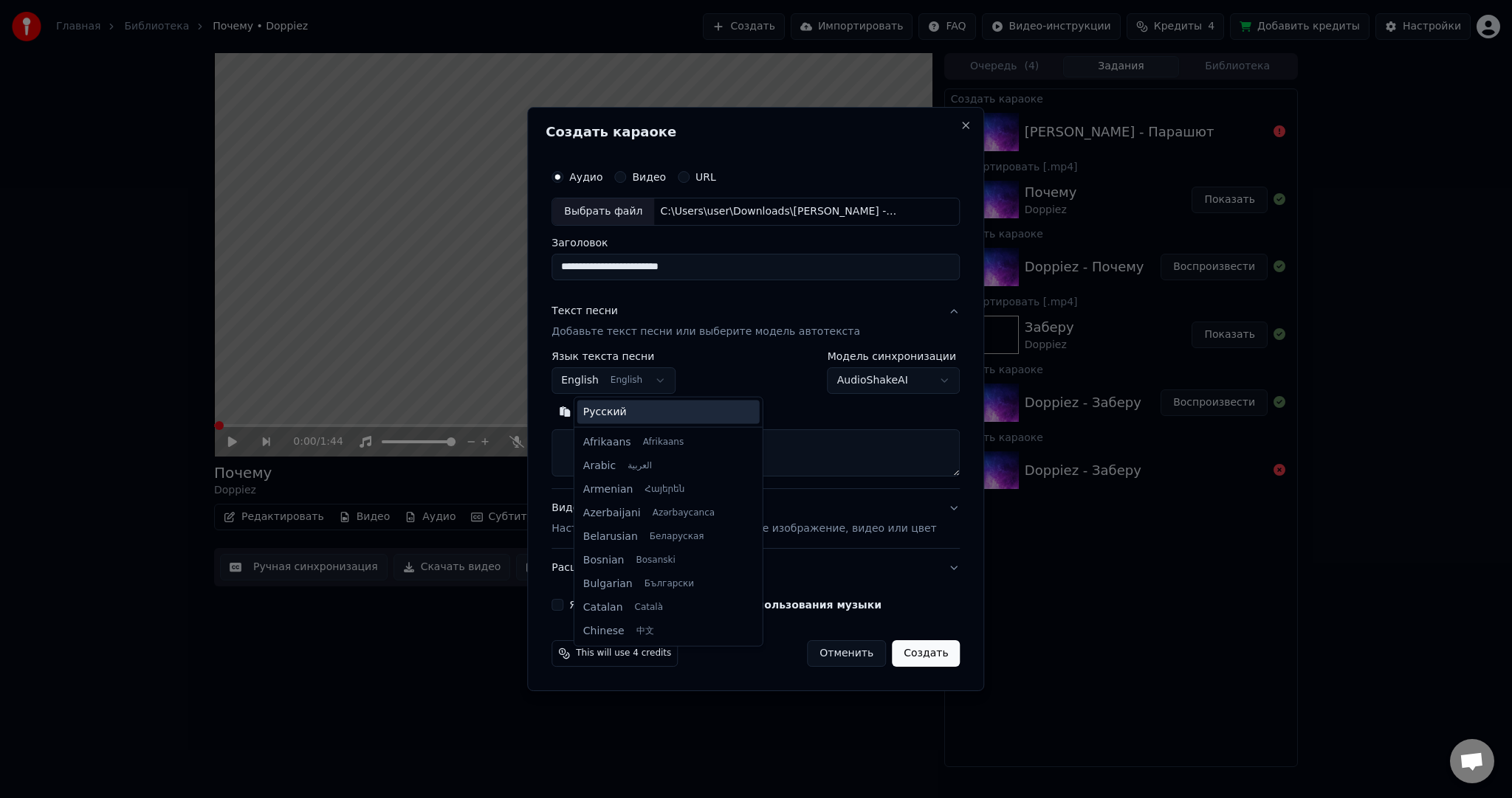
scroll to position [118, 0]
select select "**"
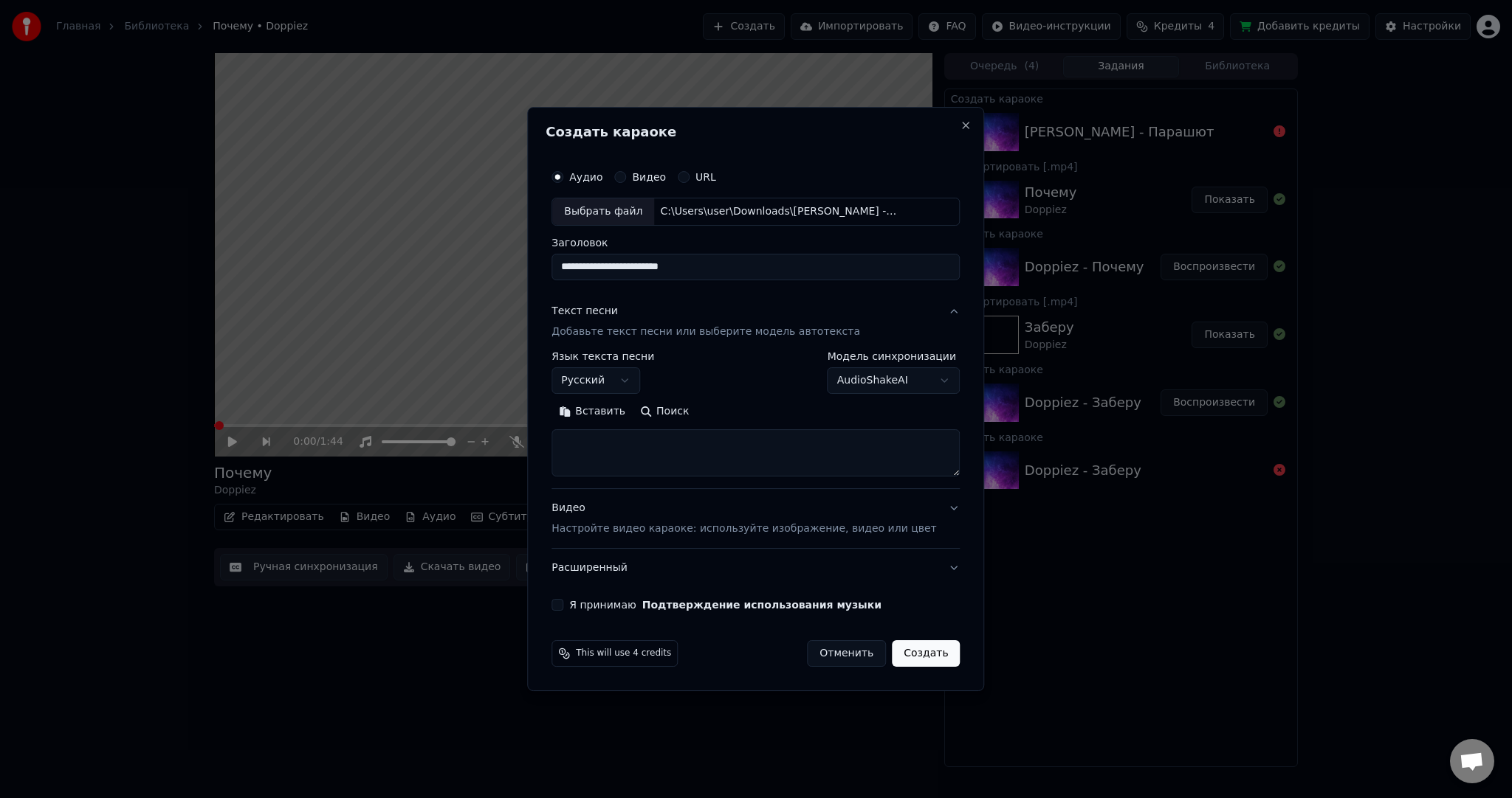
click at [623, 414] on button "Вставить" at bounding box center [591, 412] width 81 height 24
click at [572, 603] on div "**********" at bounding box center [756, 386] width 420 height 461
click at [586, 602] on div "Я принимаю Подтверждение использования музыки" at bounding box center [755, 604] width 408 height 12
click at [563, 603] on button "Я принимаю Подтверждение использования музыки" at bounding box center [556, 604] width 12 height 12
click at [907, 649] on button "Создать" at bounding box center [926, 653] width 68 height 26
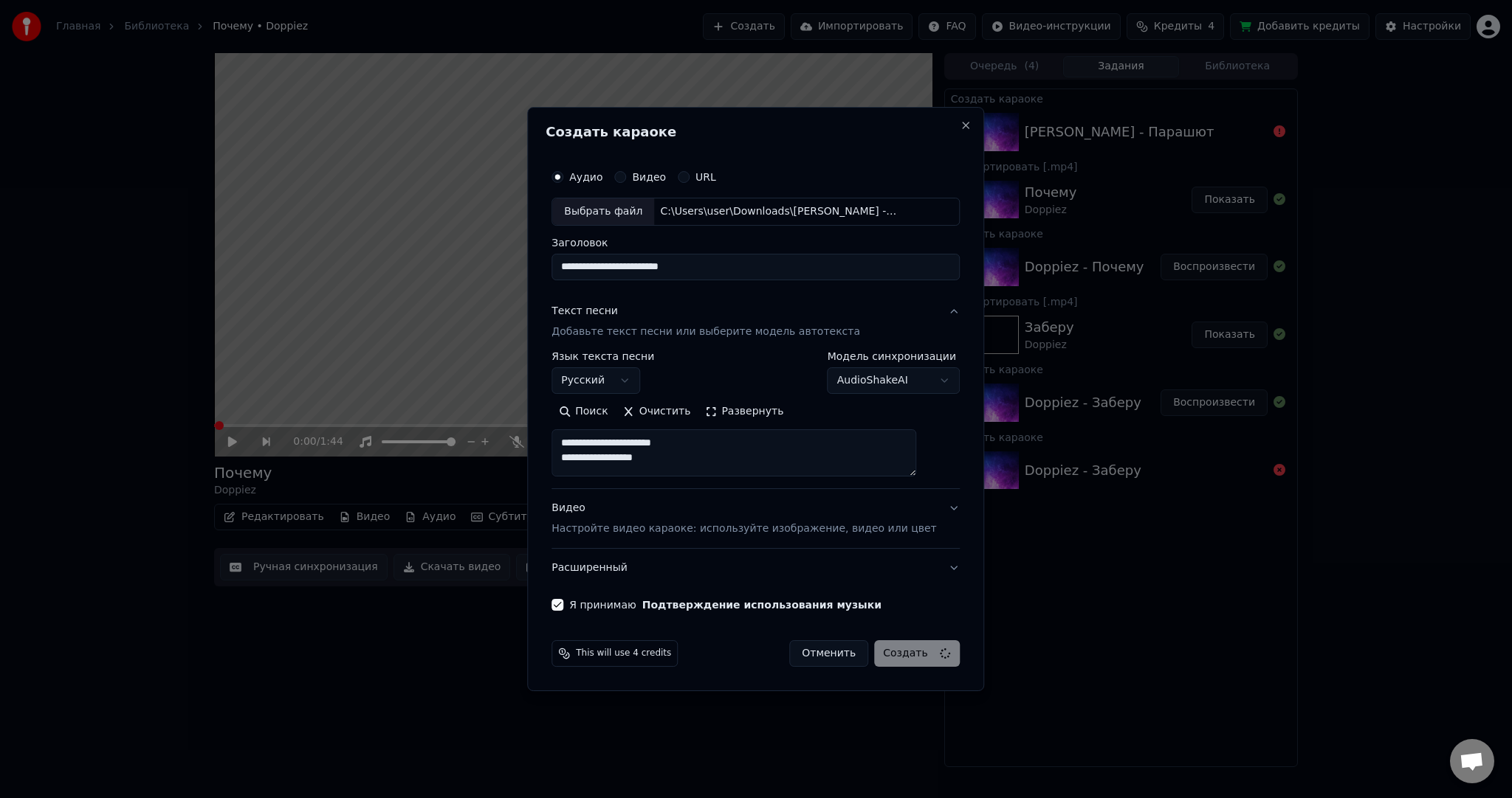
type textarea "**********"
select select
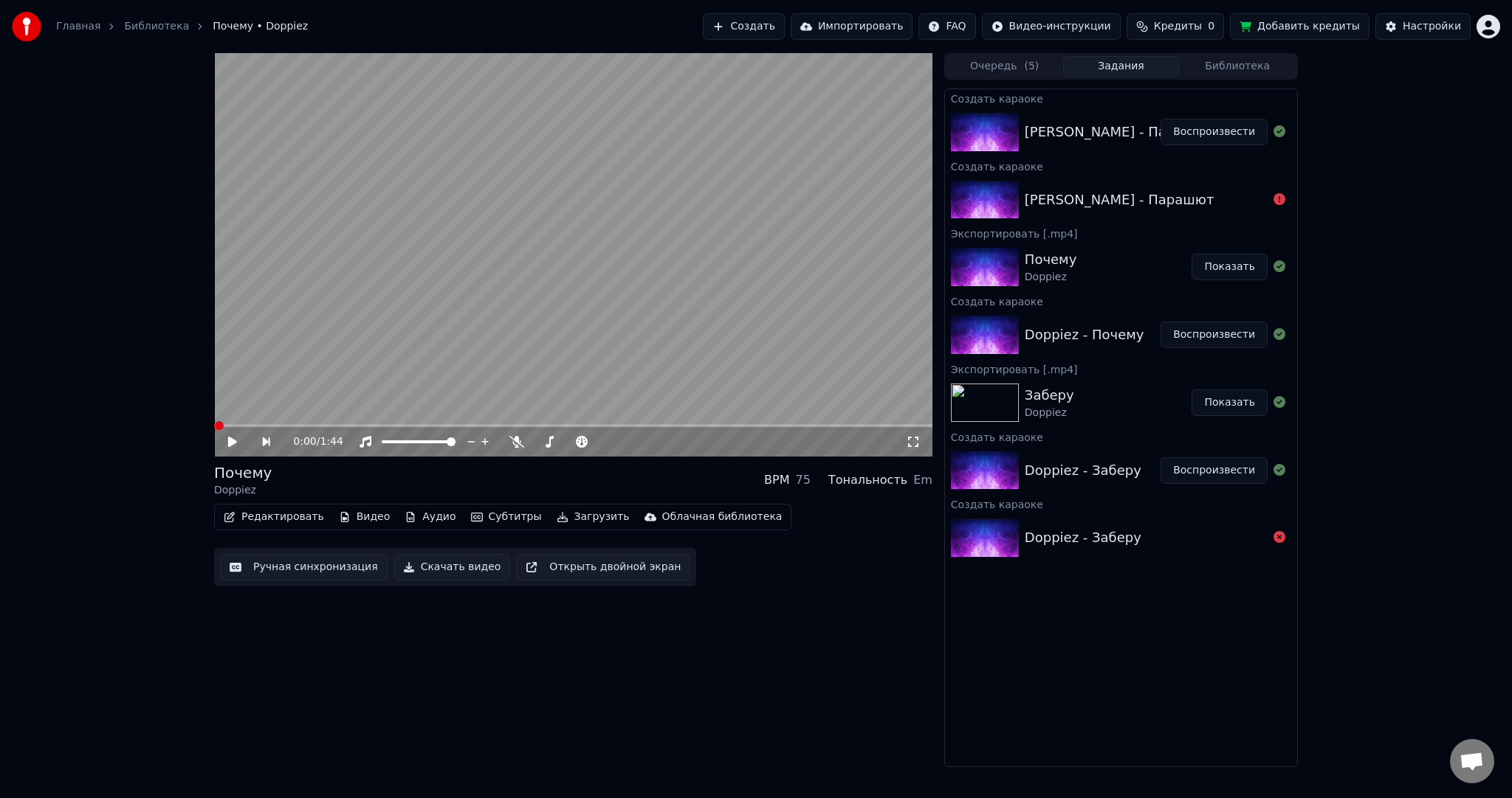
click at [1214, 132] on button "Воспроизвести" at bounding box center [1214, 132] width 107 height 26
click at [531, 242] on video at bounding box center [573, 254] width 718 height 404
click at [490, 515] on button "Субтитры" at bounding box center [506, 517] width 83 height 21
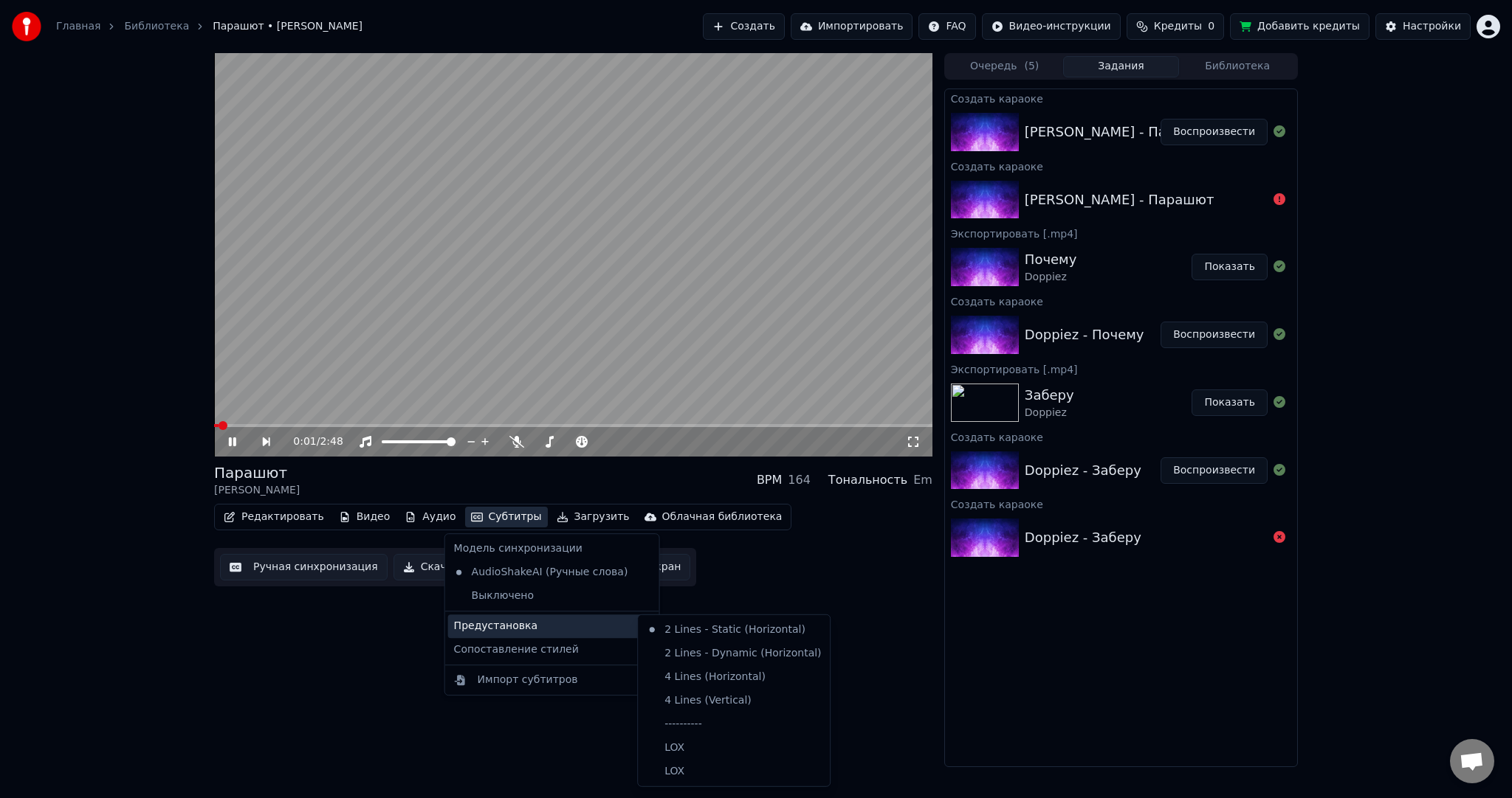
drag, startPoint x: 496, startPoint y: 629, endPoint x: 634, endPoint y: 618, distance: 138.4
click at [498, 629] on div "Предустановка" at bounding box center [552, 626] width 208 height 24
click at [716, 713] on div "----------" at bounding box center [734, 724] width 186 height 24
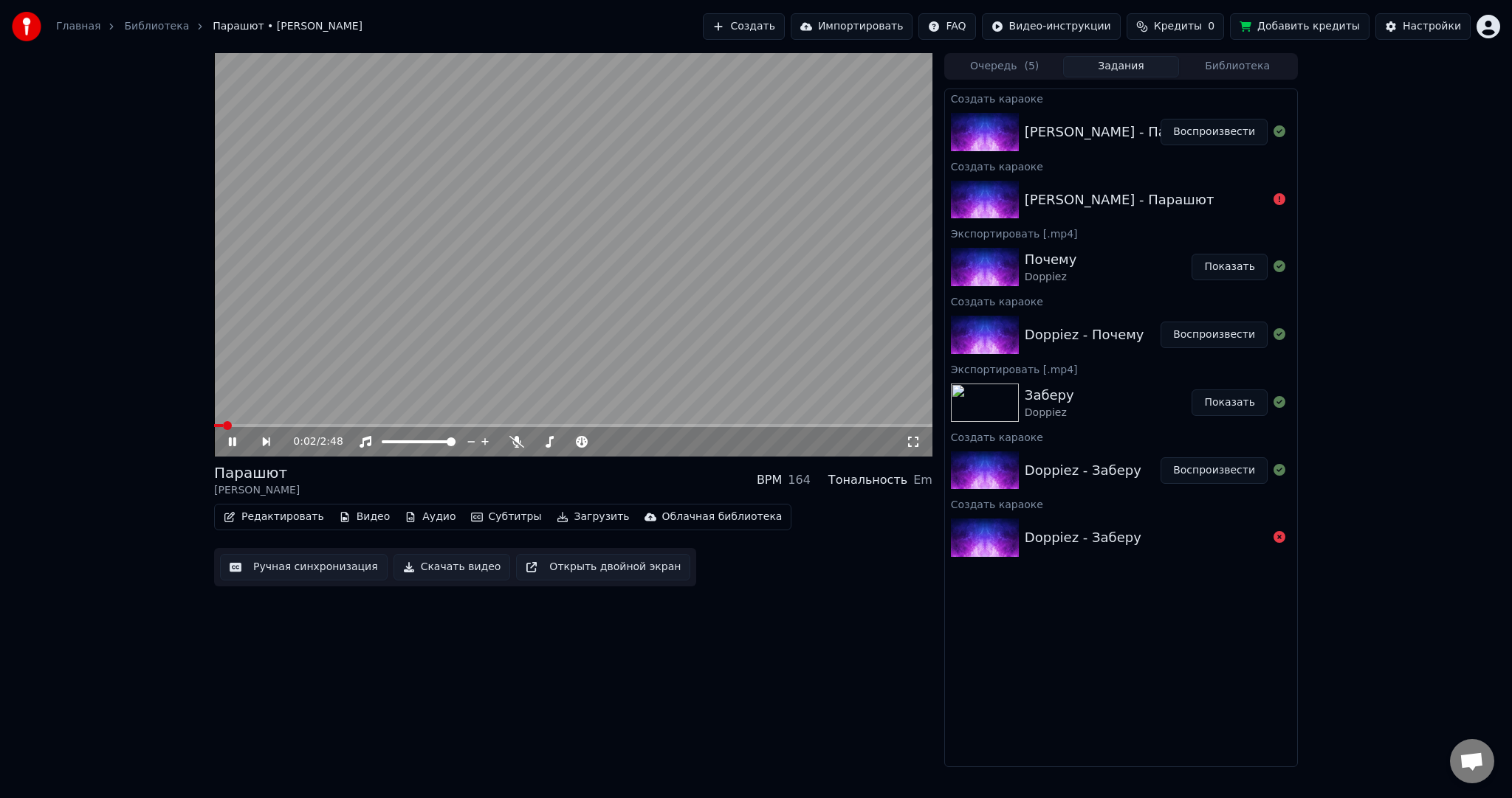
click at [315, 573] on button "Ручная синхронизация" at bounding box center [304, 567] width 167 height 26
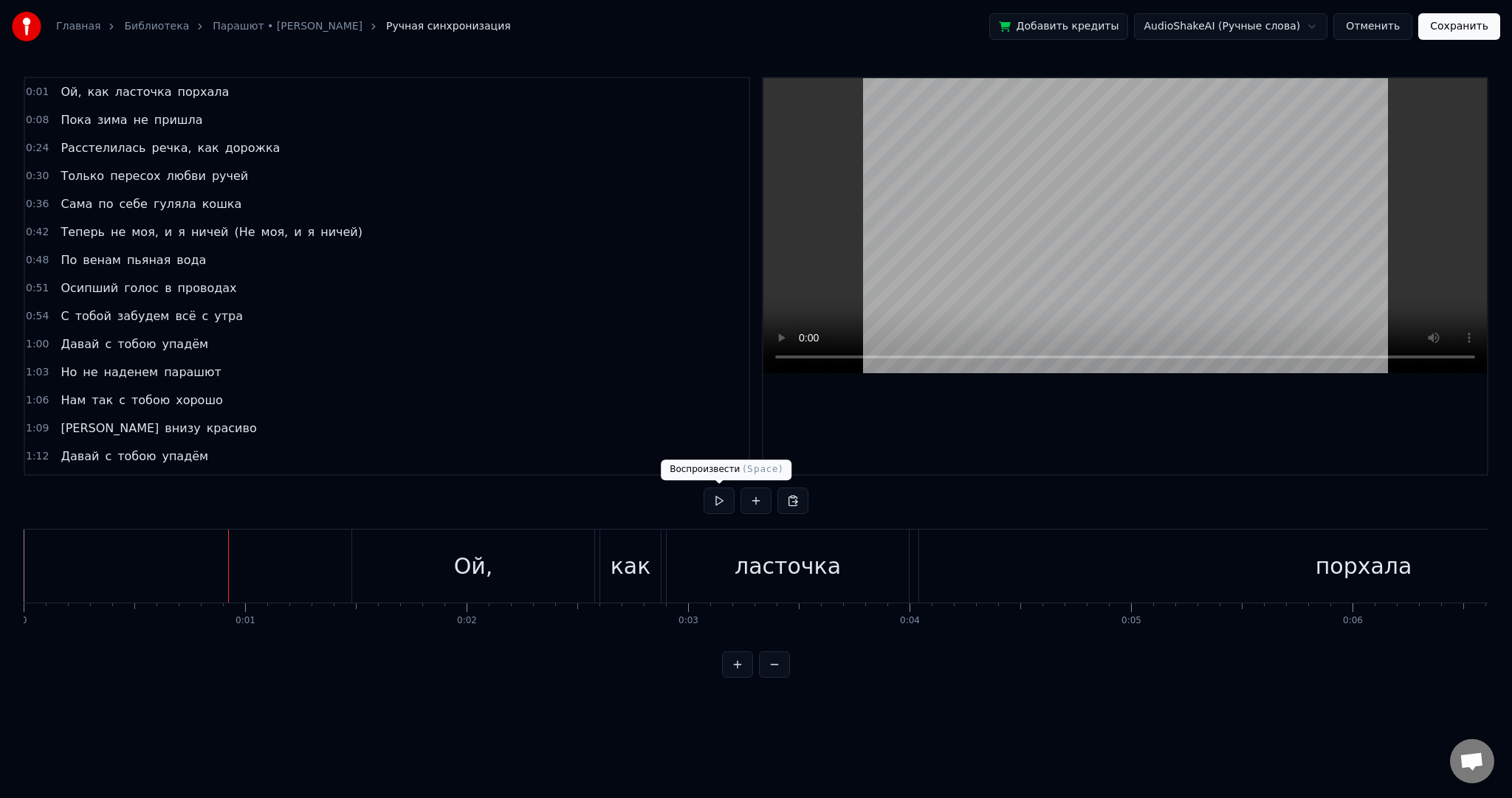
click at [717, 500] on button at bounding box center [719, 501] width 31 height 26
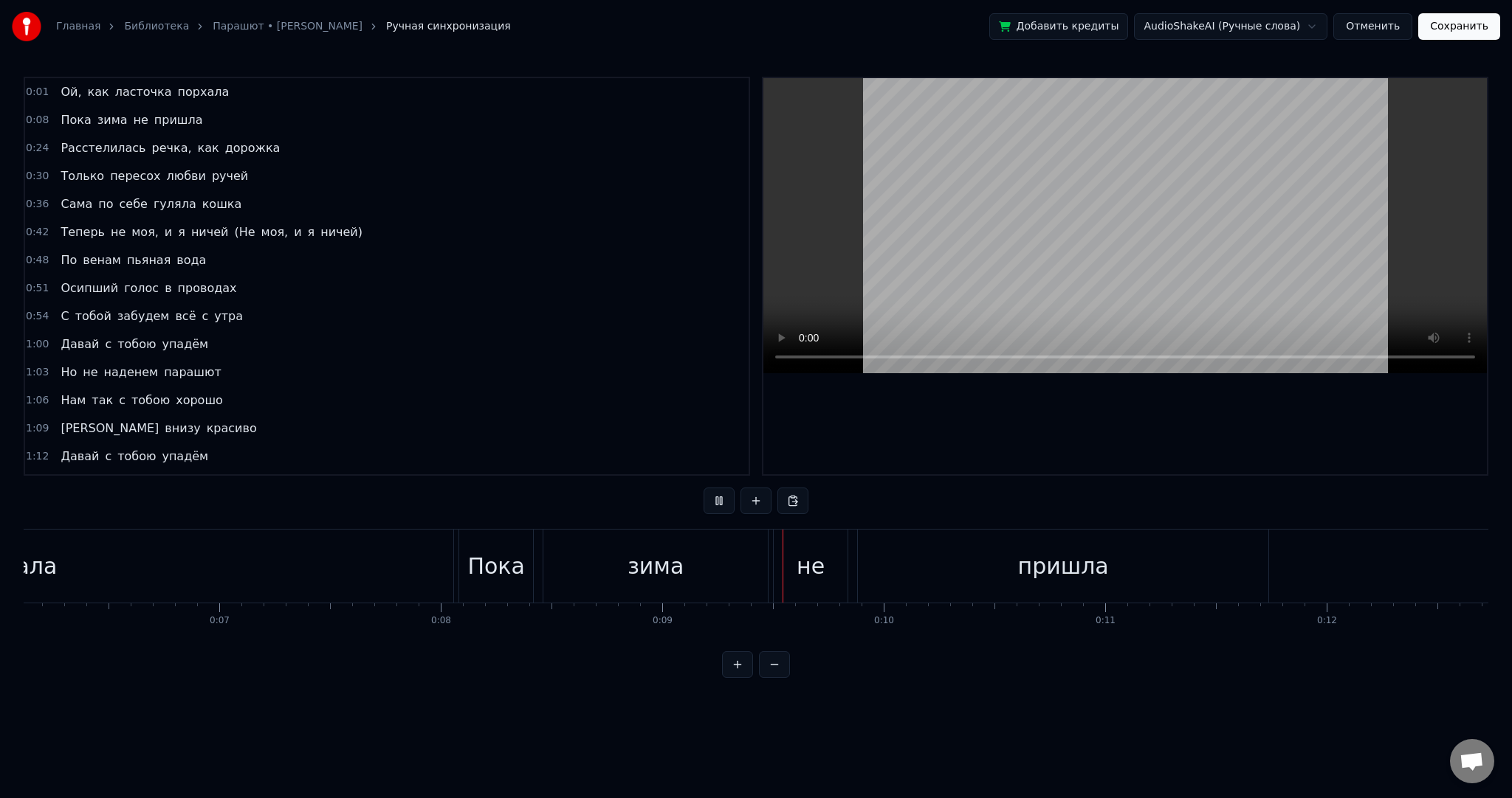
click at [1168, 251] on video at bounding box center [1125, 225] width 724 height 295
click at [428, 549] on div "порхала" at bounding box center [8, 566] width 888 height 73
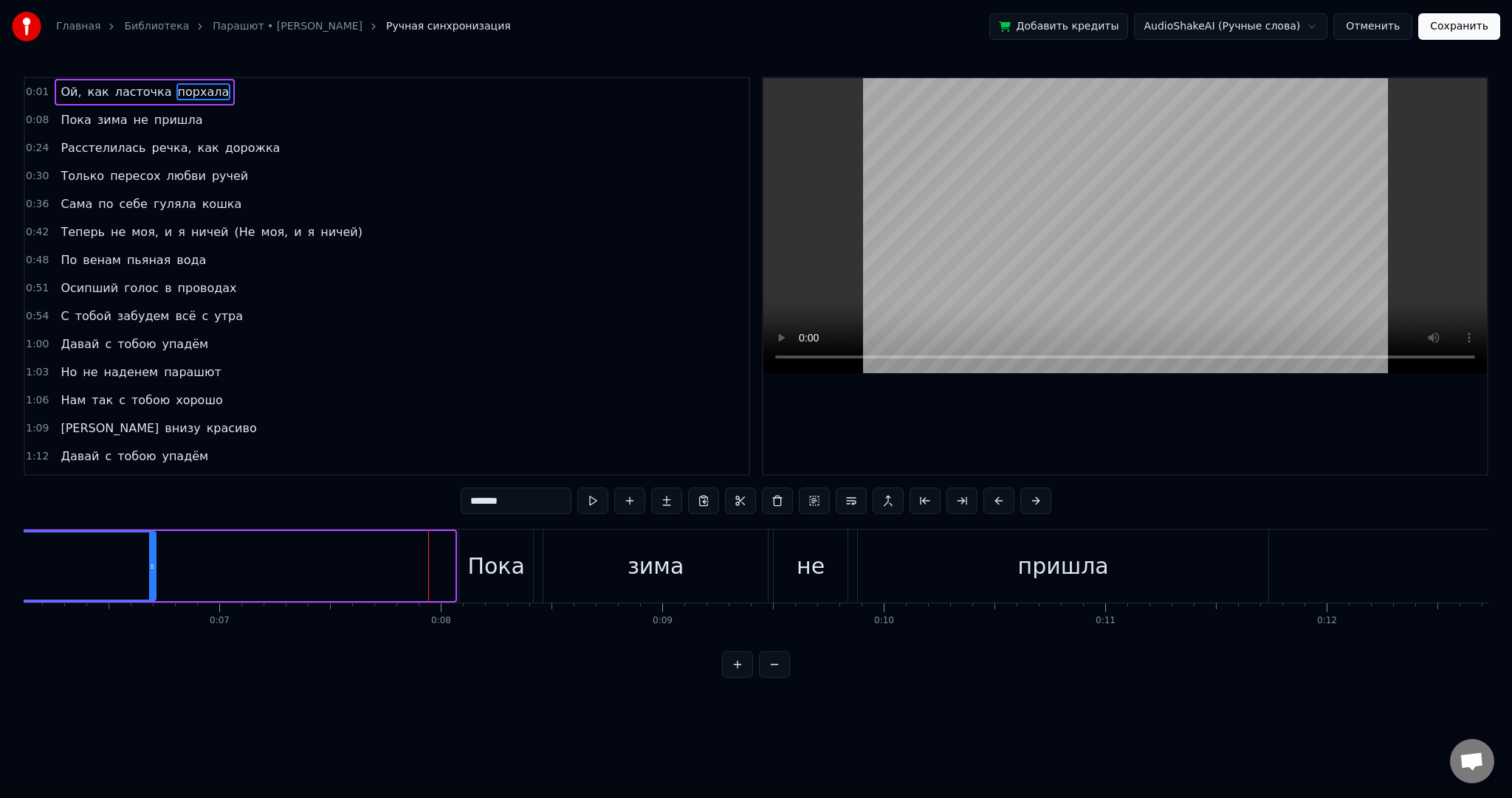
drag, startPoint x: 452, startPoint y: 563, endPoint x: 153, endPoint y: 563, distance: 299.0
click at [153, 563] on icon at bounding box center [152, 566] width 5 height 12
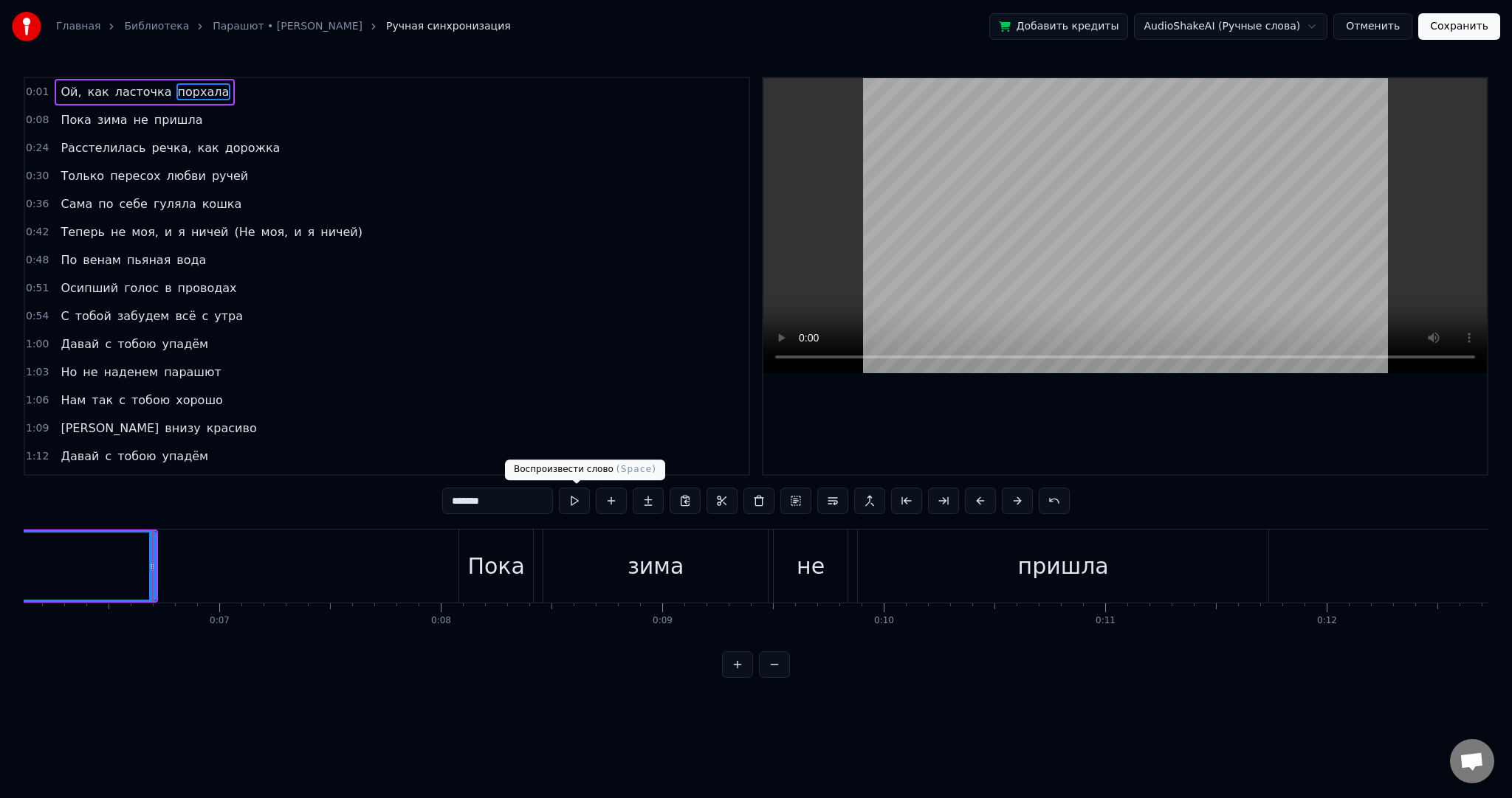
click at [578, 504] on button at bounding box center [575, 501] width 31 height 26
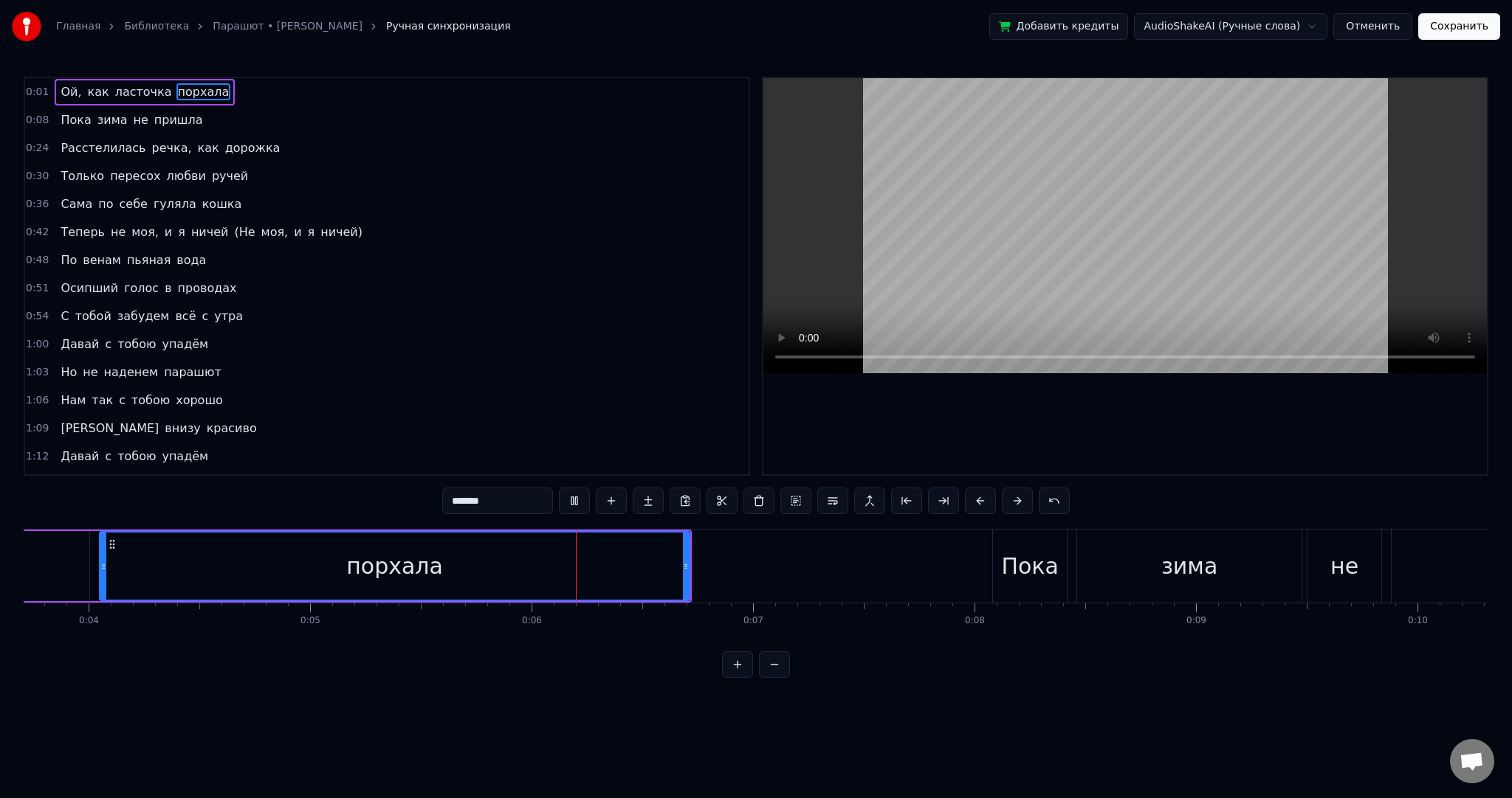
click at [578, 504] on button at bounding box center [575, 501] width 31 height 26
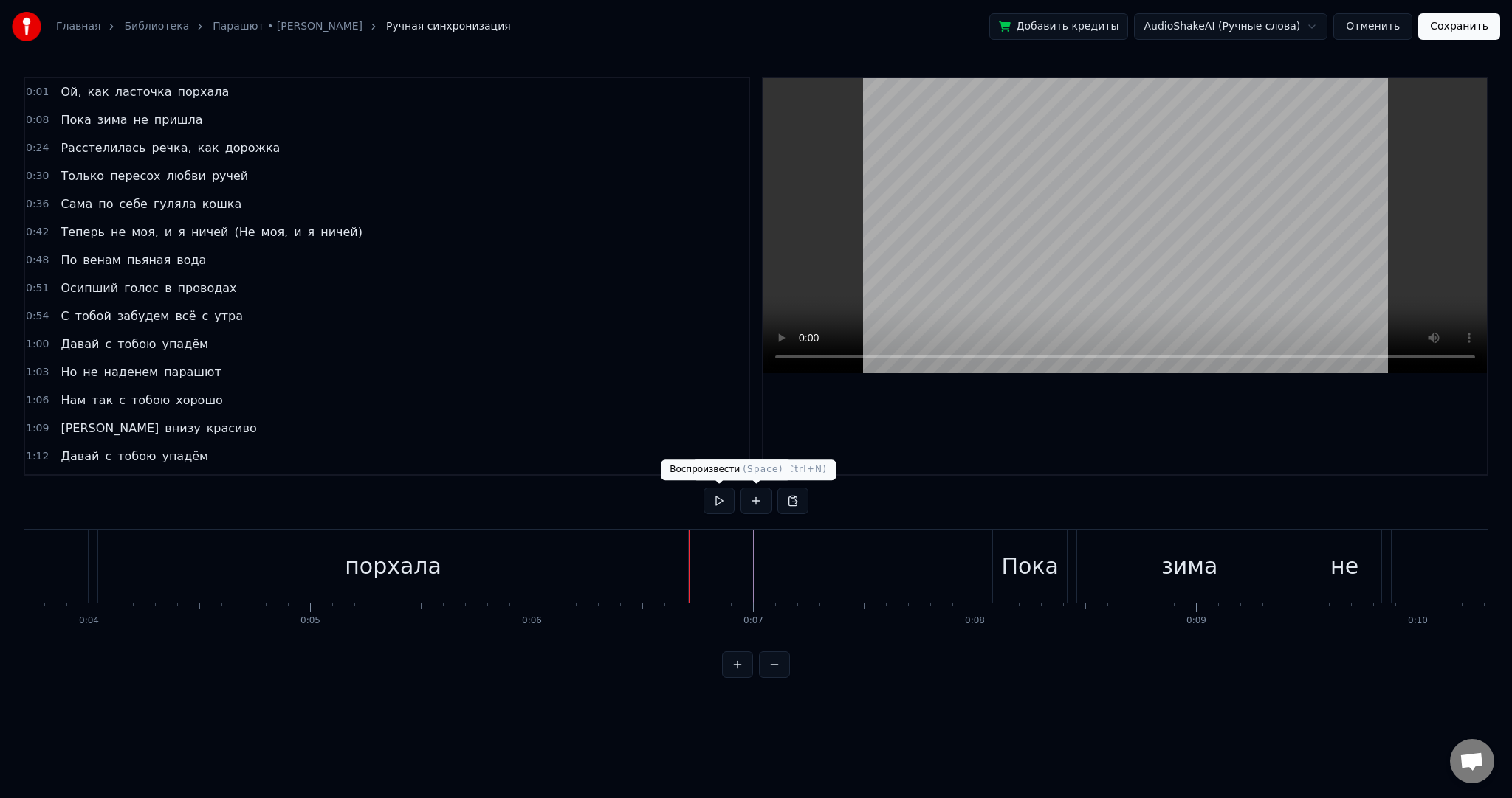
click at [716, 496] on button at bounding box center [719, 501] width 31 height 26
drag, startPoint x: 716, startPoint y: 496, endPoint x: 784, endPoint y: 504, distance: 68.5
click at [716, 496] on button at bounding box center [719, 501] width 31 height 26
click at [1032, 561] on div "Пока" at bounding box center [1029, 566] width 57 height 34
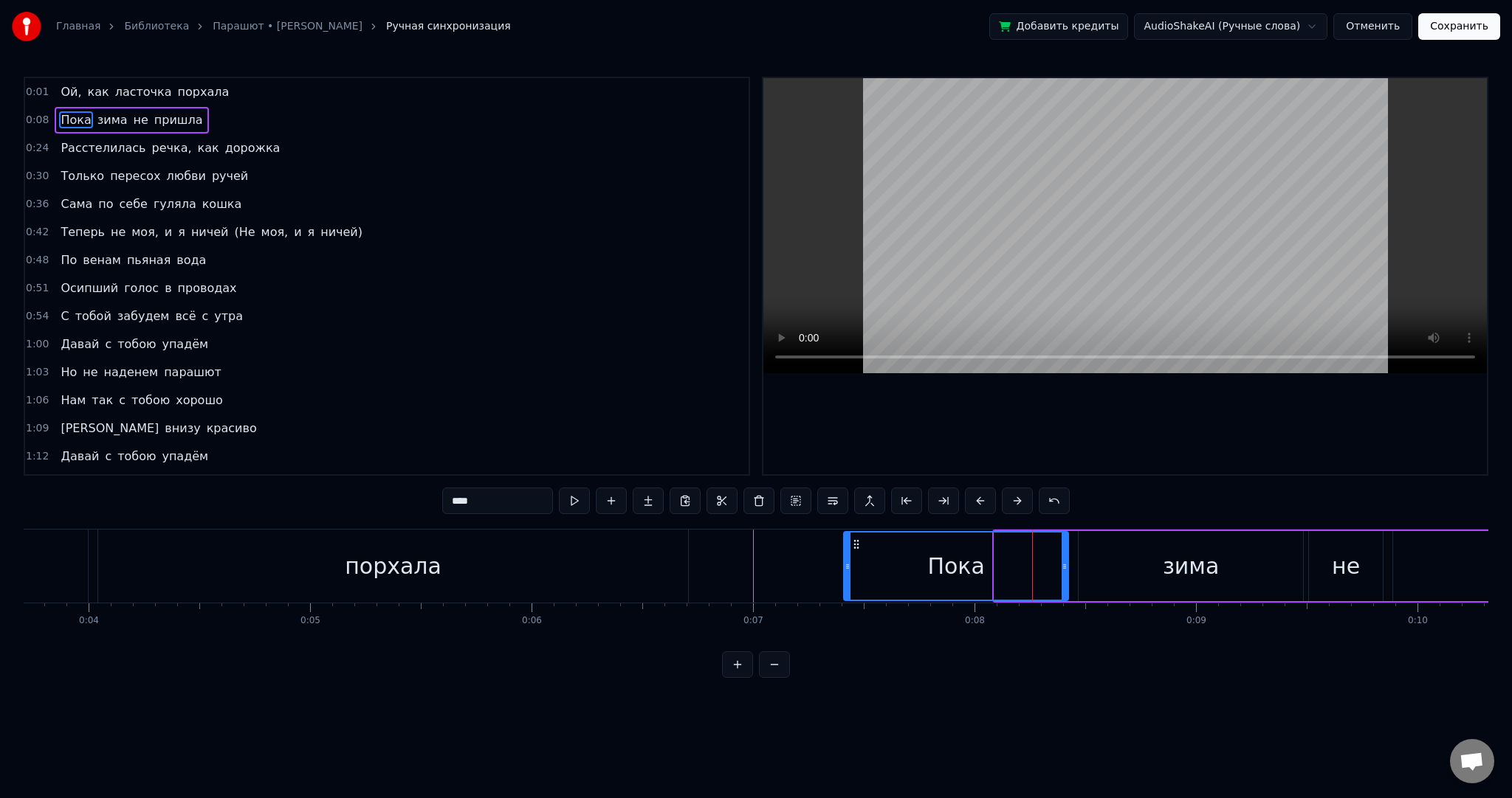
drag, startPoint x: 995, startPoint y: 563, endPoint x: 829, endPoint y: 568, distance: 166.1
click at [845, 568] on icon at bounding box center [847, 566] width 5 height 12
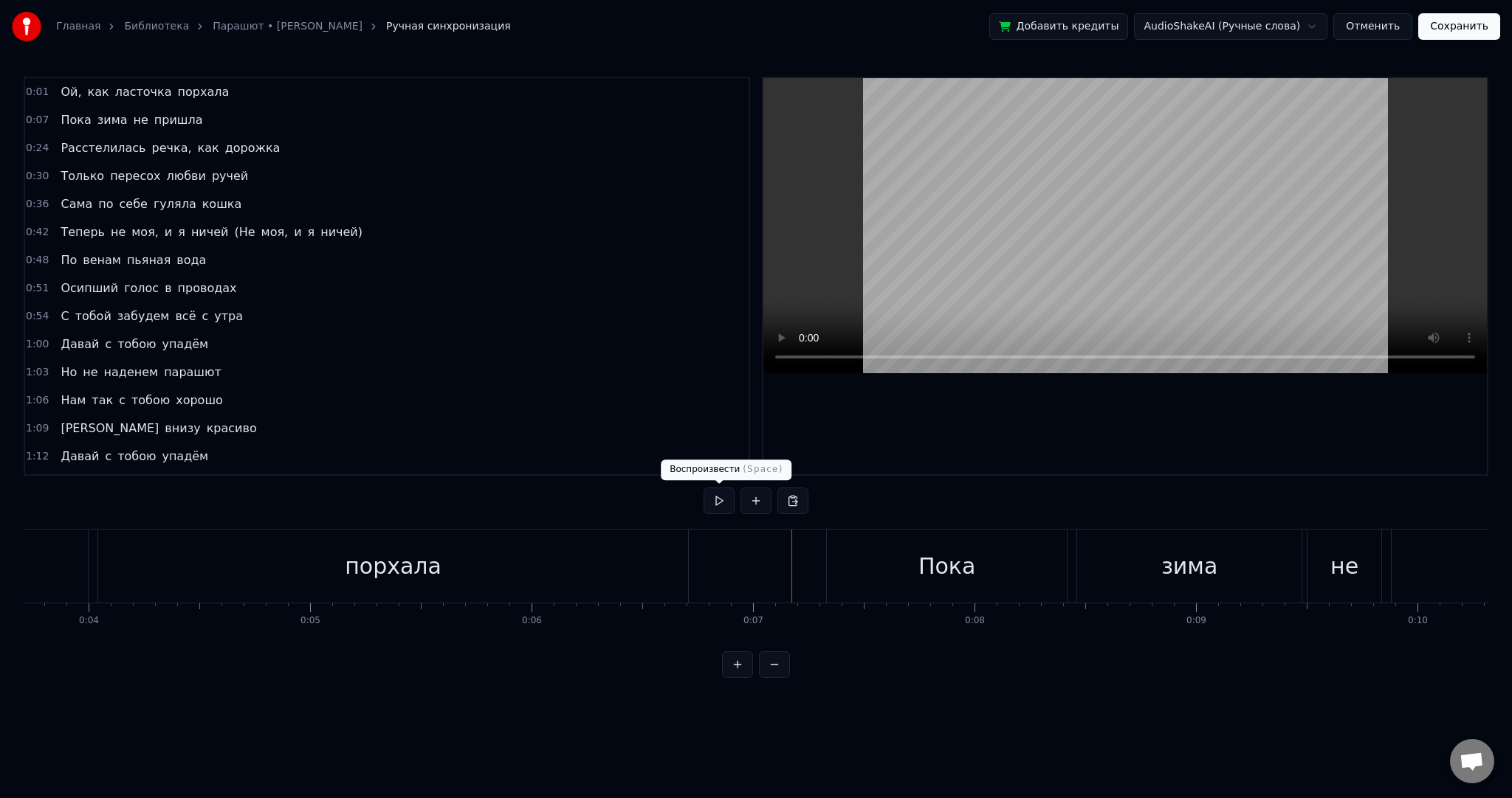
click at [712, 499] on button at bounding box center [719, 501] width 31 height 26
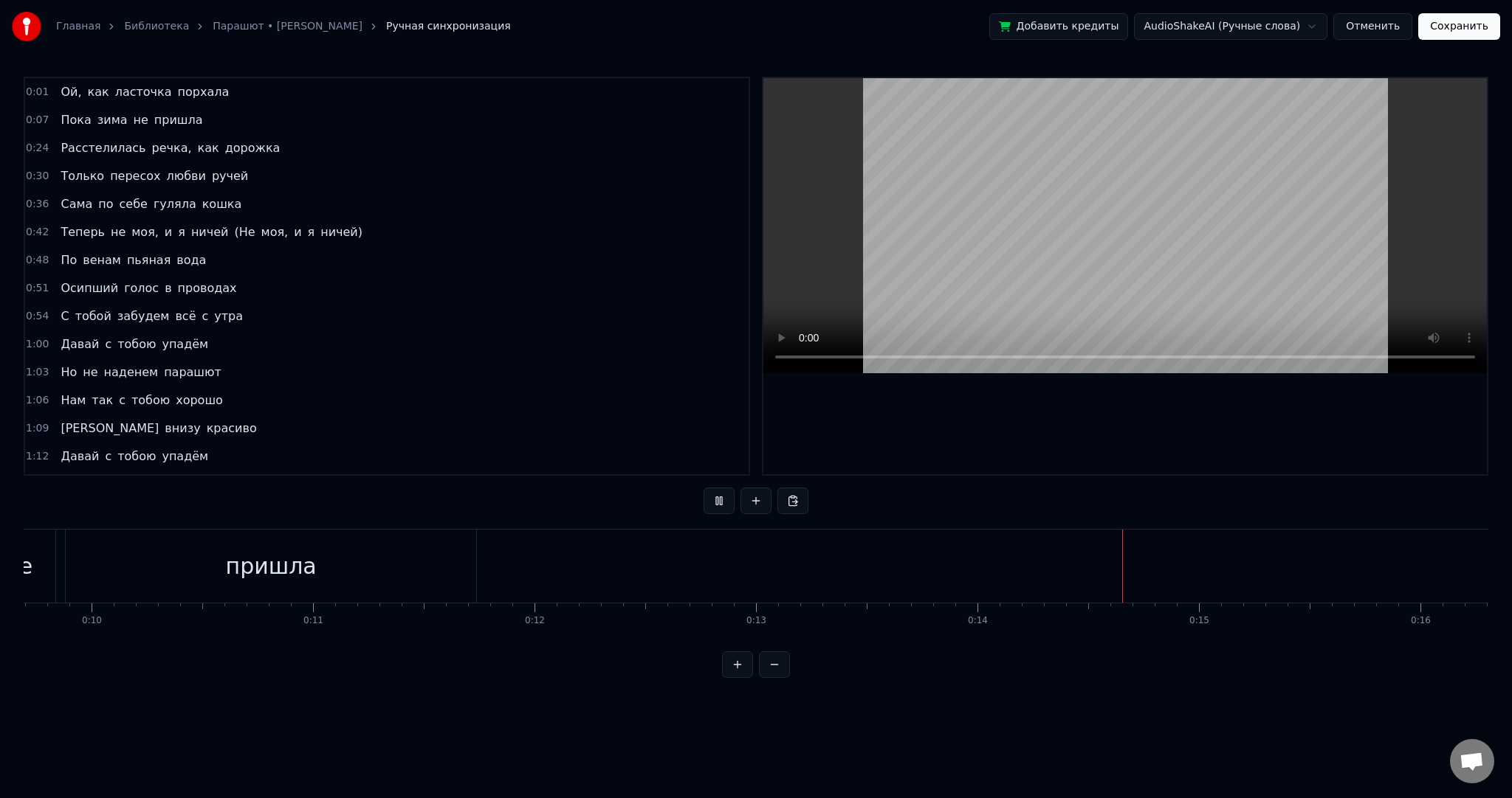
drag, startPoint x: 1293, startPoint y: 289, endPoint x: 1269, endPoint y: 286, distance: 24.2
click at [1292, 289] on video at bounding box center [1125, 225] width 724 height 295
click at [1202, 270] on video at bounding box center [1125, 225] width 724 height 295
click at [1138, 222] on video at bounding box center [1125, 225] width 724 height 295
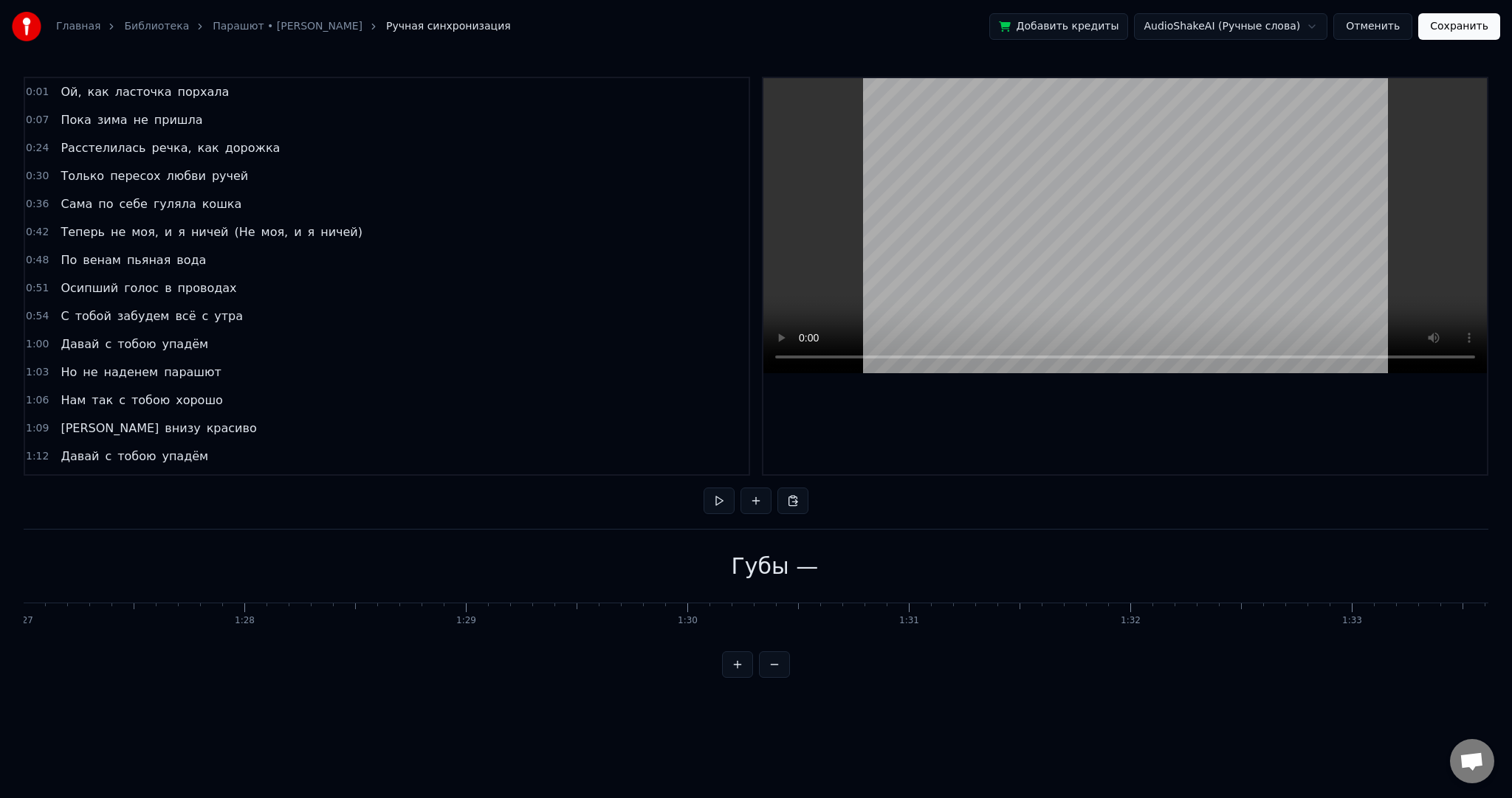
scroll to position [0, 19357]
click at [720, 568] on div "Губы —" at bounding box center [682, 566] width 2412 height 73
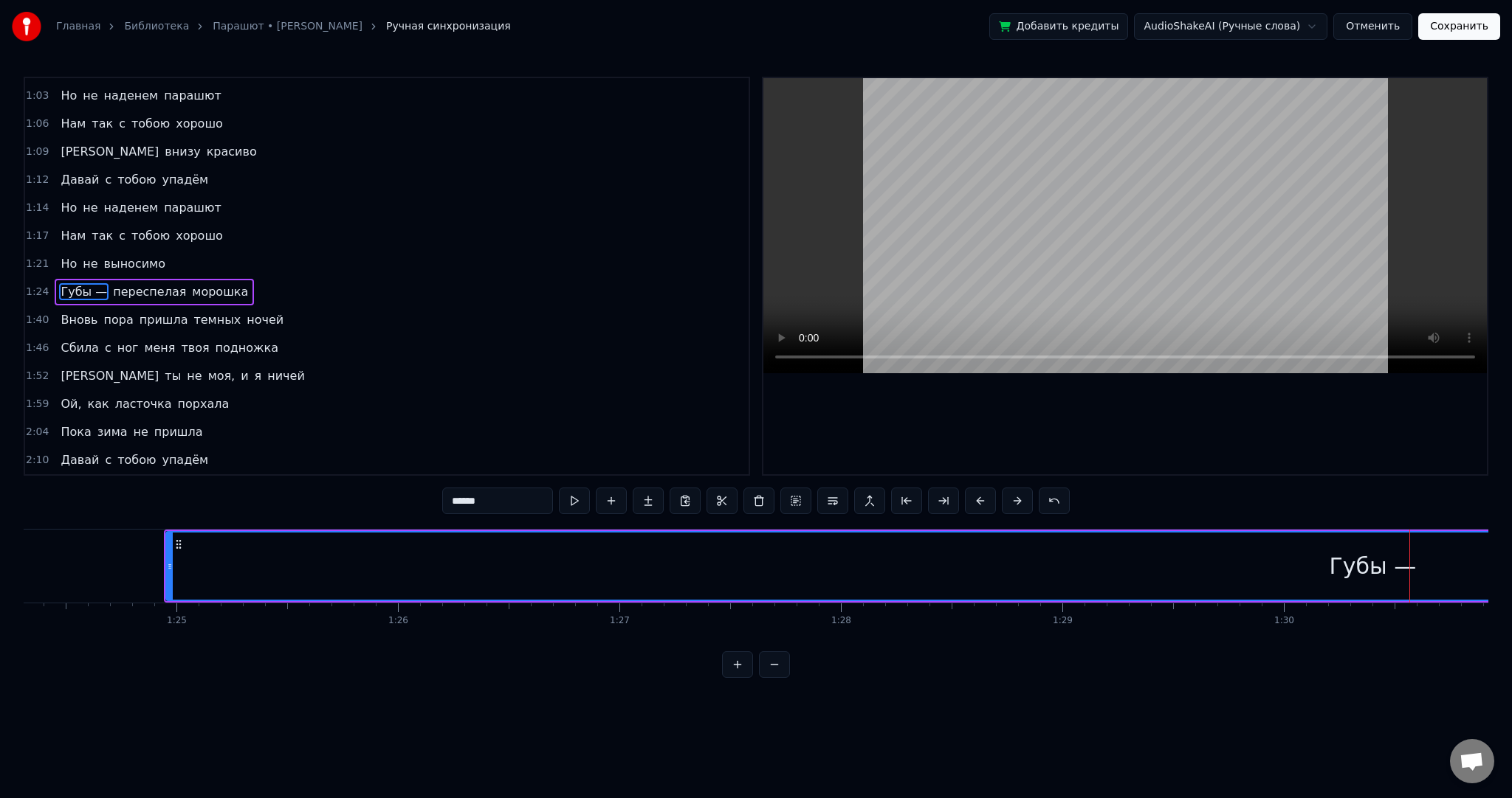
scroll to position [0, 18547]
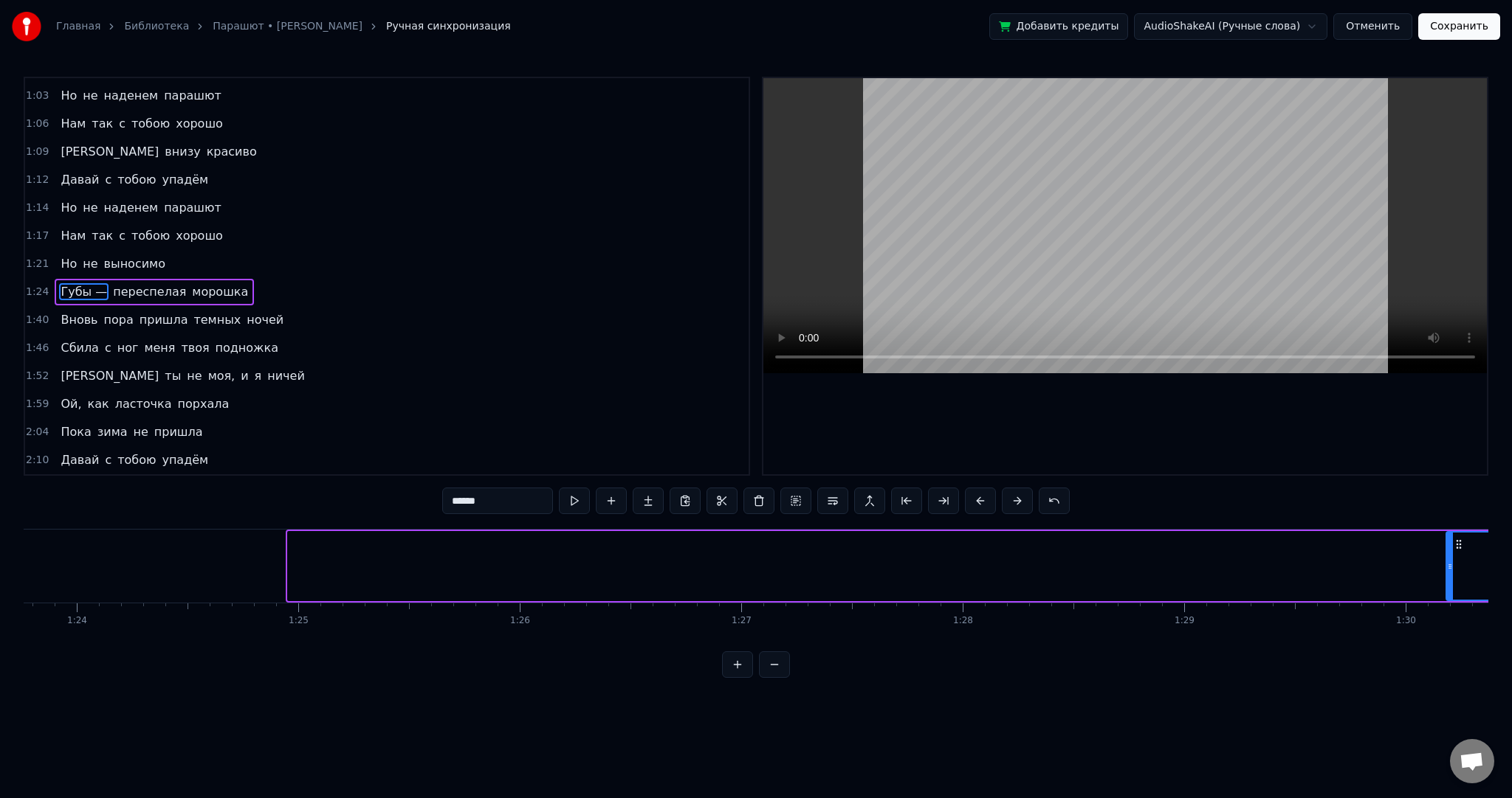
drag, startPoint x: 293, startPoint y: 560, endPoint x: 1473, endPoint y: 536, distance: 1180.2
click at [1453, 536] on div at bounding box center [1449, 566] width 5 height 67
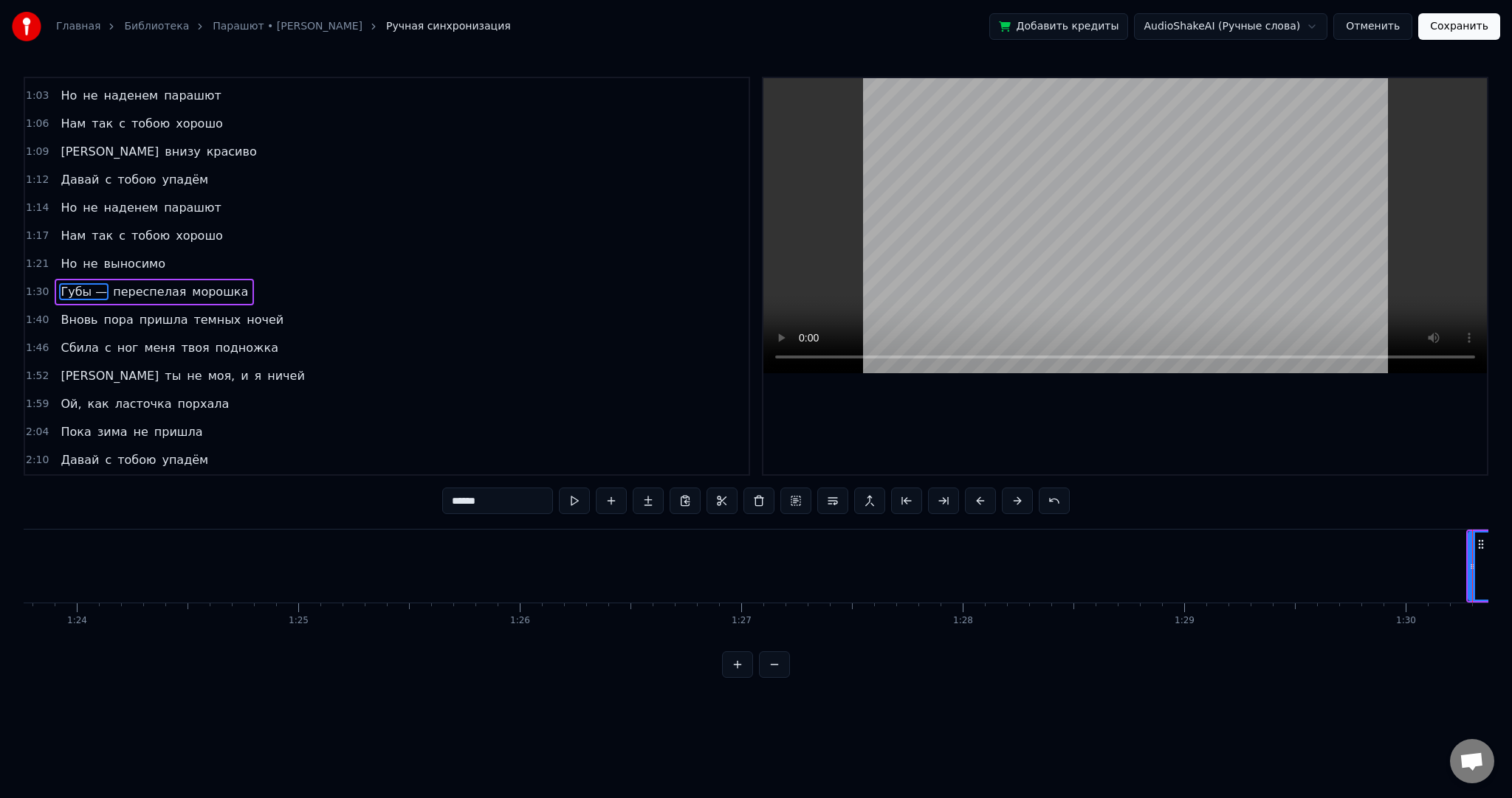
scroll to position [0, 19921]
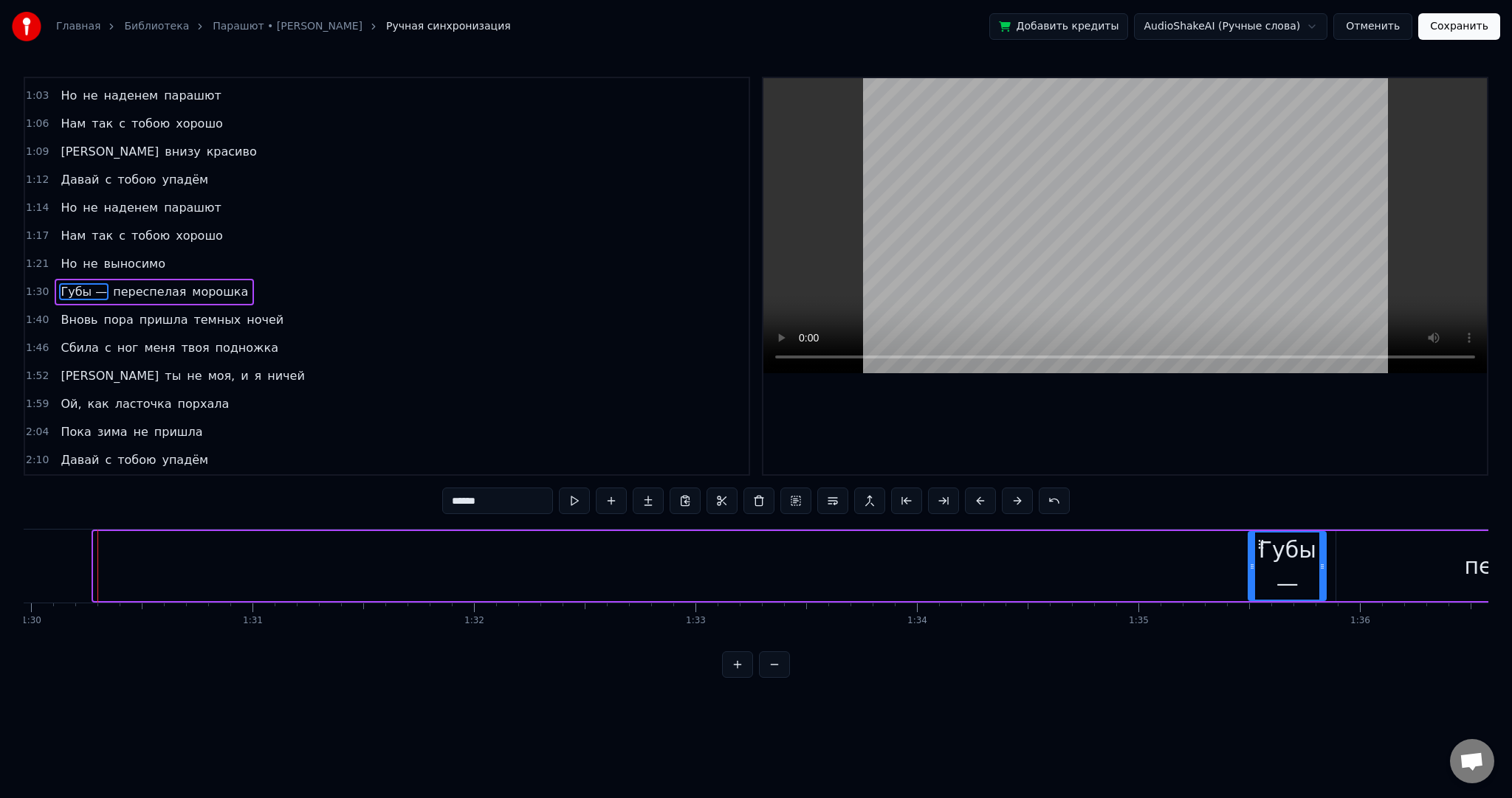
drag, startPoint x: 95, startPoint y: 571, endPoint x: 1244, endPoint y: 540, distance: 1149.4
click at [1249, 540] on div at bounding box center [1252, 566] width 5 height 67
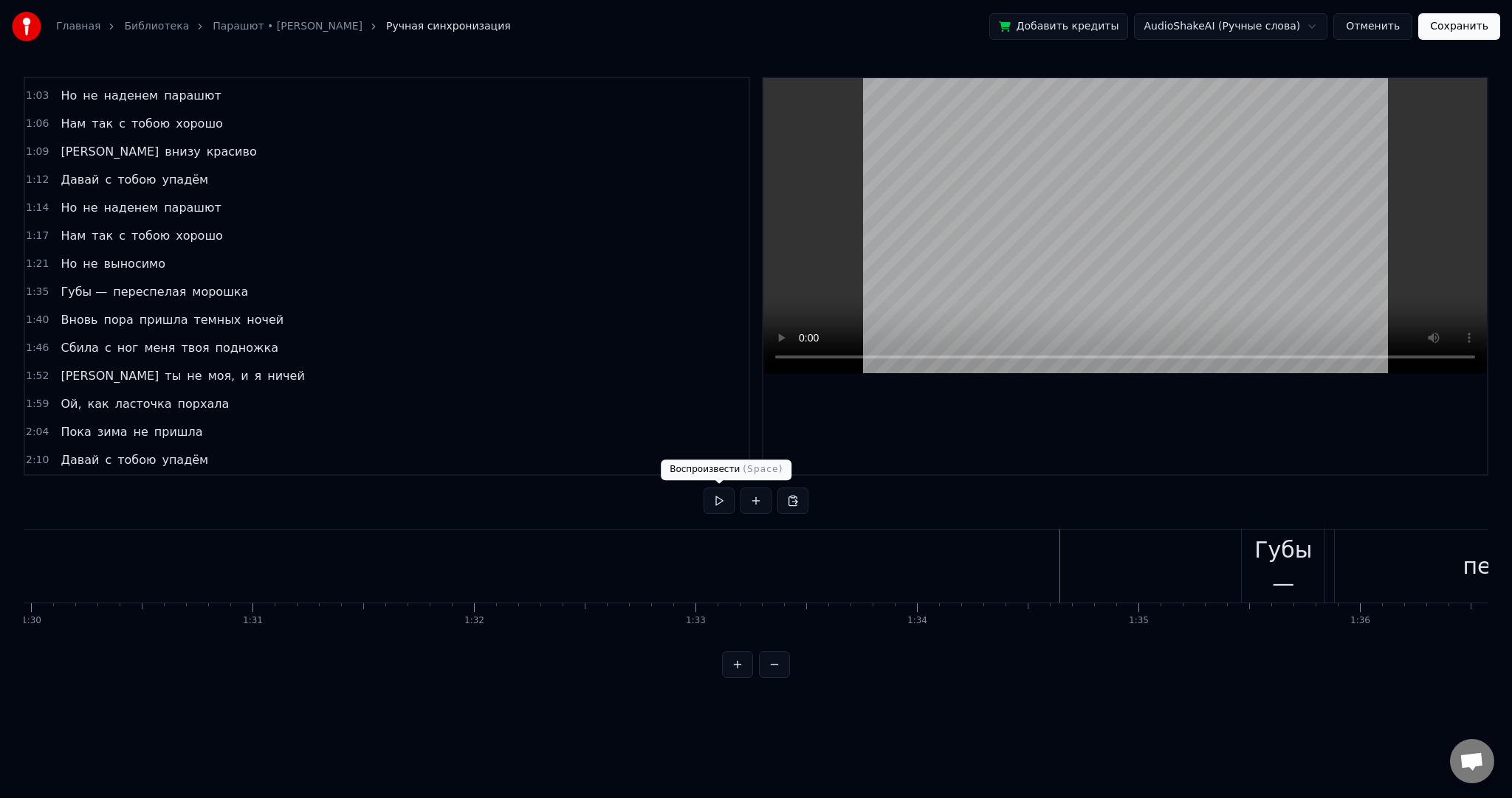
click at [704, 502] on div "0:01 Ой, как ласточка порхала 0:07 Пока зима не пришла 0:24 Расстелилась речка,…" at bounding box center [756, 377] width 1465 height 602
click at [719, 501] on button at bounding box center [719, 501] width 31 height 26
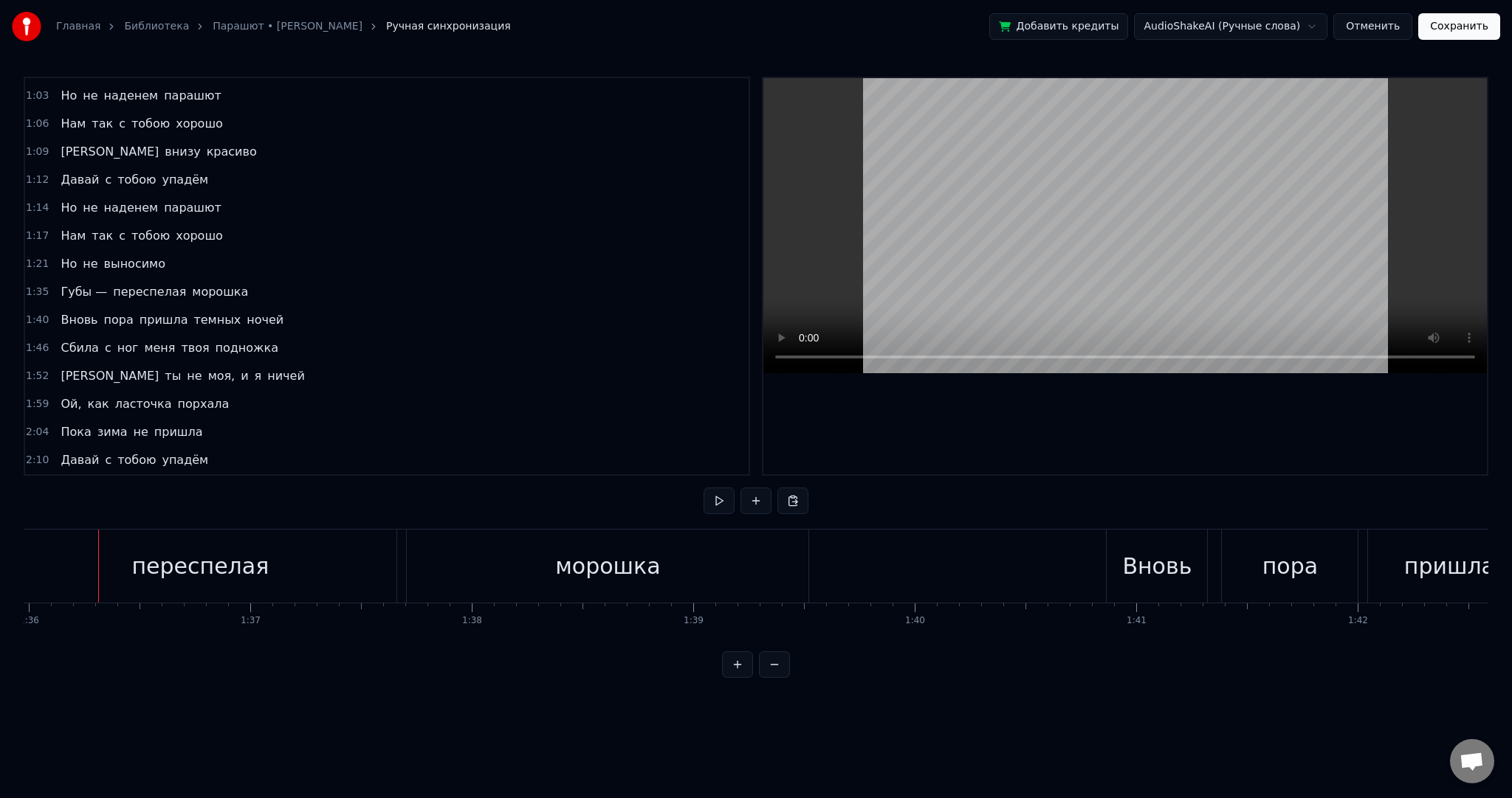
click at [719, 501] on button at bounding box center [719, 501] width 31 height 26
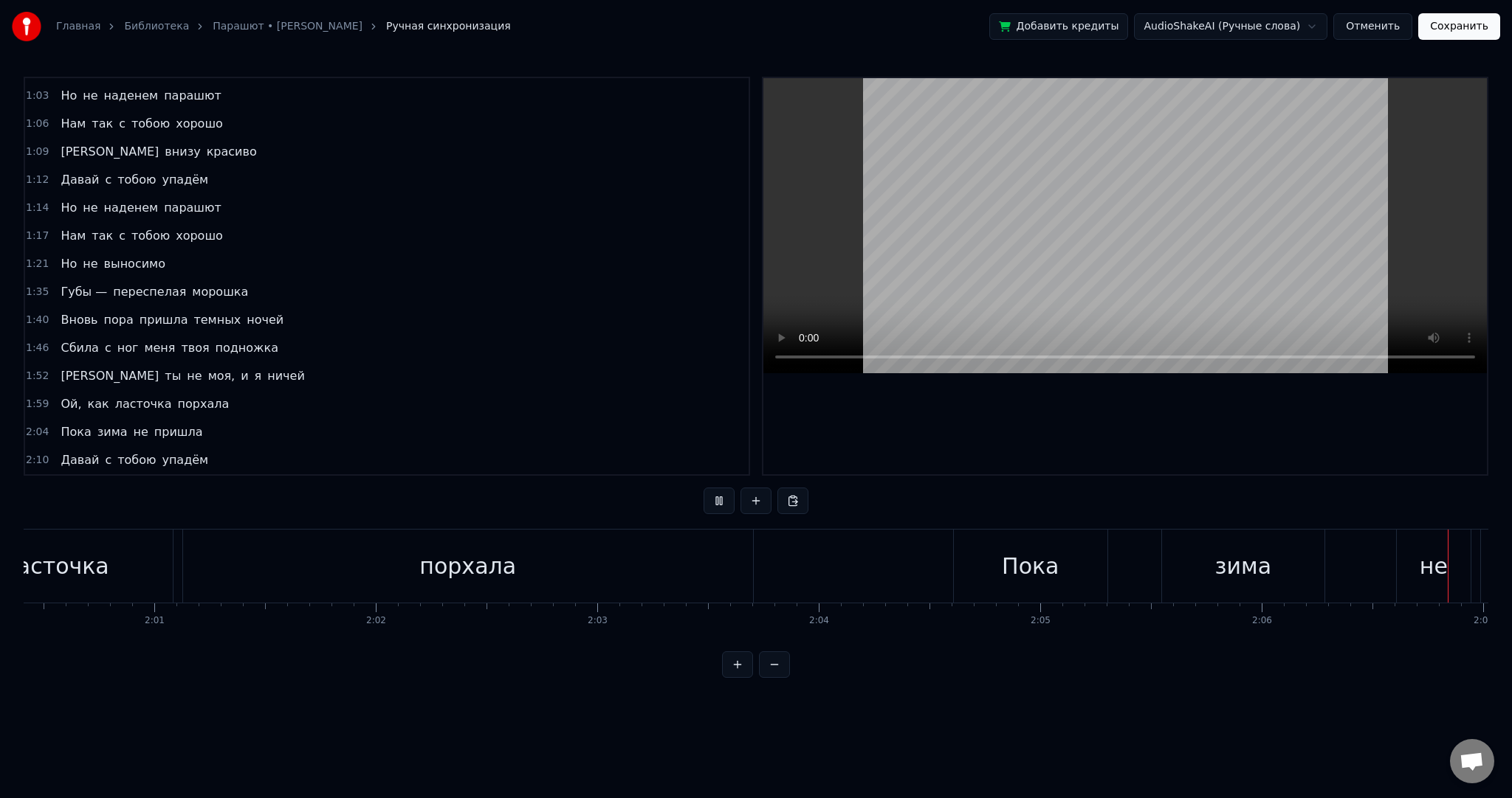
scroll to position [0, 28015]
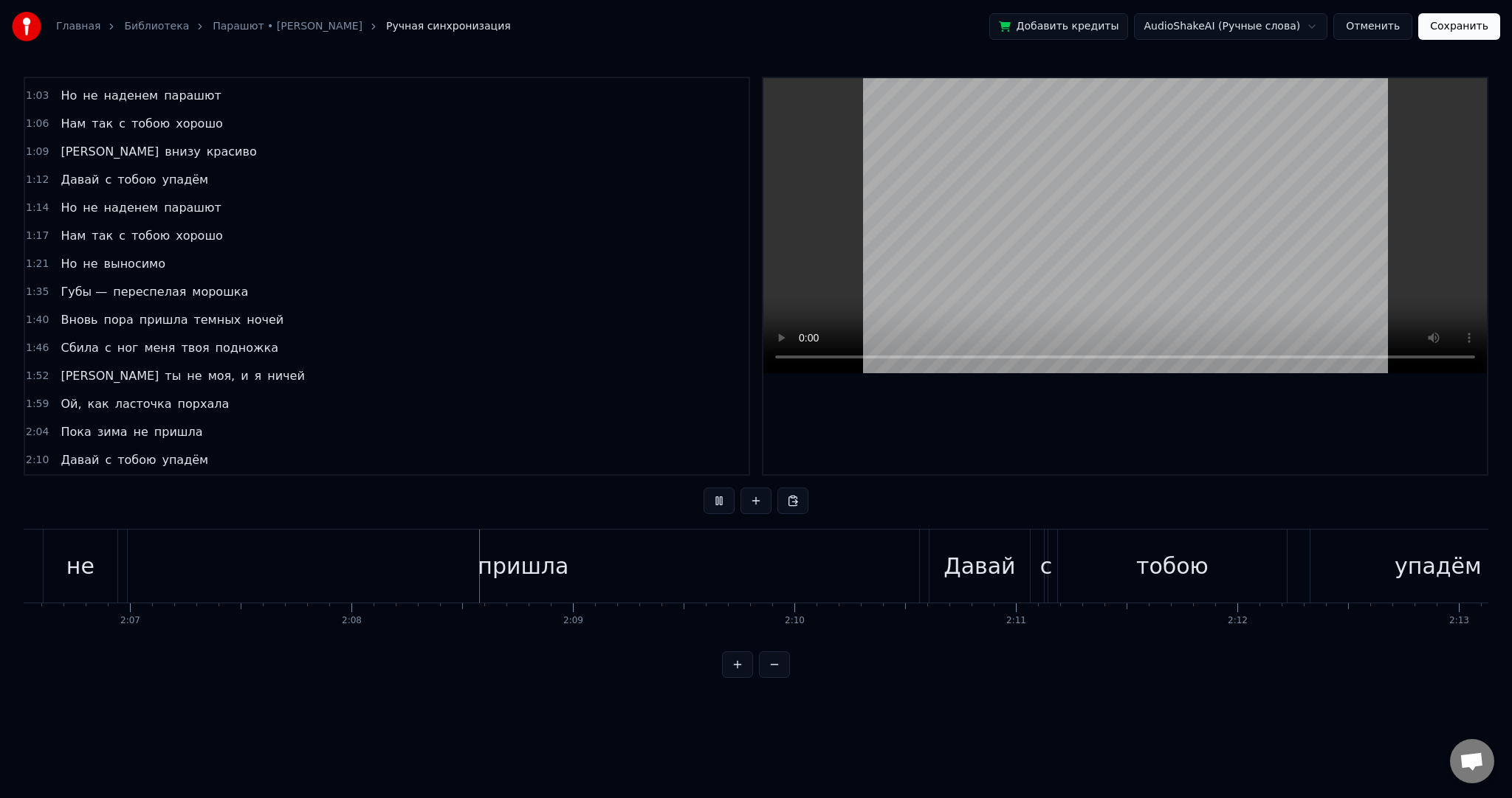
click at [720, 499] on button at bounding box center [719, 501] width 31 height 26
click at [904, 551] on div "пришла" at bounding box center [523, 566] width 791 height 73
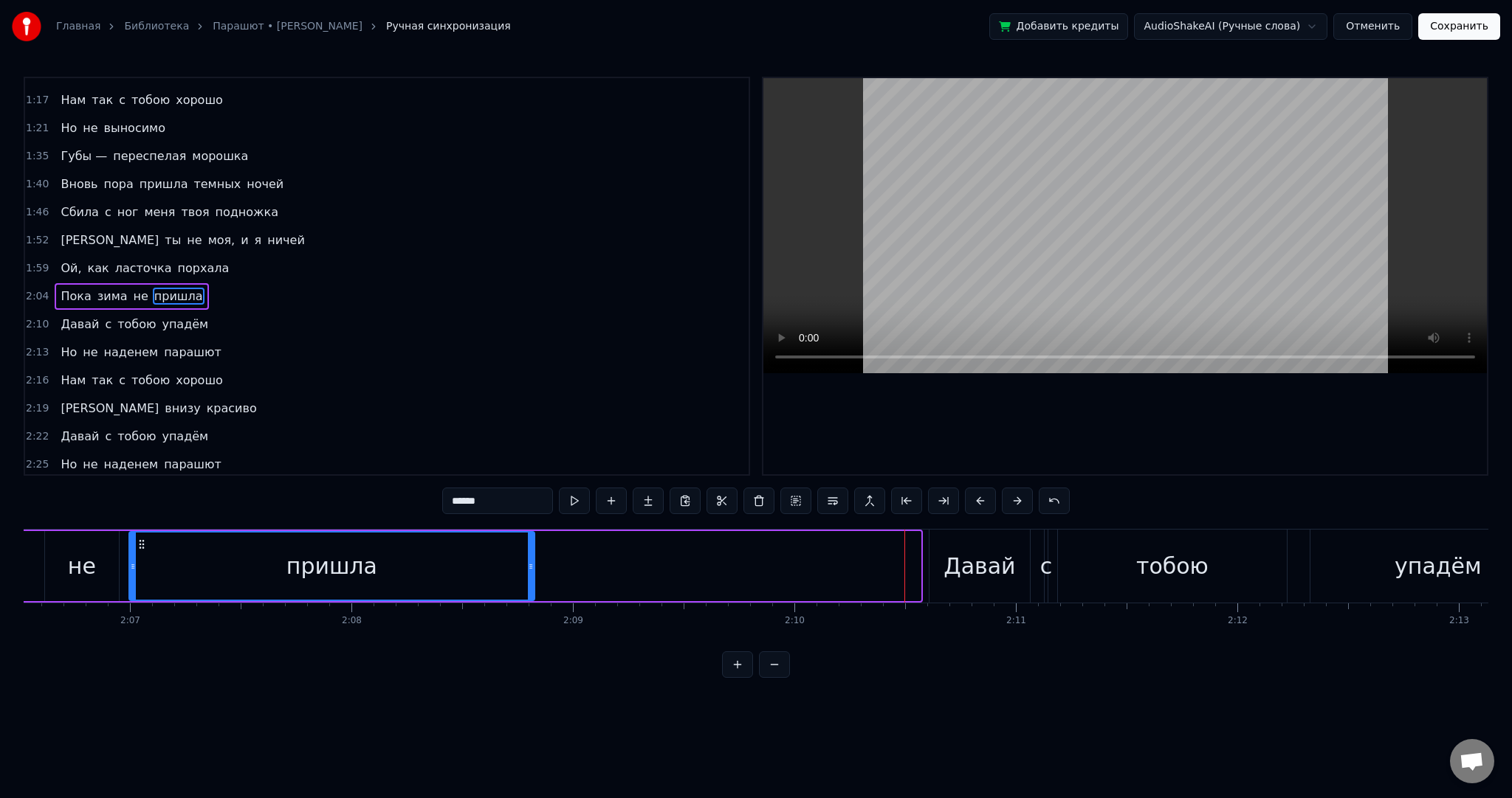
drag, startPoint x: 912, startPoint y: 554, endPoint x: 531, endPoint y: 539, distance: 381.3
click at [531, 539] on div at bounding box center [530, 566] width 5 height 67
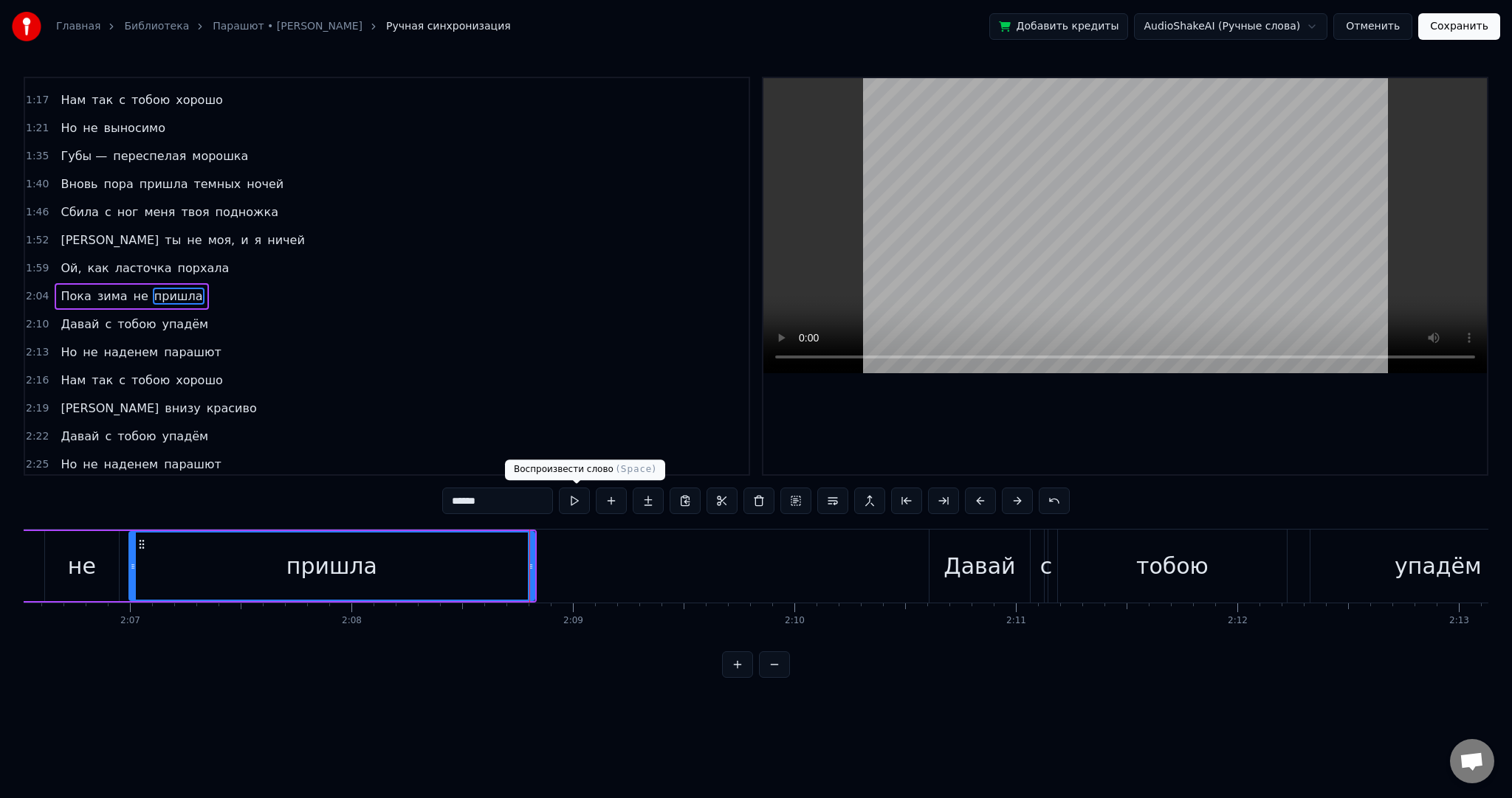
click at [579, 504] on button at bounding box center [575, 501] width 31 height 26
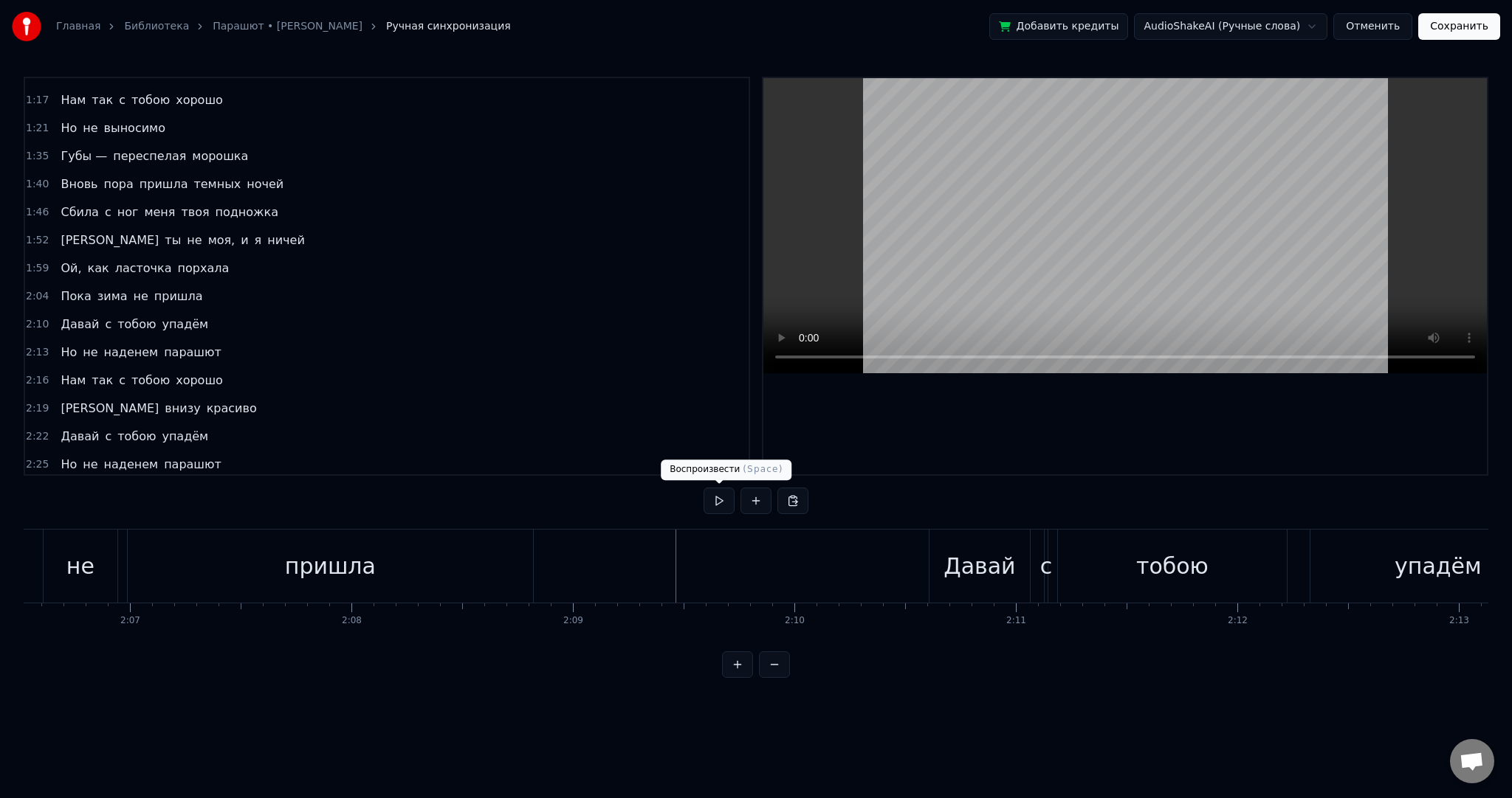
click at [716, 504] on button at bounding box center [719, 501] width 31 height 26
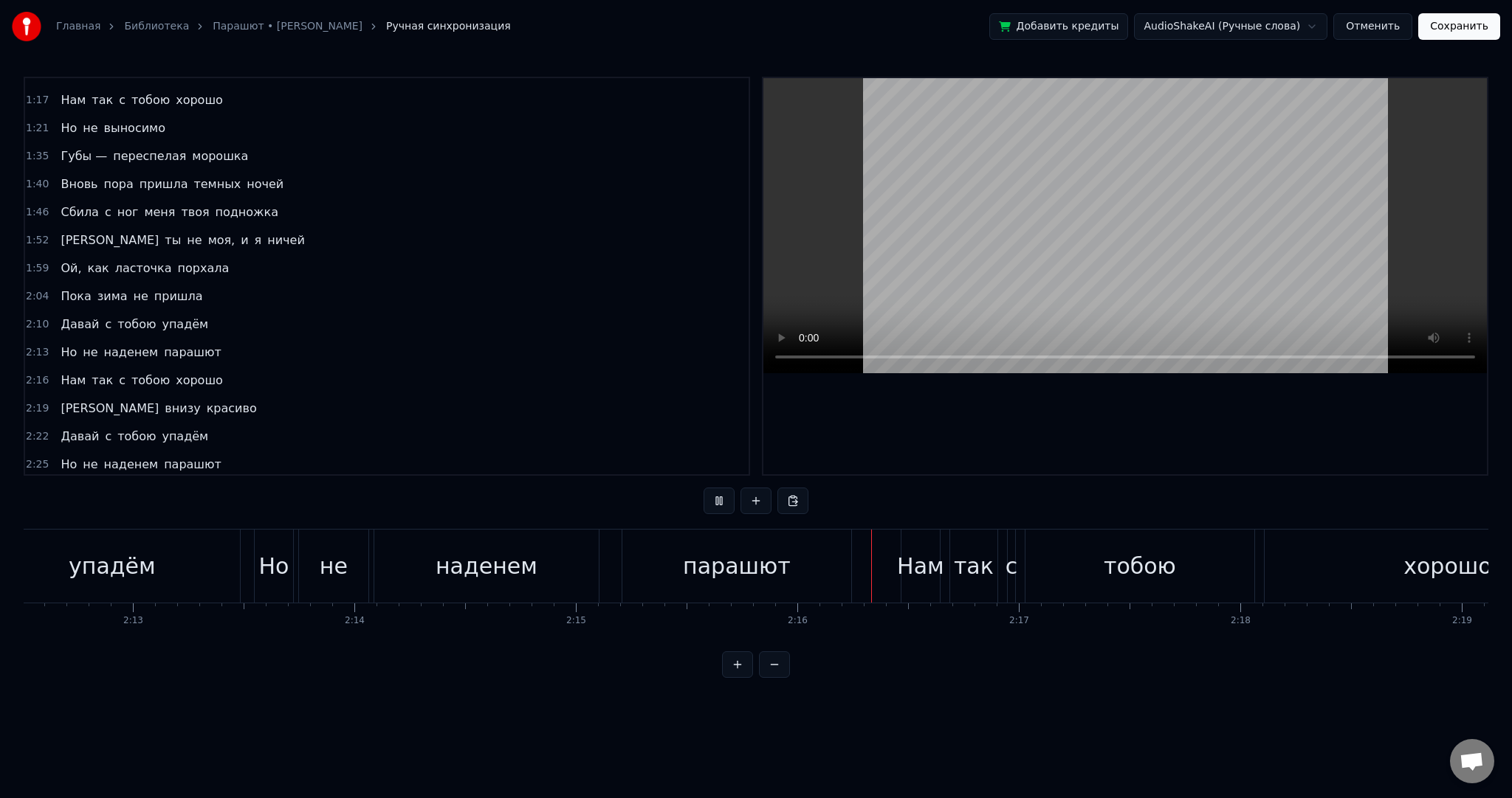
click at [724, 500] on button at bounding box center [719, 501] width 31 height 26
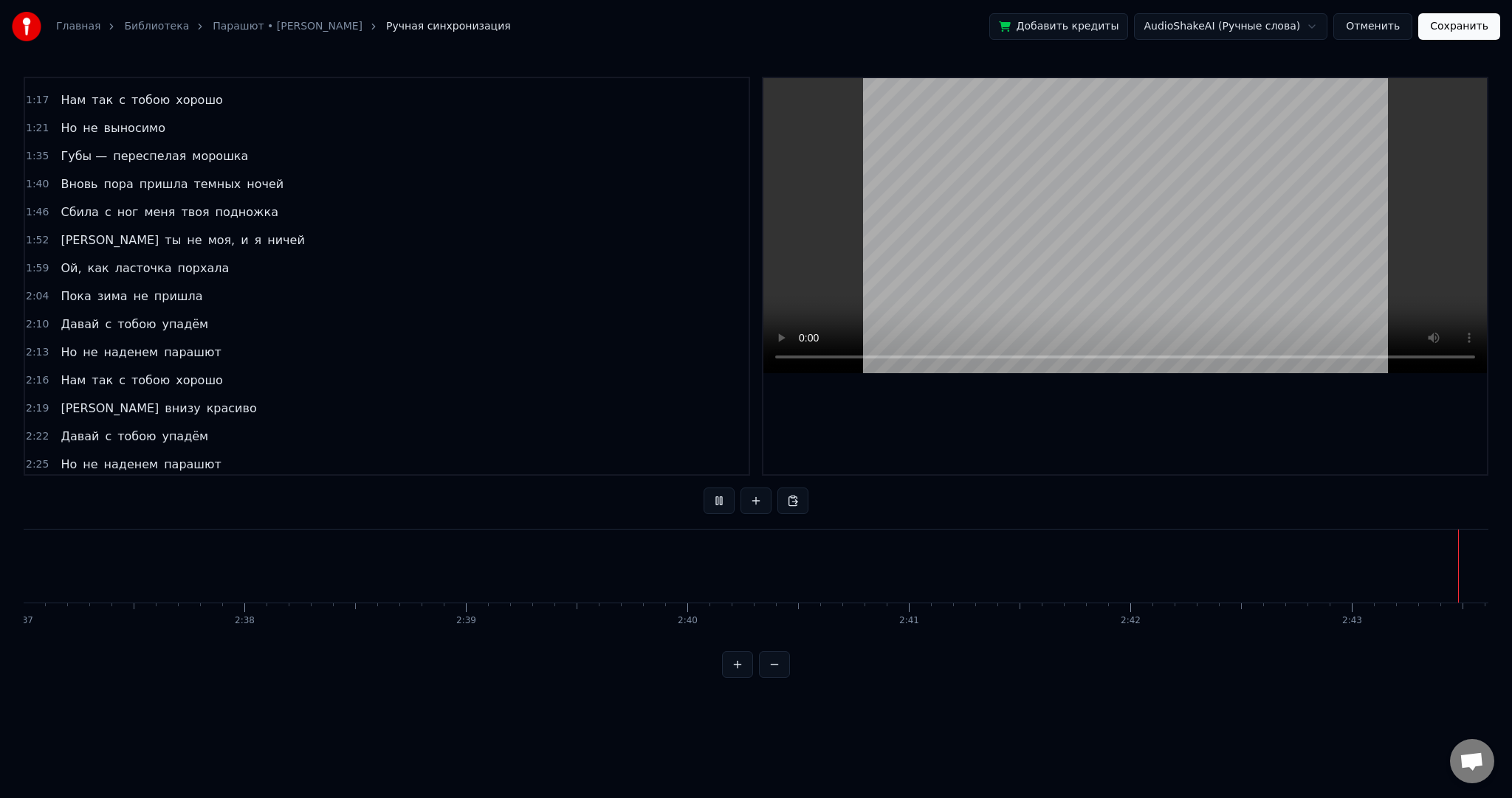
scroll to position [0, 35809]
click at [1126, 230] on video at bounding box center [1125, 225] width 724 height 295
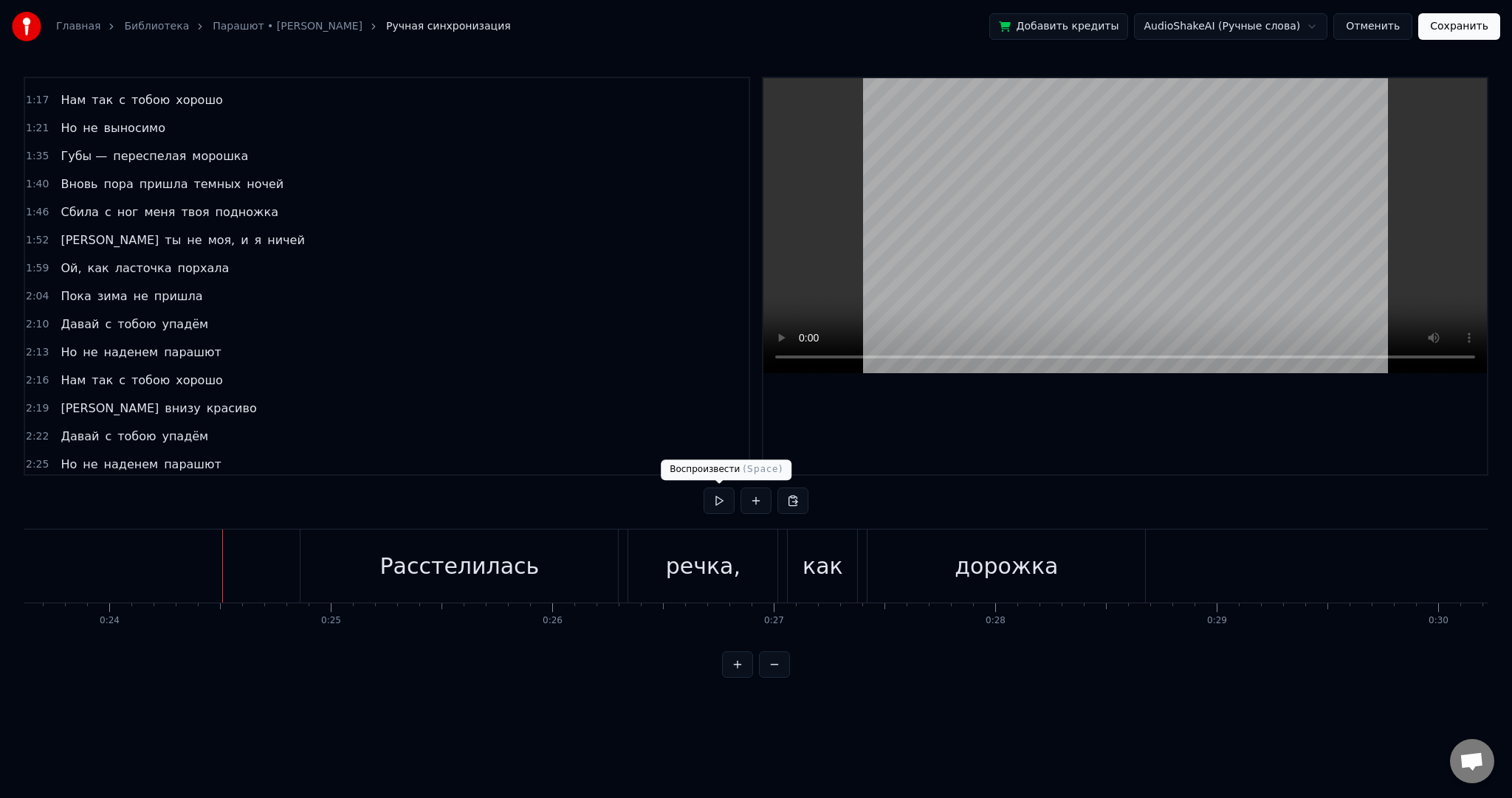
click at [716, 501] on button at bounding box center [719, 501] width 31 height 26
click at [728, 489] on button at bounding box center [719, 501] width 31 height 26
click at [1002, 261] on video at bounding box center [1125, 225] width 724 height 295
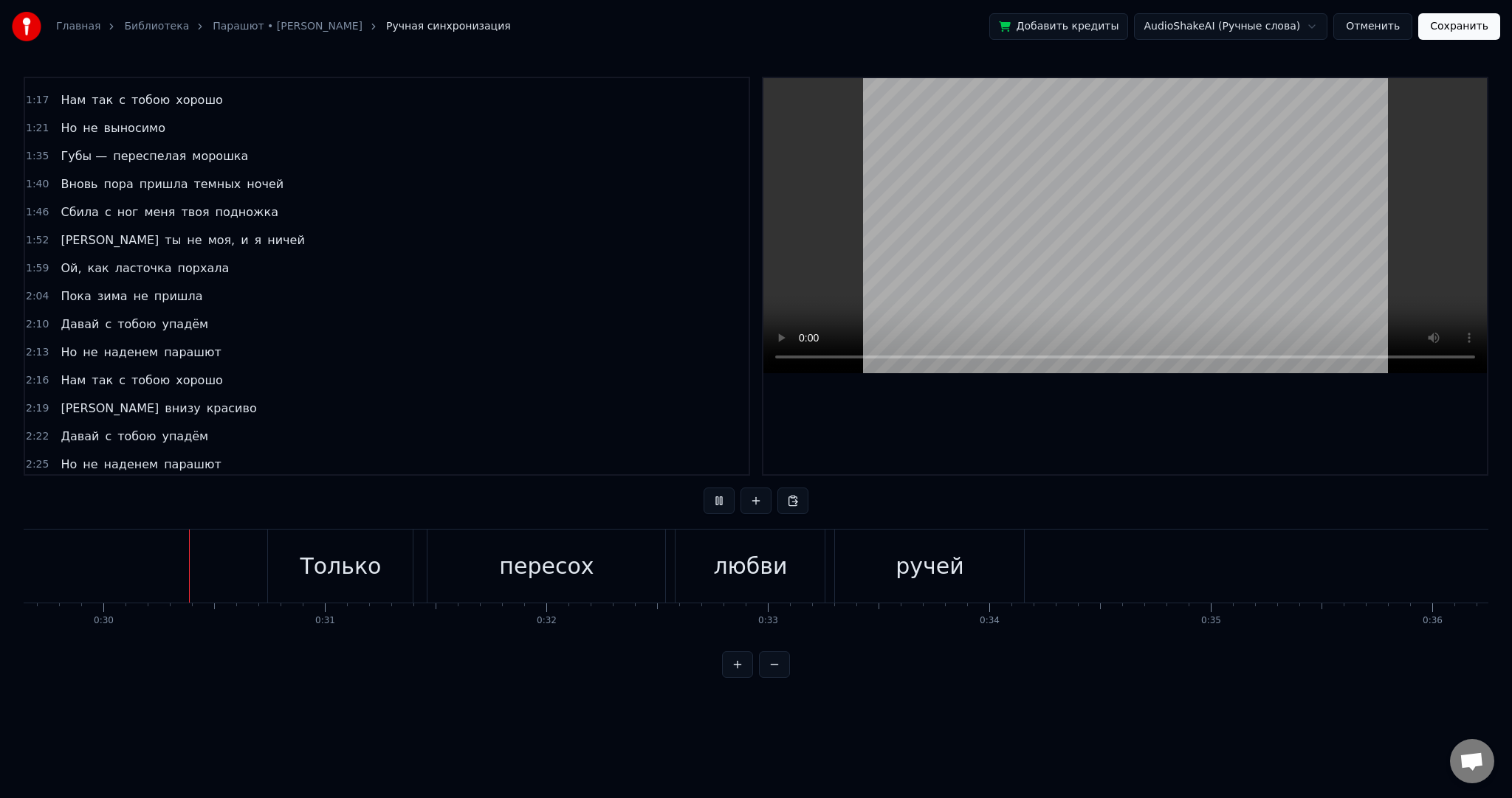
click at [1122, 357] on video at bounding box center [1125, 225] width 724 height 295
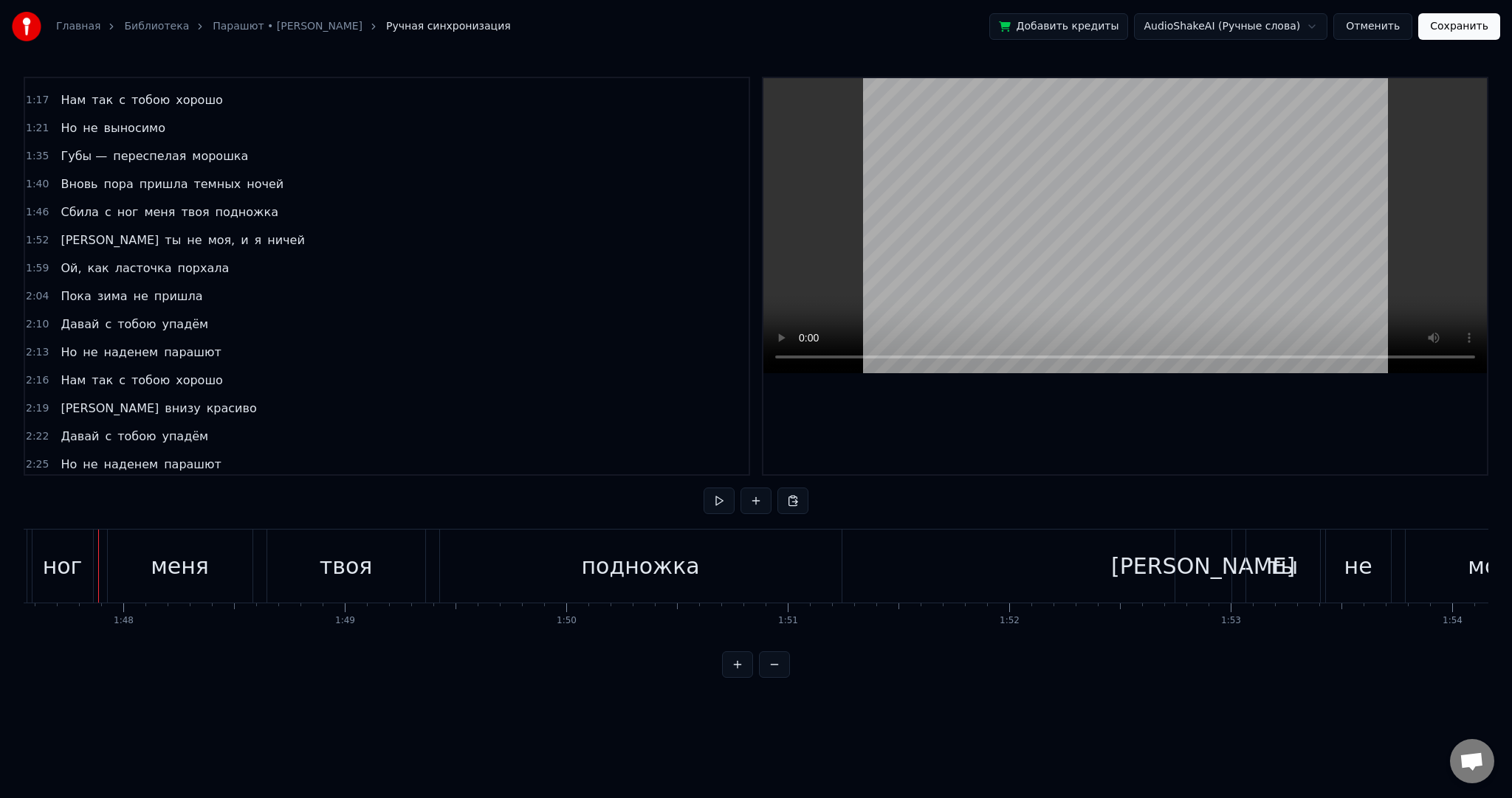
click at [1268, 294] on video at bounding box center [1125, 225] width 724 height 295
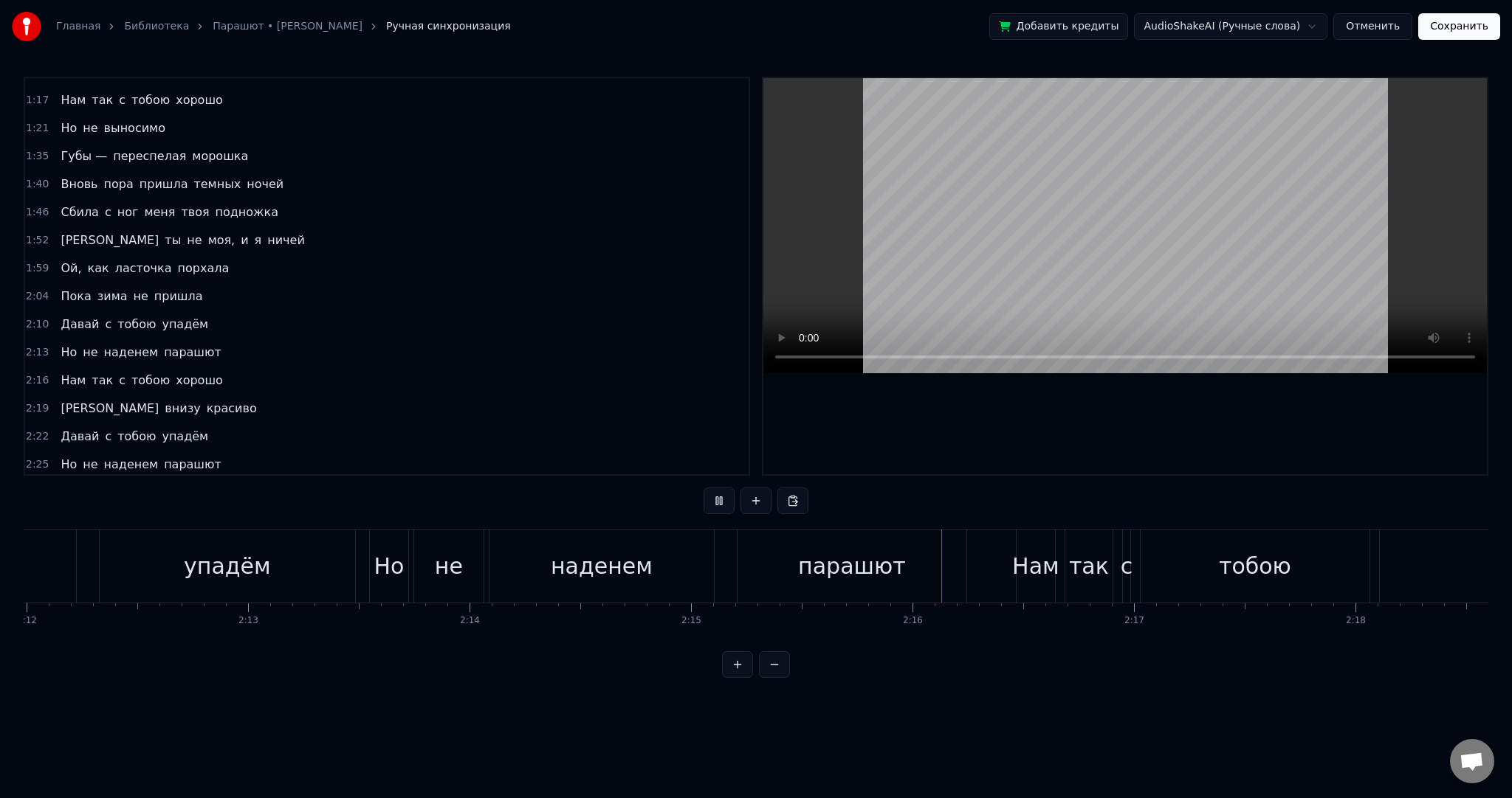
click at [1307, 285] on video at bounding box center [1125, 225] width 724 height 295
click at [1320, 286] on video at bounding box center [1125, 225] width 724 height 295
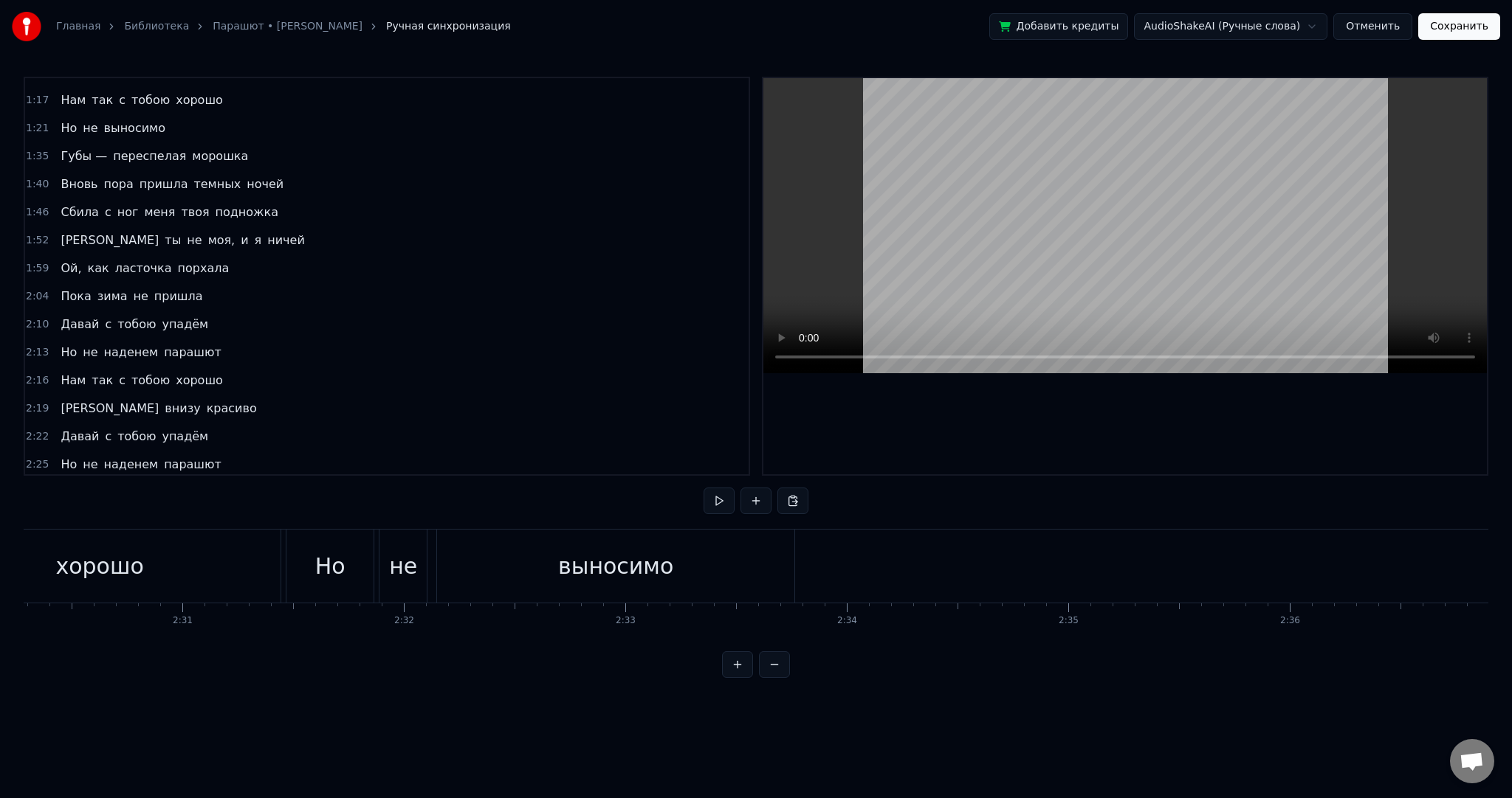
scroll to position [0, 35402]
click at [1459, 29] on button "Сохранить" at bounding box center [1458, 26] width 82 height 26
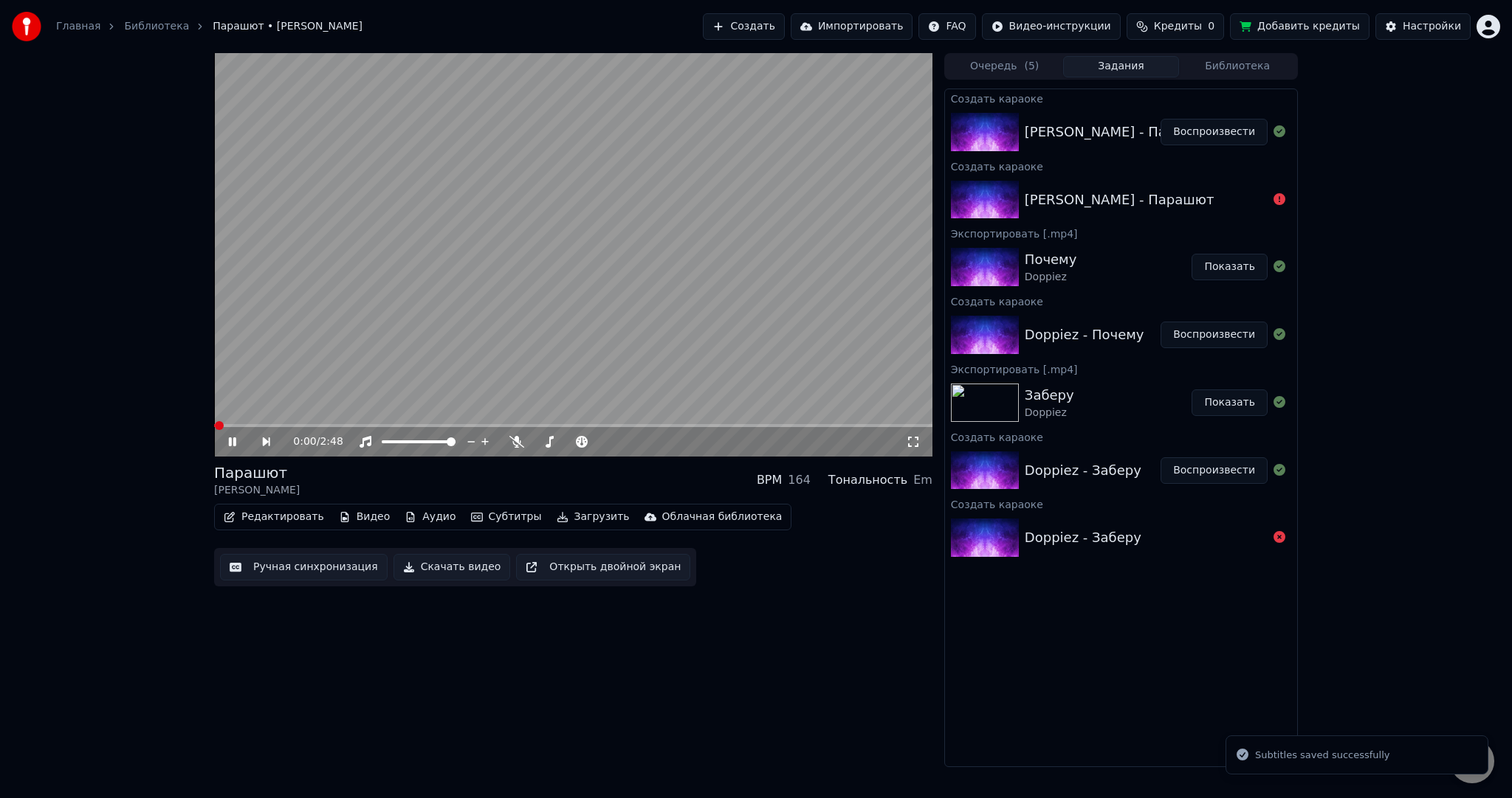
click at [559, 285] on video at bounding box center [573, 254] width 718 height 404
click at [485, 523] on button "Субтитры" at bounding box center [506, 517] width 83 height 21
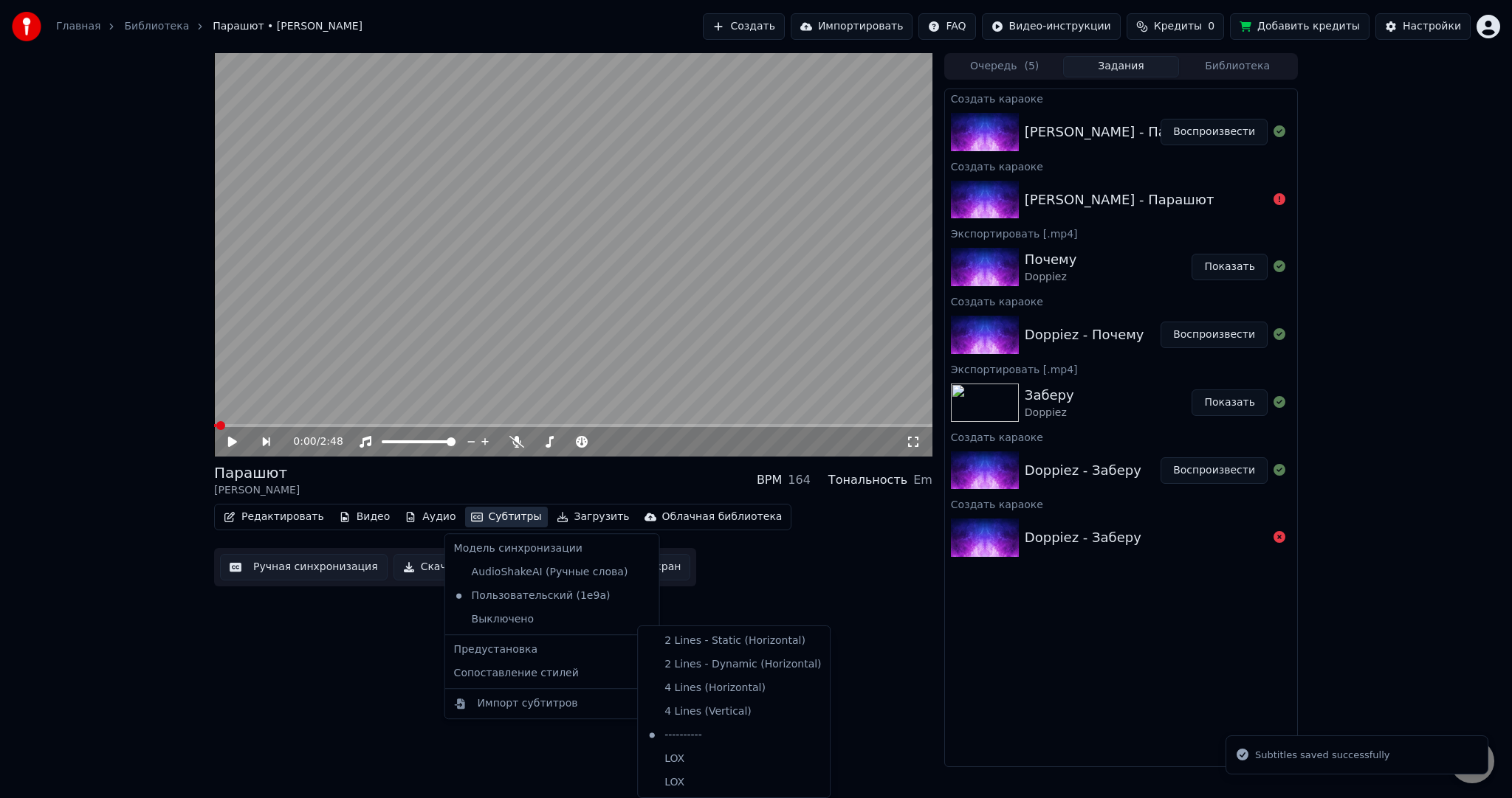
click at [339, 668] on div "0:00 / 2:48 Парашют [PERSON_NAME] BPM 164 Тональность Em Редактировать Видео Ау…" at bounding box center [573, 410] width 718 height 714
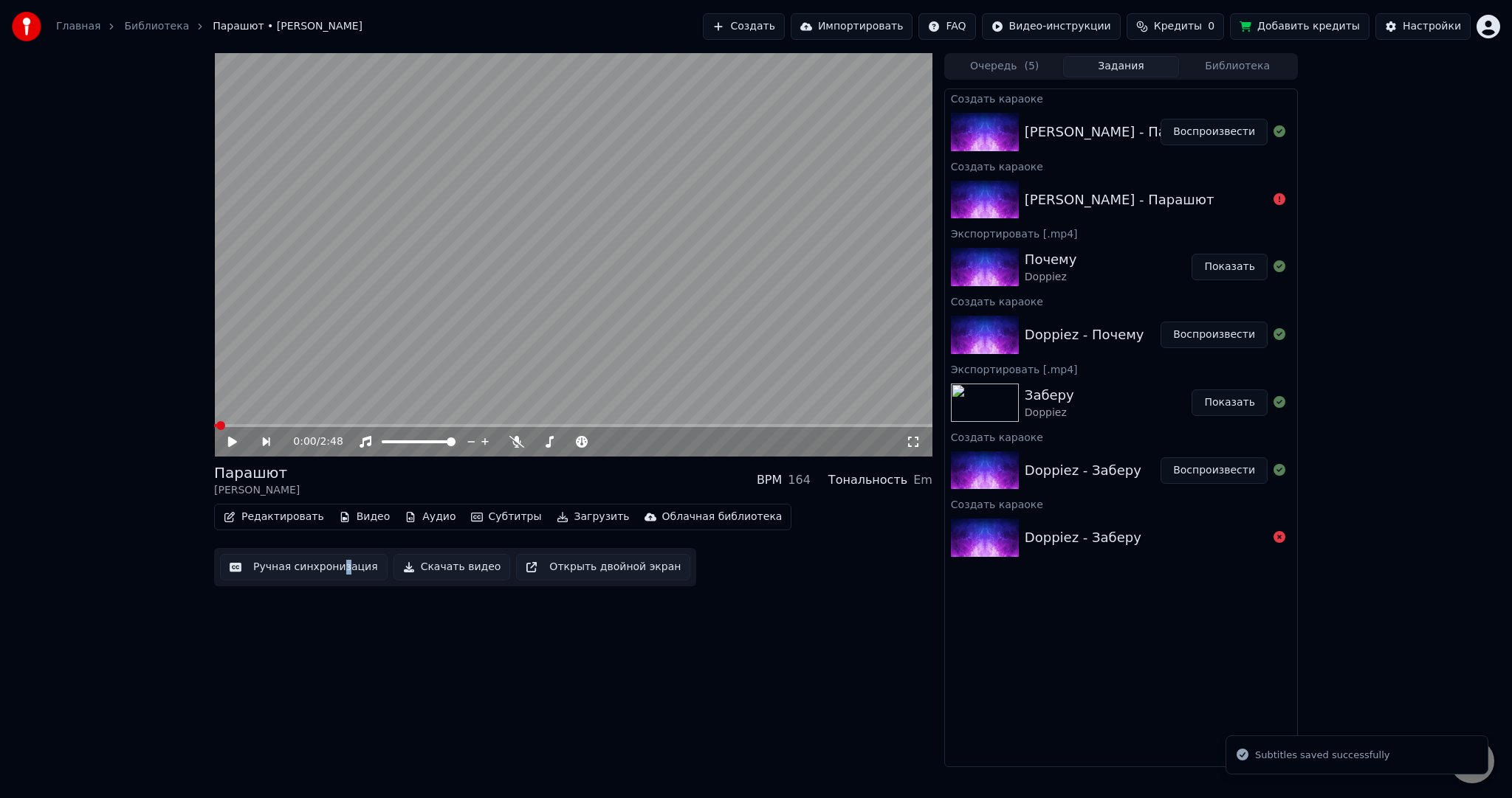
click at [564, 521] on button "Загрузить" at bounding box center [593, 517] width 85 height 21
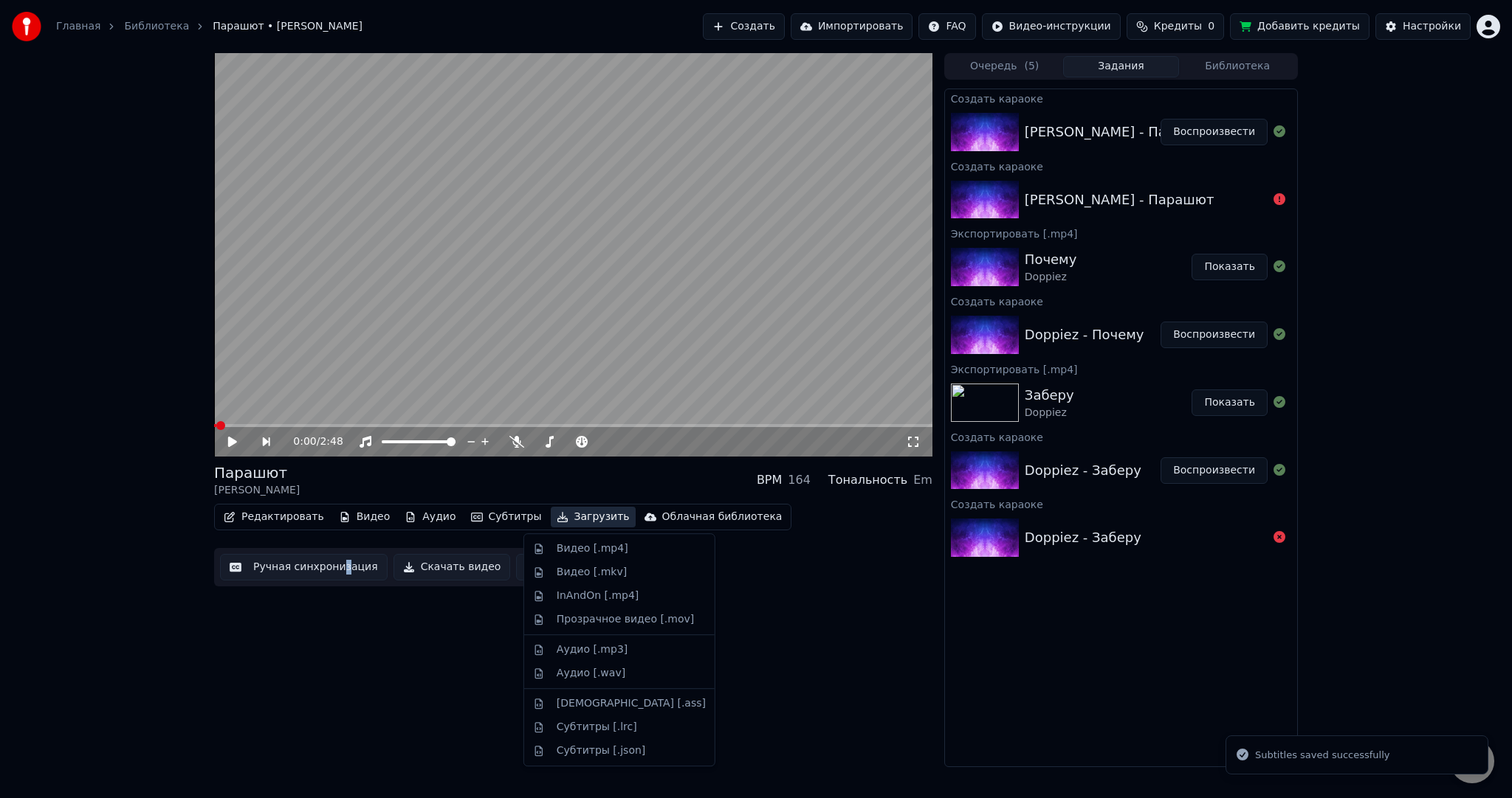
click at [559, 546] on div "Видео [.mp4]" at bounding box center [592, 549] width 72 height 15
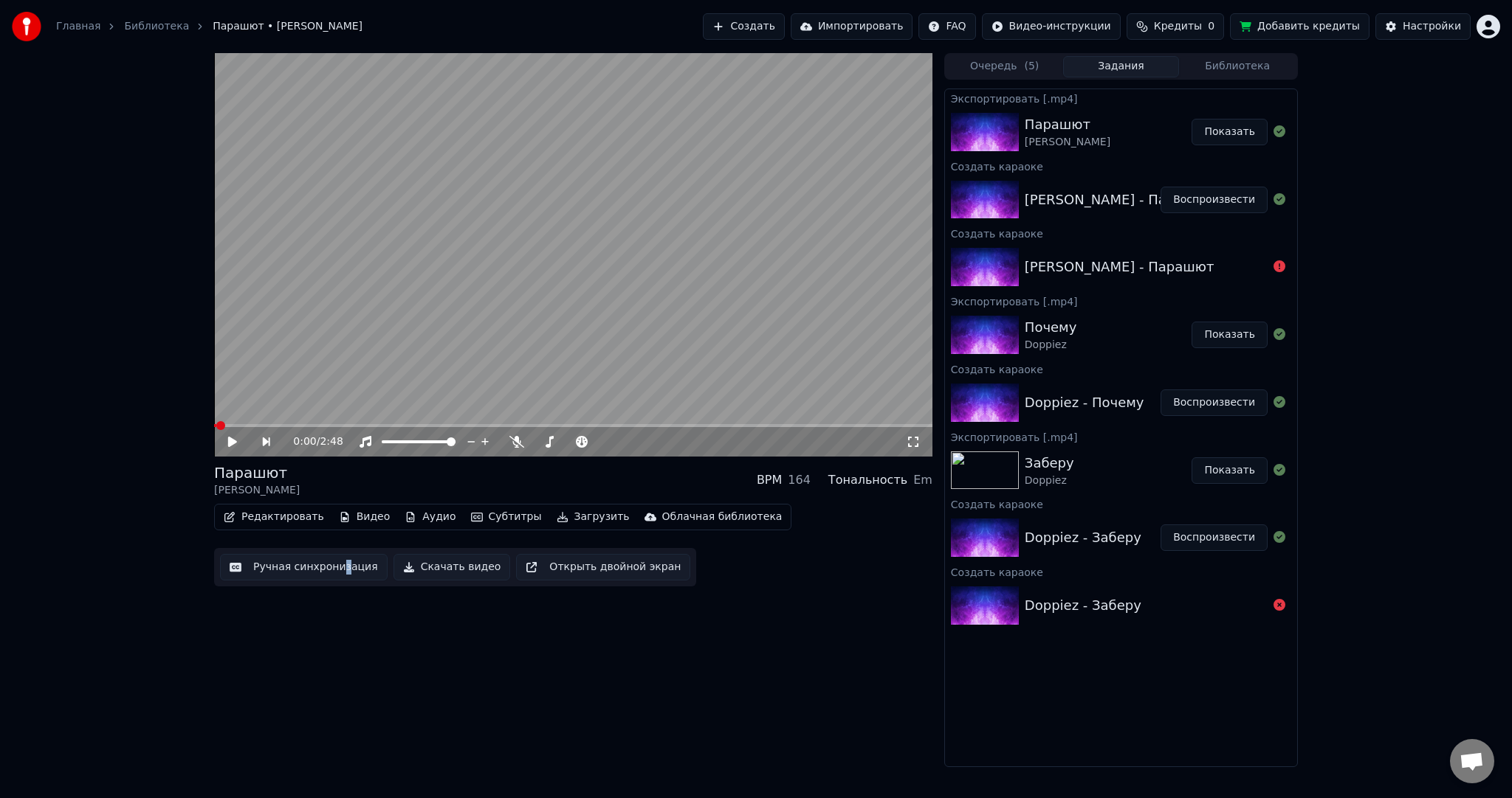
click at [1222, 135] on button "Показать" at bounding box center [1229, 132] width 76 height 26
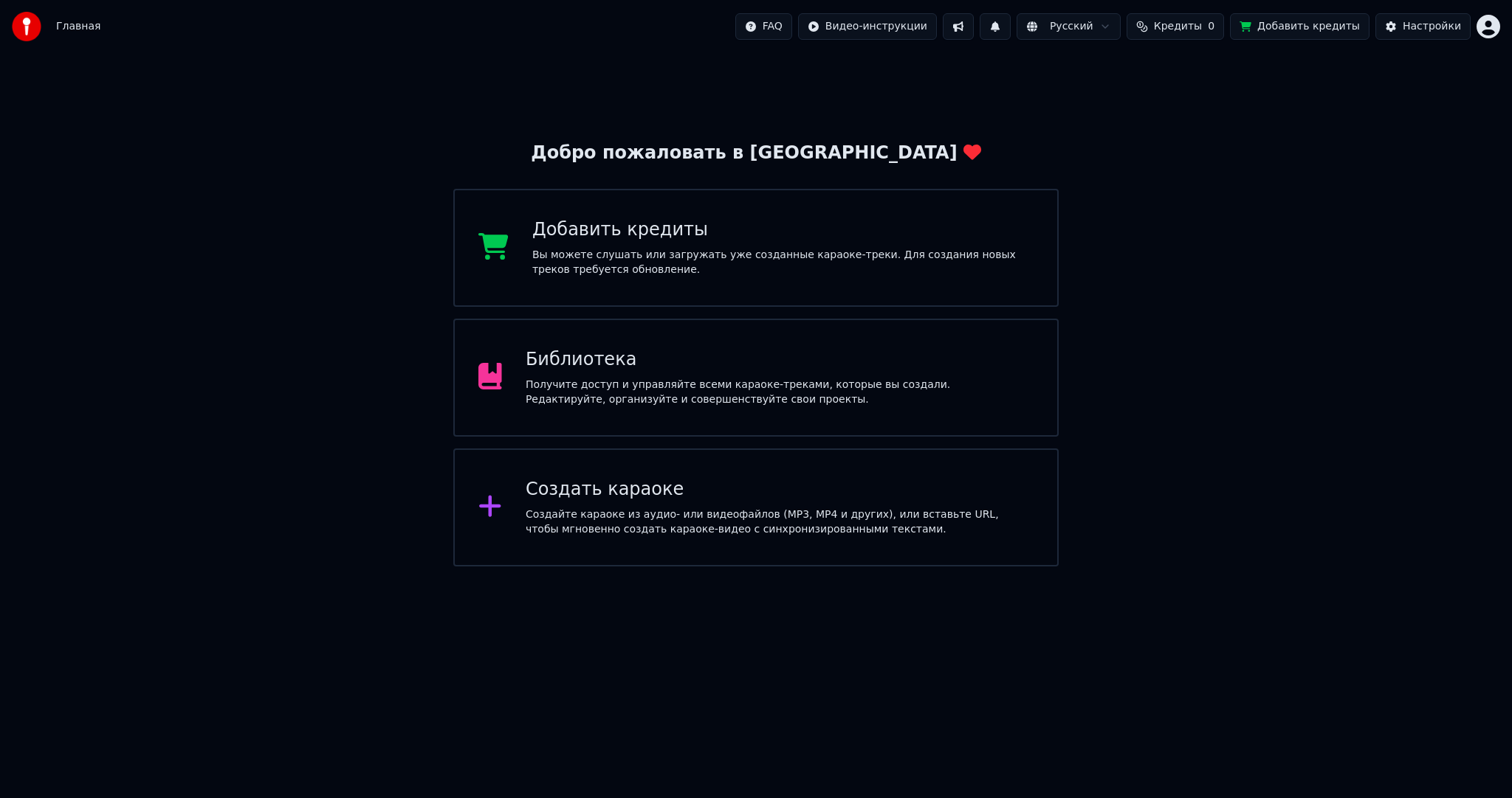
click at [1485, 25] on html "Главная FAQ Видео-инструкции Русский Кредиты 0 Добавить кредиты Настройки Добро…" at bounding box center [756, 283] width 1512 height 566
click at [1406, 159] on div "Выйти" at bounding box center [1423, 171] width 170 height 24
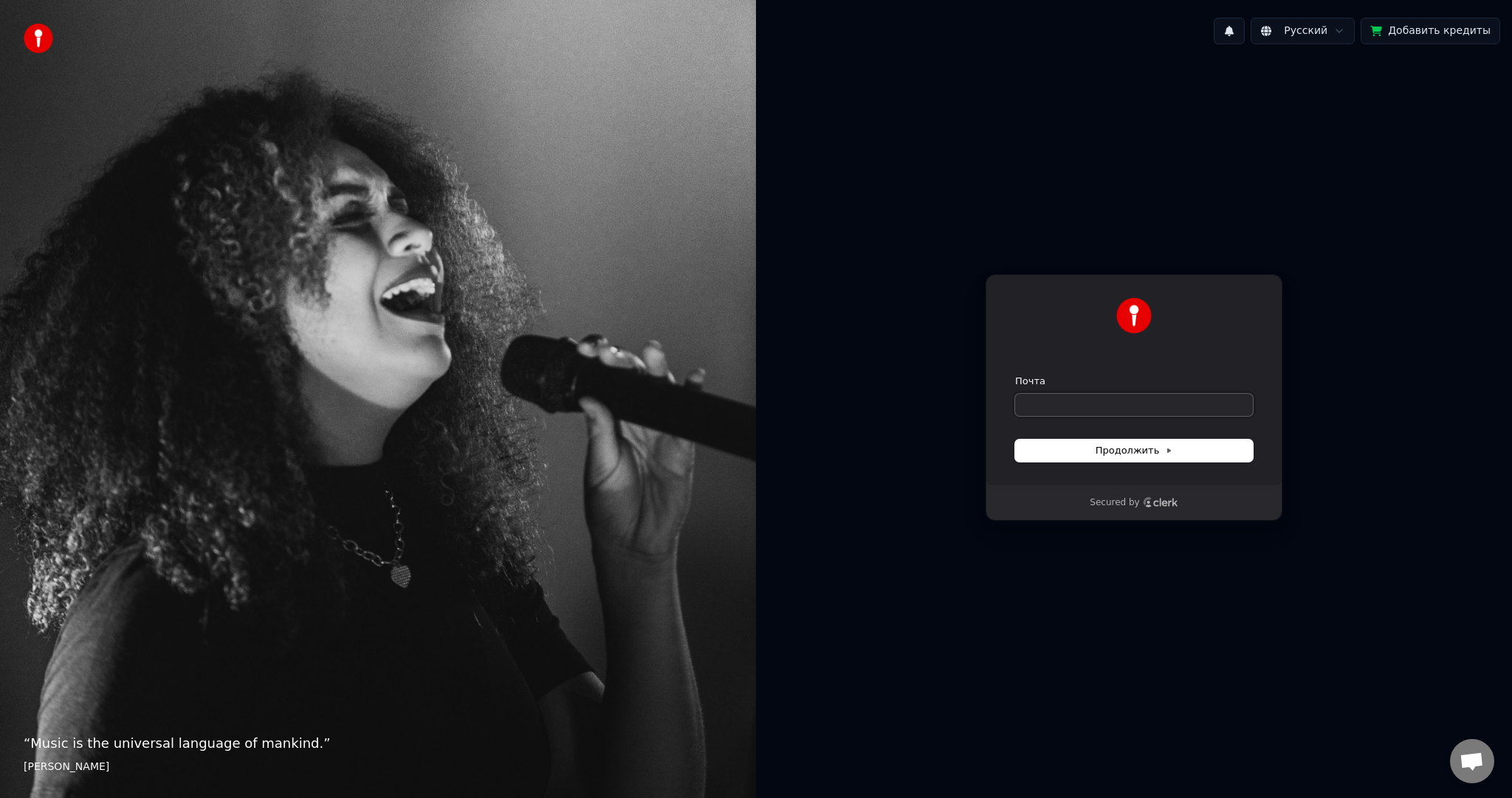
click at [1147, 402] on input "Почта" at bounding box center [1133, 405] width 237 height 22
paste input "**********"
click at [1122, 444] on span "Продолжить" at bounding box center [1134, 451] width 77 height 14
type input "**********"
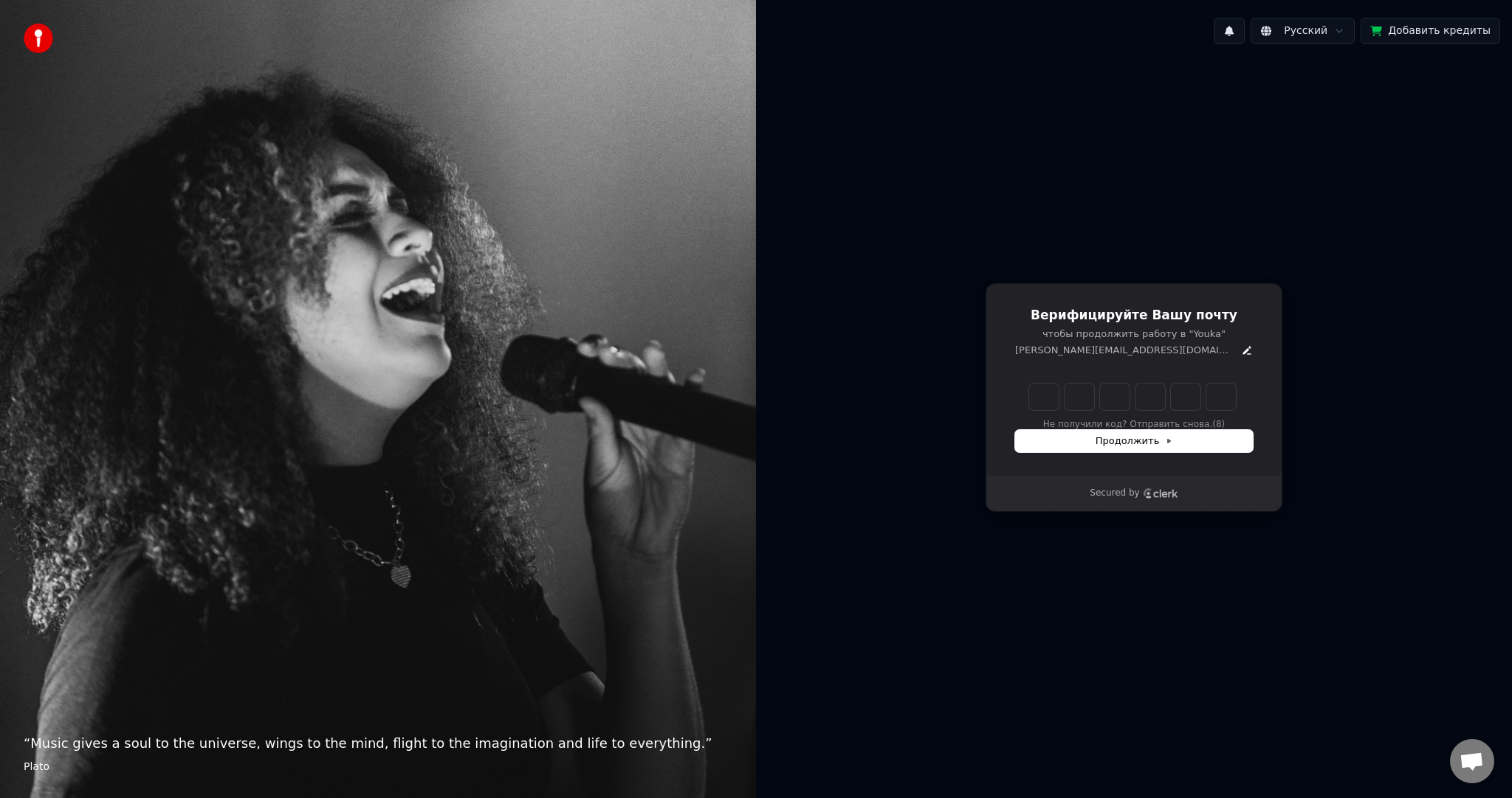
type input "******"
type input "*"
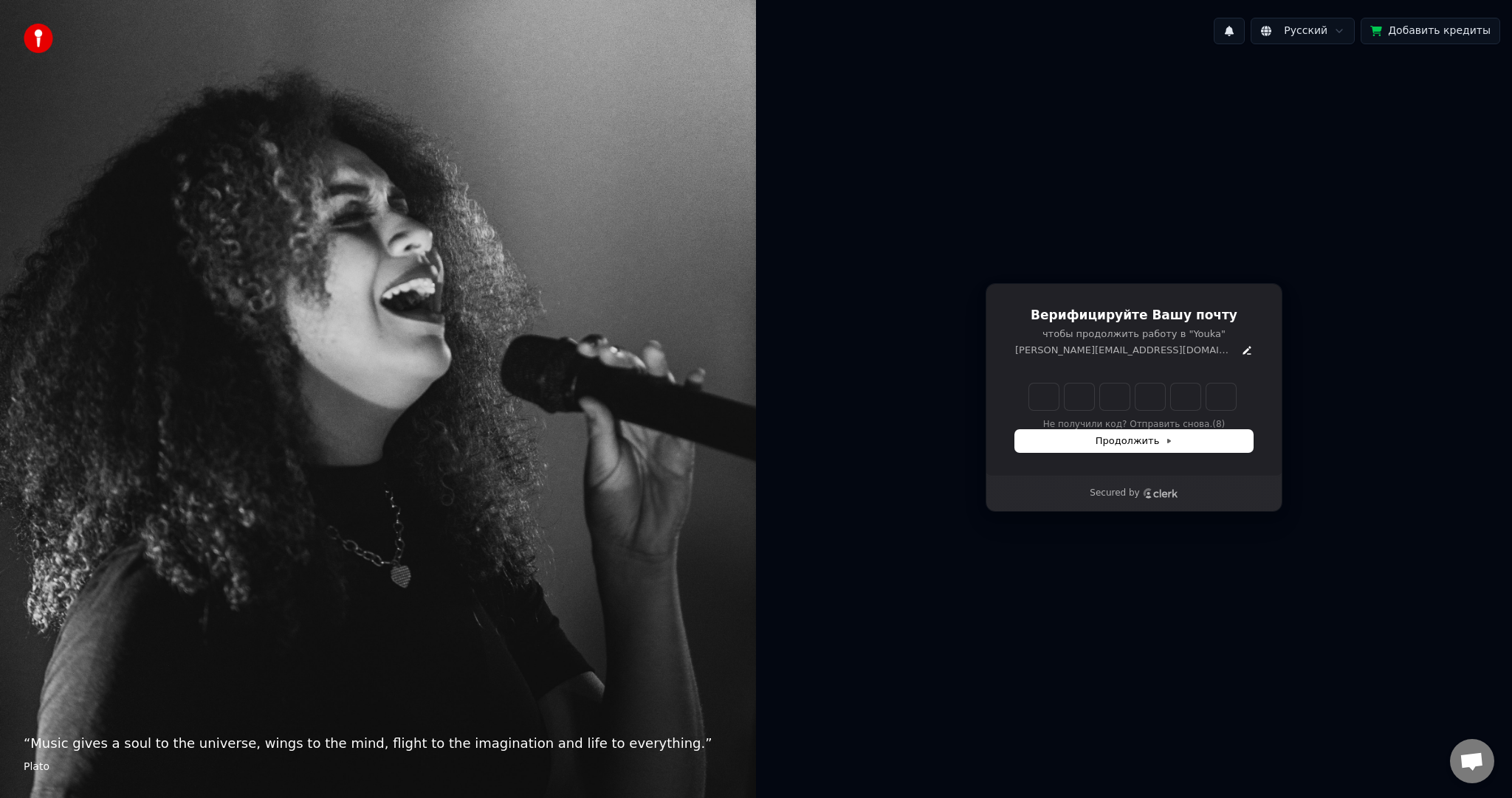
type input "*"
